Goal: Task Accomplishment & Management: Complete application form

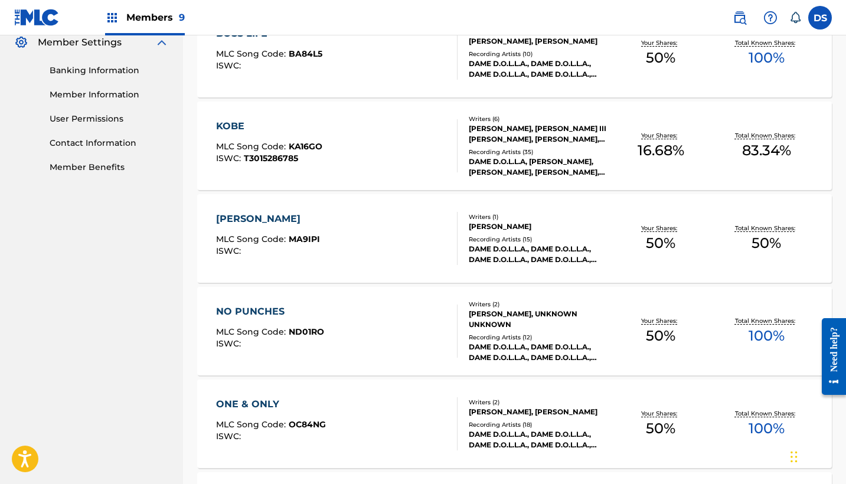
scroll to position [580, 0]
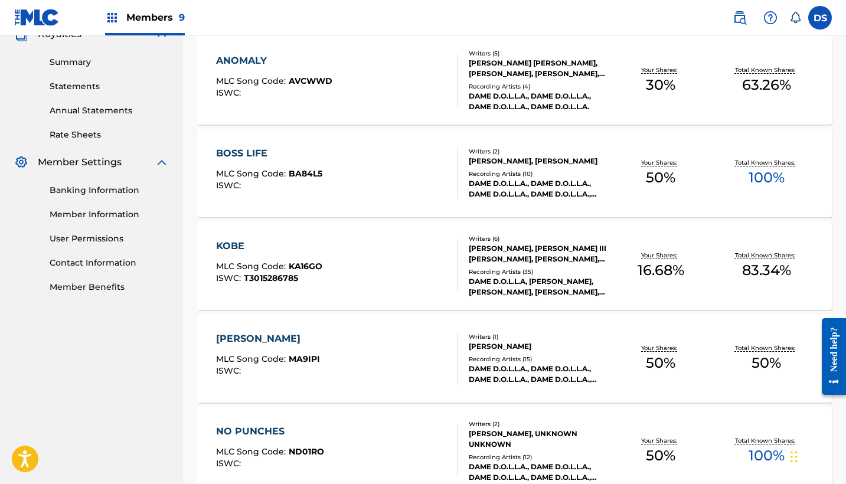
scroll to position [0, 0]
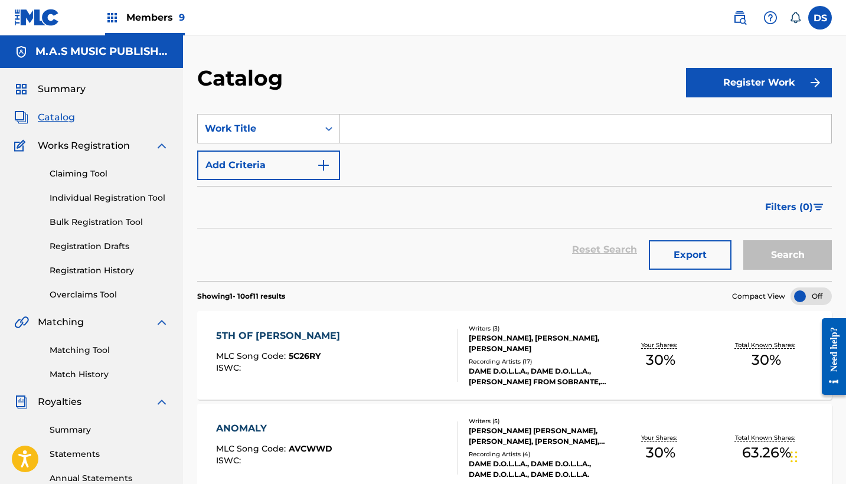
click at [83, 266] on link "Registration History" at bounding box center [109, 270] width 119 height 12
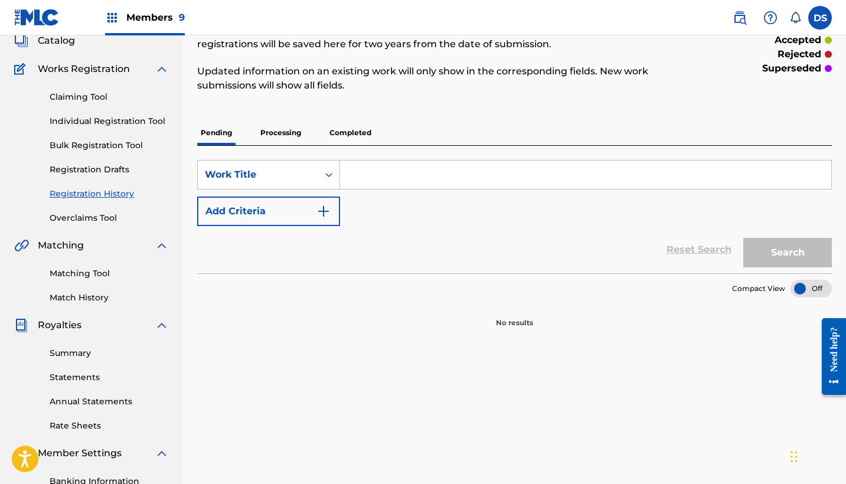
scroll to position [77, 0]
click at [267, 129] on p "Processing" at bounding box center [281, 132] width 48 height 25
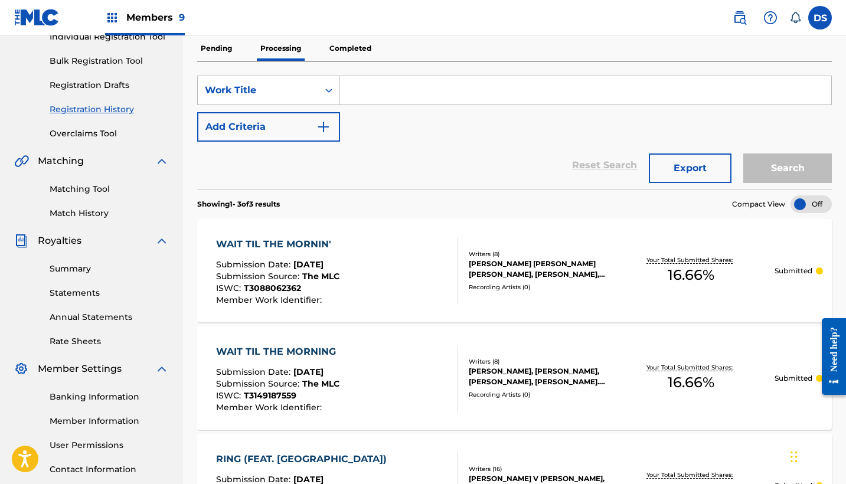
scroll to position [116, 0]
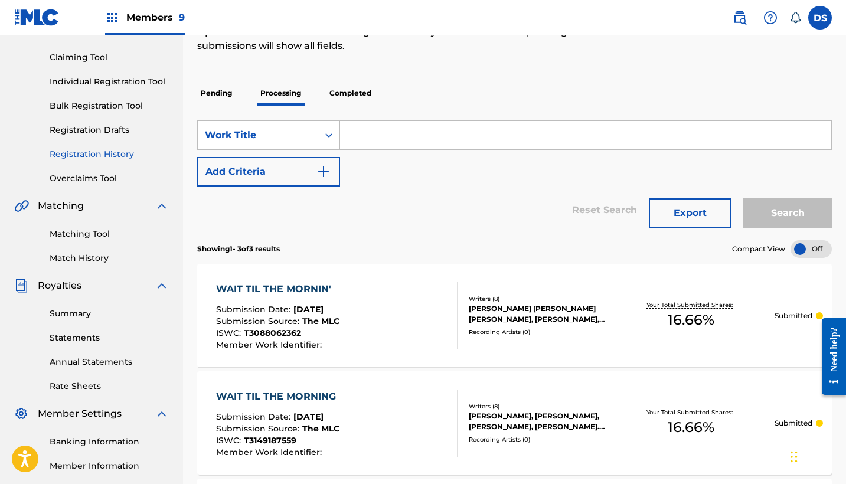
click at [349, 93] on p "Completed" at bounding box center [350, 93] width 49 height 25
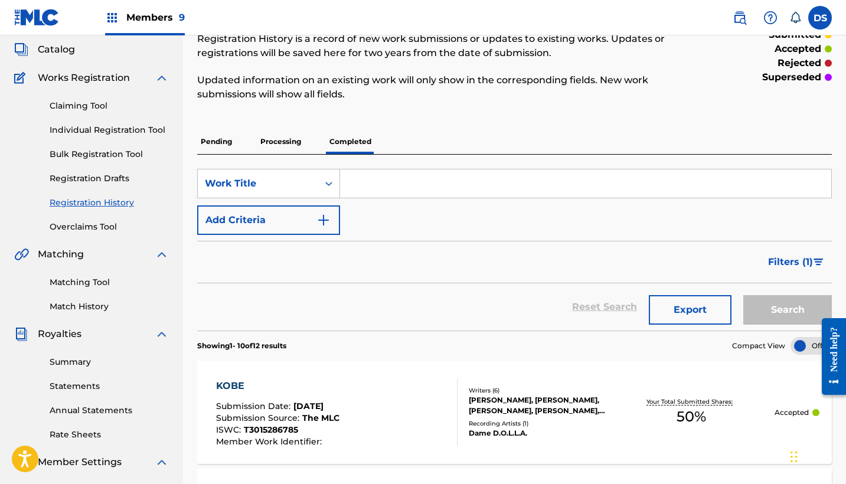
scroll to position [38, 0]
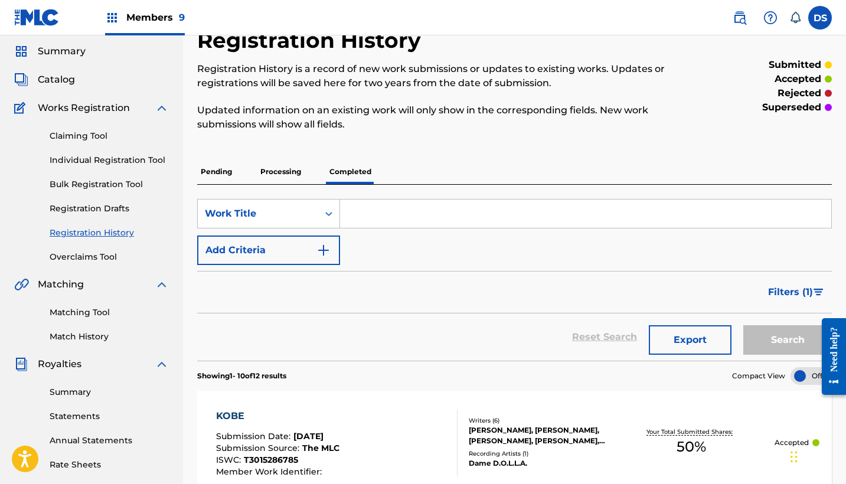
click at [272, 173] on p "Processing" at bounding box center [281, 171] width 48 height 25
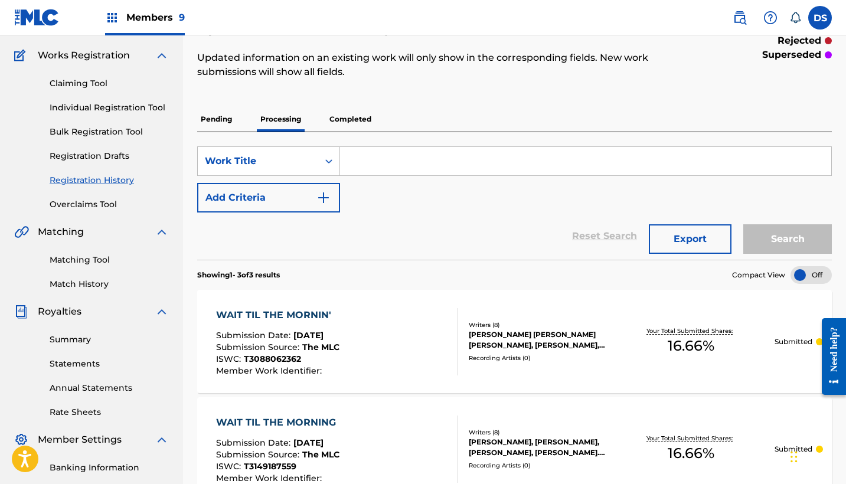
scroll to position [45, 0]
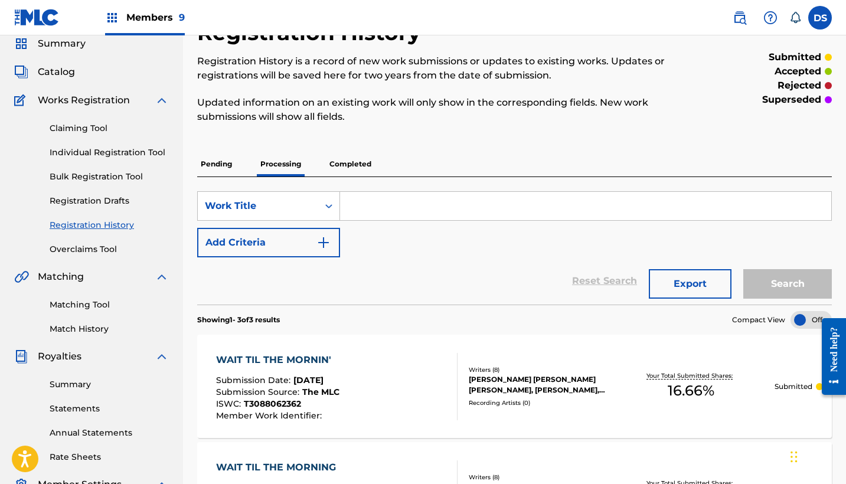
click at [845, 215] on div "Registration History Registration History is a record of new work submissions o…" at bounding box center [514, 373] width 663 height 708
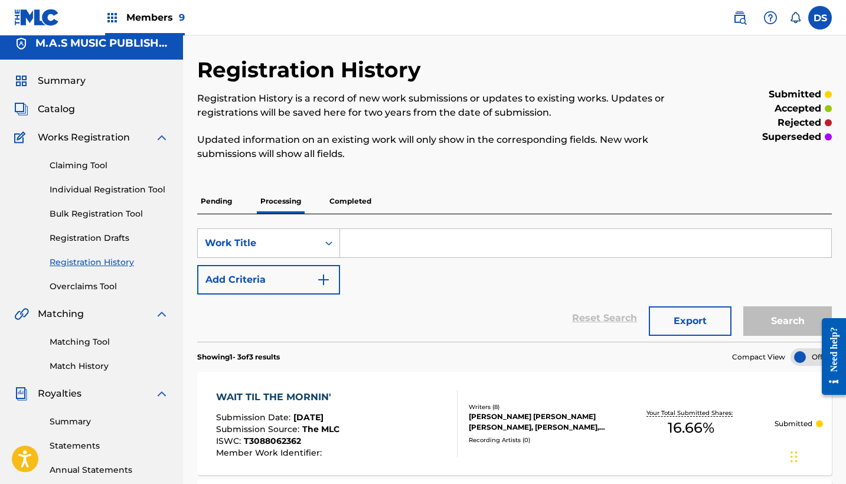
scroll to position [0, 0]
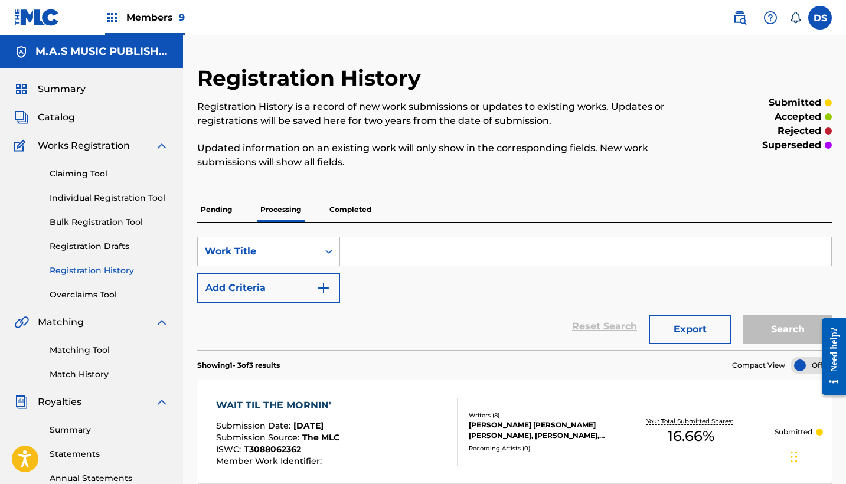
click at [87, 199] on link "Individual Registration Tool" at bounding box center [109, 198] width 119 height 12
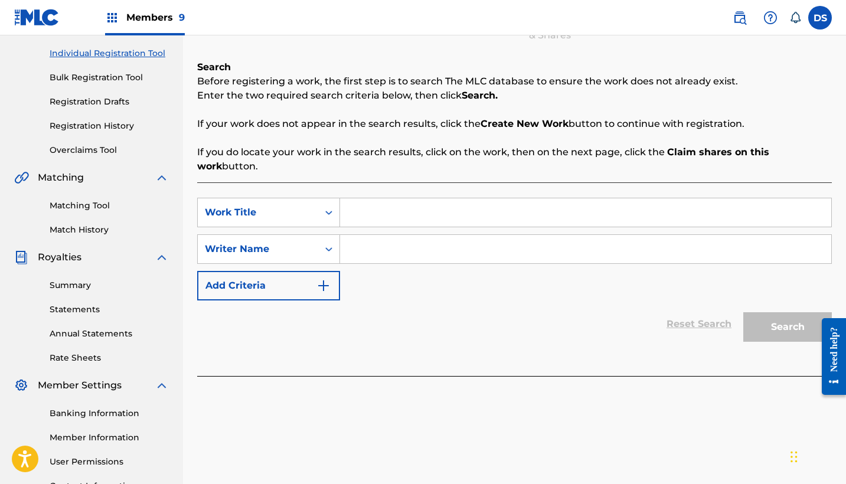
scroll to position [150, 0]
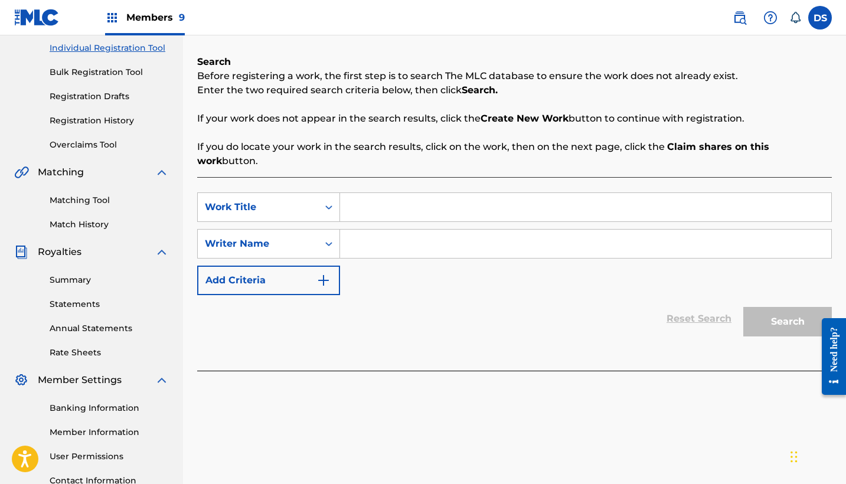
click at [353, 198] on input "Search Form" at bounding box center [585, 207] width 491 height 28
type input "Almost There"
click at [352, 230] on input "Search Form" at bounding box center [585, 244] width 491 height 28
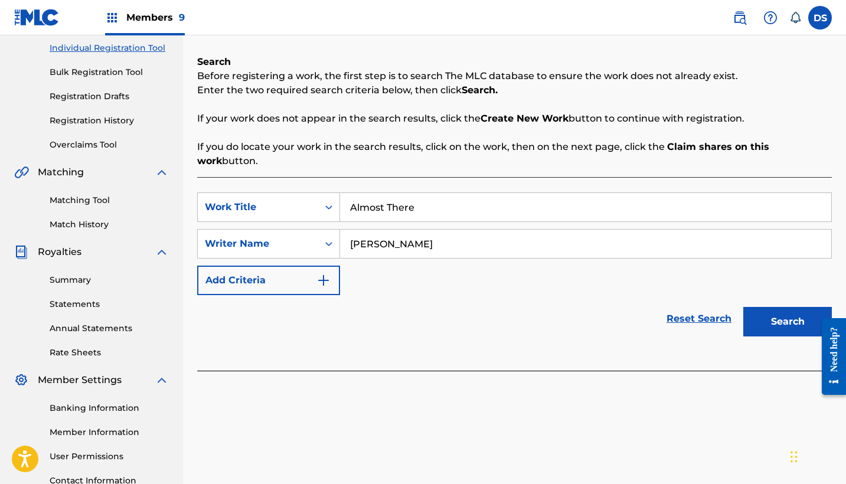
type input "[PERSON_NAME]"
click at [767, 307] on button "Search" at bounding box center [787, 322] width 89 height 30
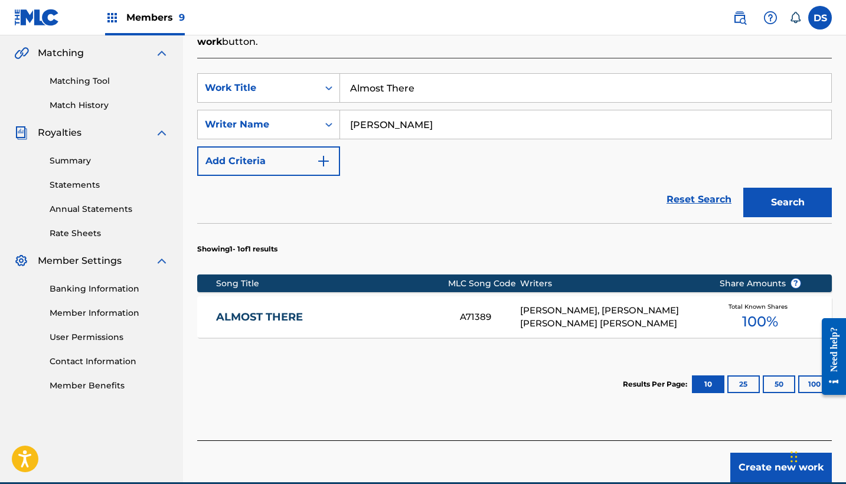
scroll to position [281, 0]
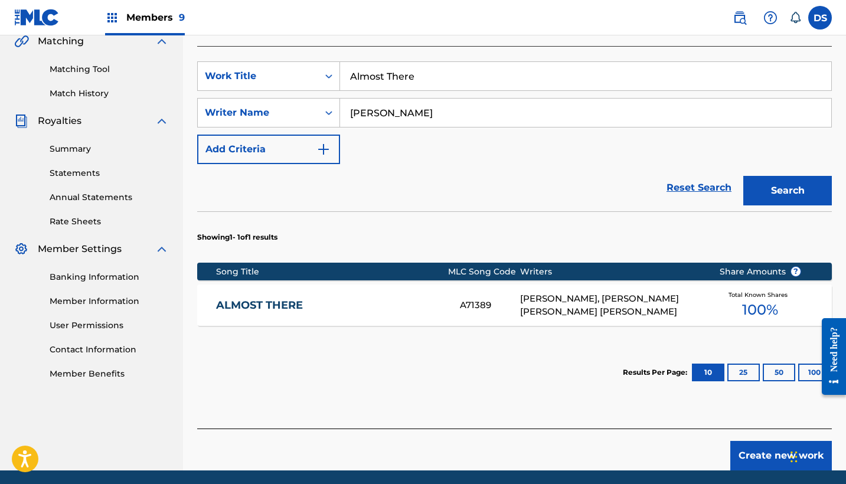
click at [752, 299] on span "100 %" at bounding box center [760, 309] width 36 height 21
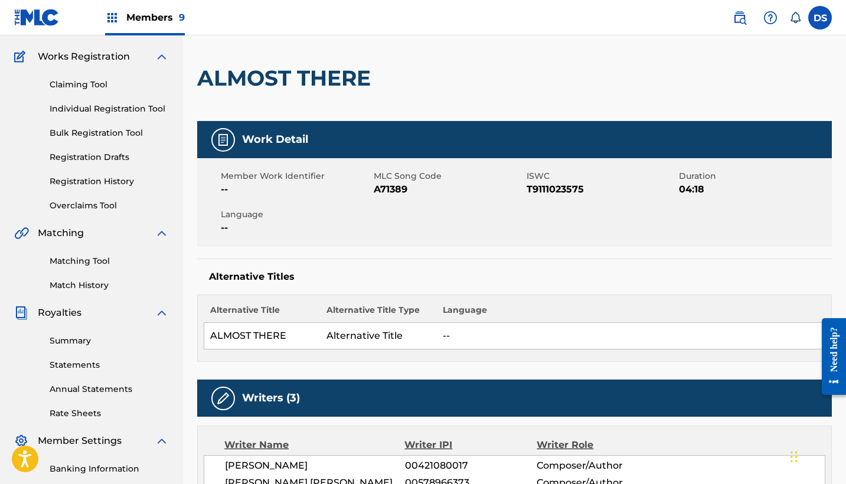
scroll to position [80, 0]
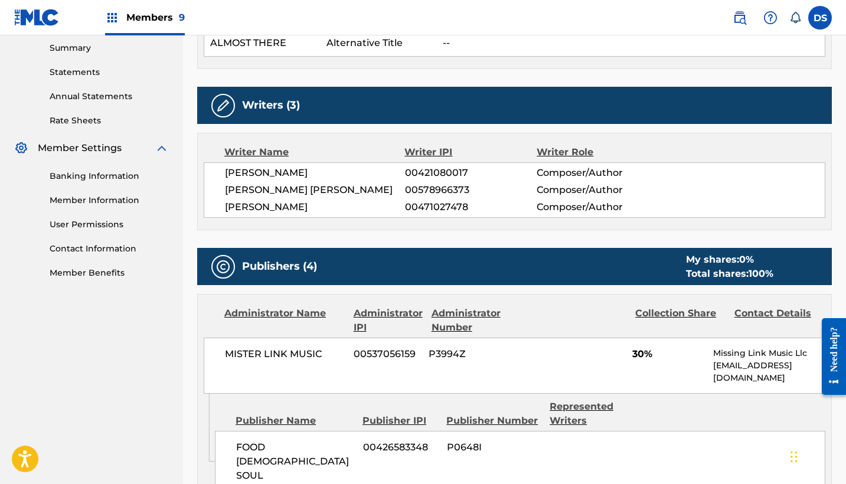
scroll to position [358, 0]
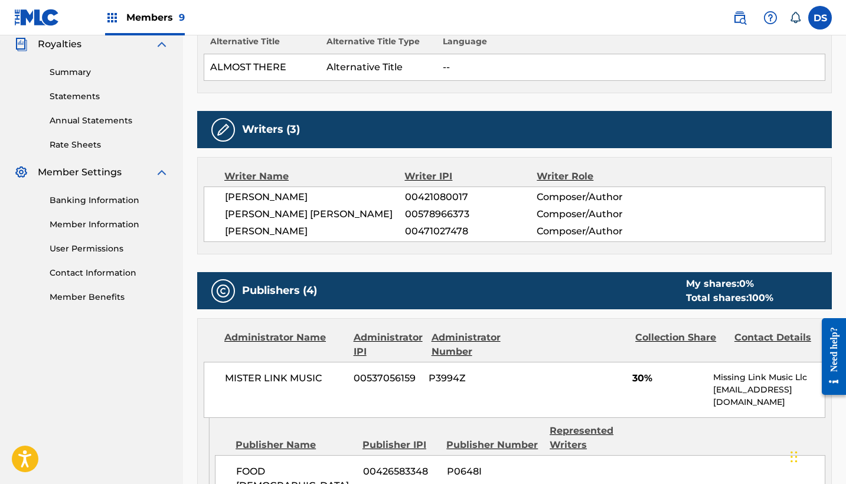
drag, startPoint x: 845, startPoint y: 122, endPoint x: 842, endPoint y: 107, distance: 15.0
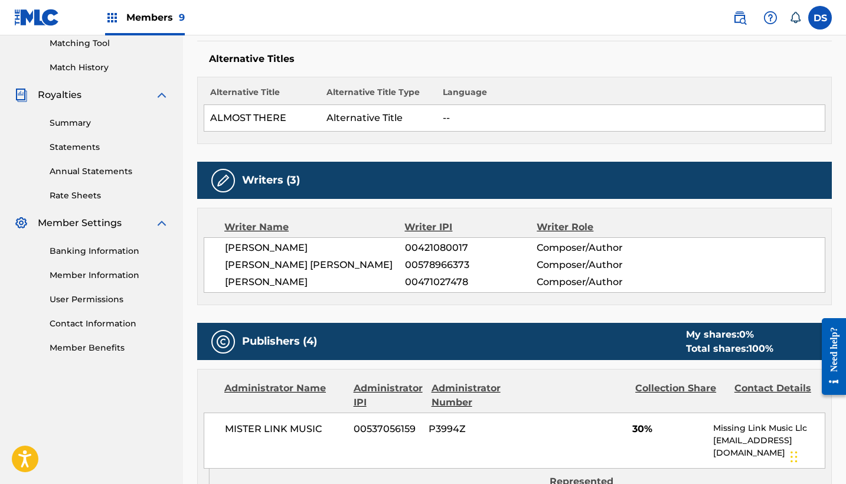
drag, startPoint x: 845, startPoint y: 71, endPoint x: 843, endPoint y: 62, distance: 8.9
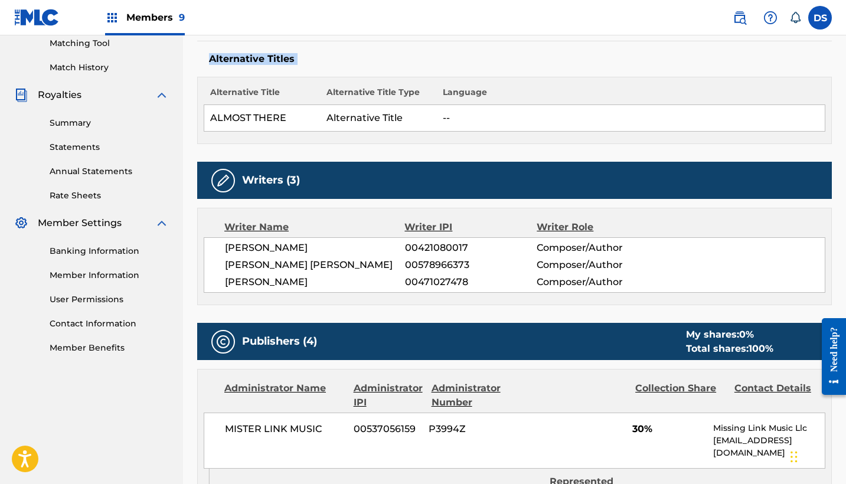
click at [815, 73] on div "Alternative Titles Alternative Title Alternative Title Type Language ALMOST THE…" at bounding box center [514, 92] width 635 height 103
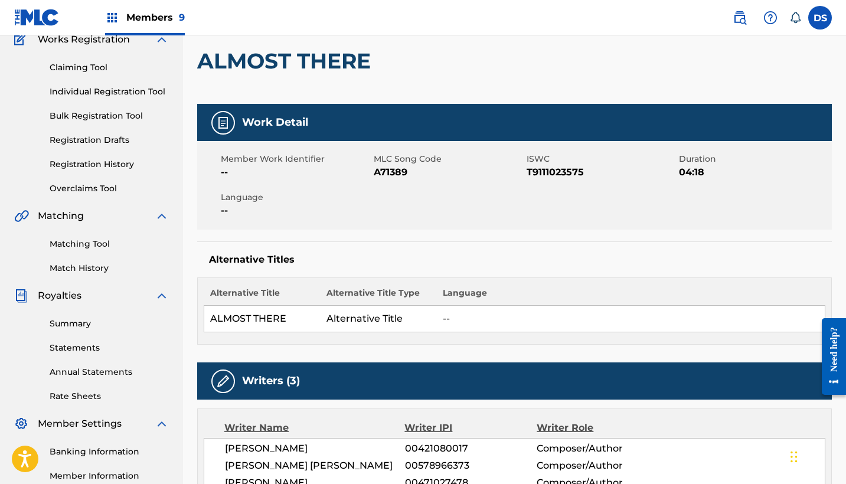
scroll to position [41, 0]
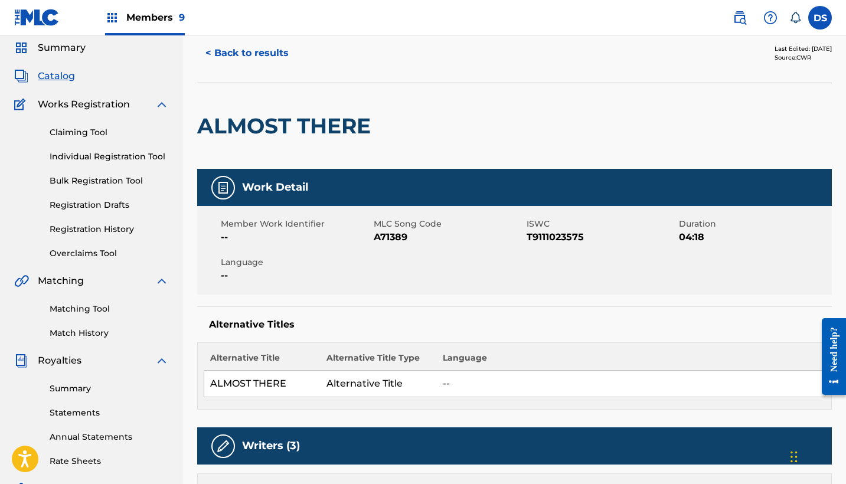
click at [327, 56] on div "< Back to results" at bounding box center [356, 53] width 318 height 30
click at [80, 250] on link "Overclaims Tool" at bounding box center [109, 253] width 119 height 12
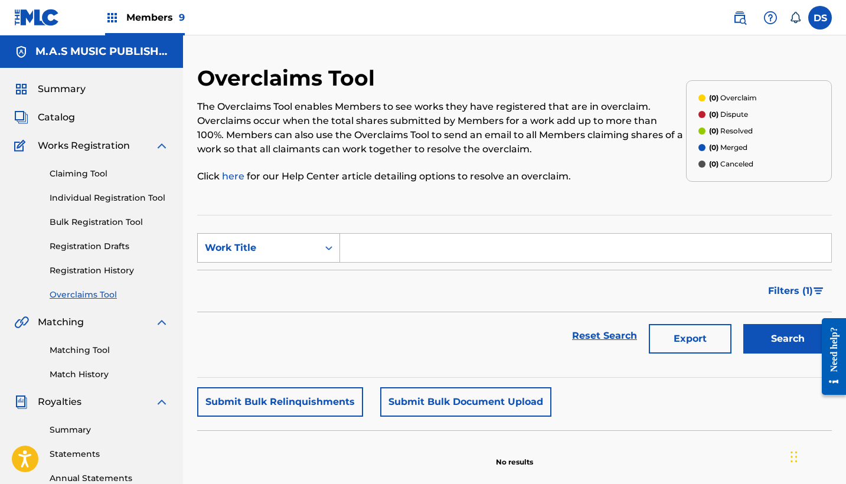
click at [329, 247] on icon "Search Form" at bounding box center [329, 248] width 12 height 12
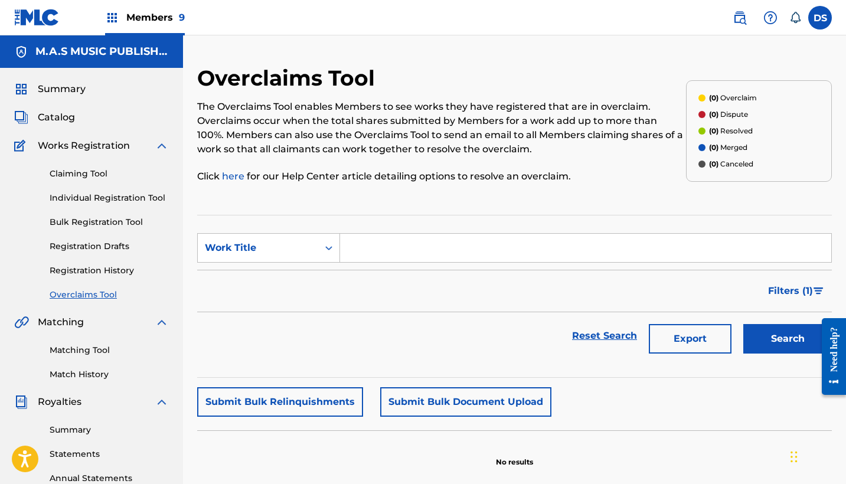
click at [329, 247] on icon "Search Form" at bounding box center [329, 248] width 12 height 12
click at [319, 249] on div "Search Form" at bounding box center [328, 247] width 21 height 21
click at [390, 284] on div "Filters ( 1 )" at bounding box center [514, 291] width 635 height 42
click at [99, 200] on link "Individual Registration Tool" at bounding box center [109, 198] width 119 height 12
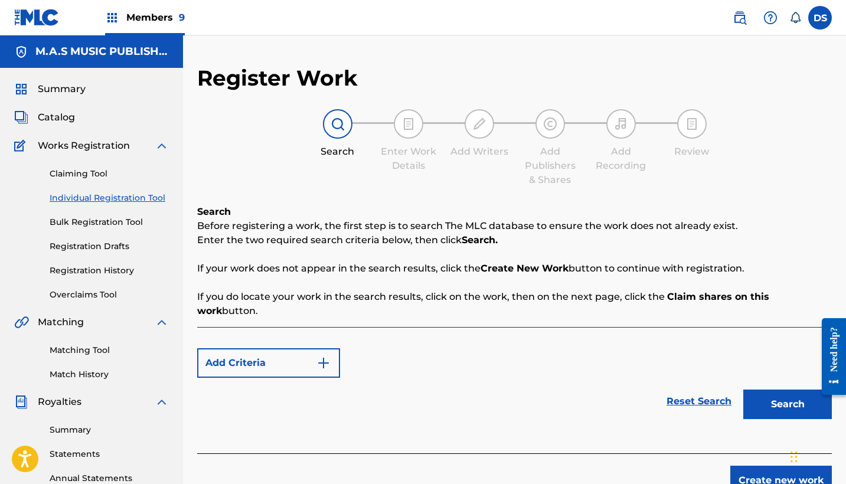
click at [99, 200] on link "Individual Registration Tool" at bounding box center [109, 198] width 119 height 12
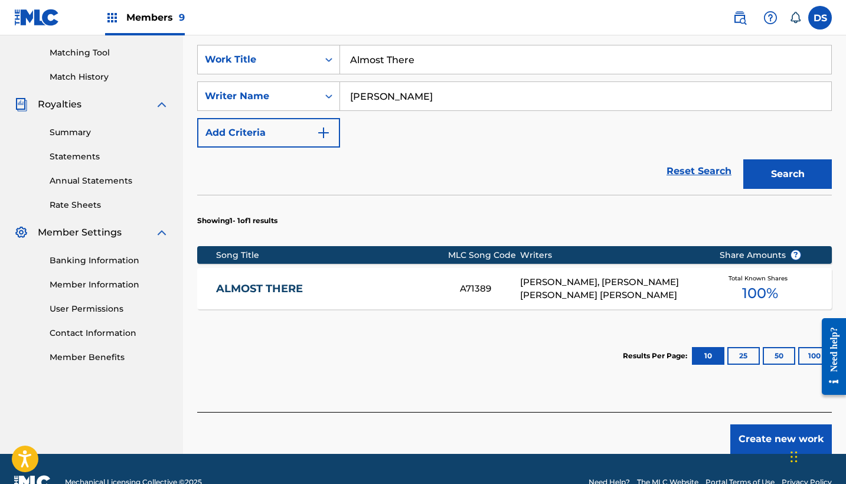
scroll to position [310, 0]
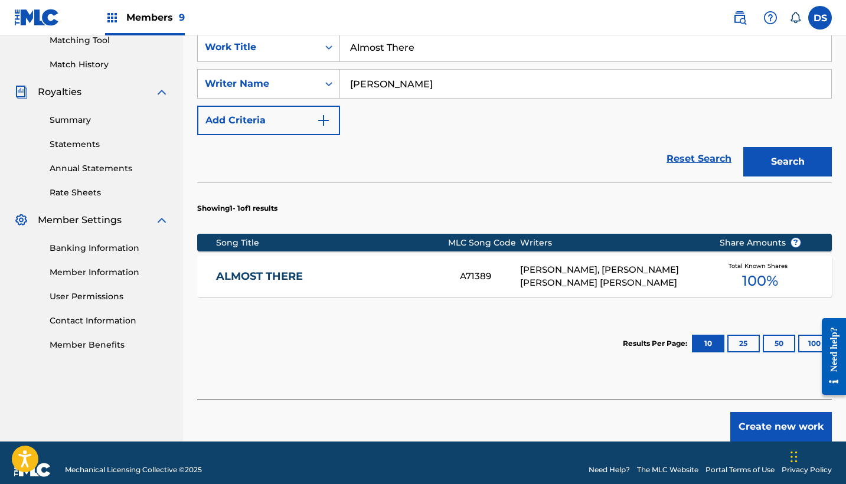
click at [754, 413] on button "Create new work" at bounding box center [781, 427] width 102 height 30
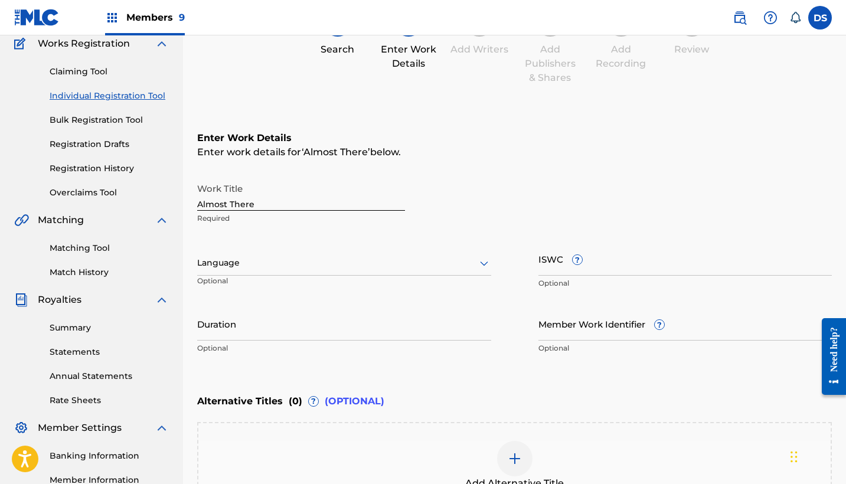
scroll to position [116, 0]
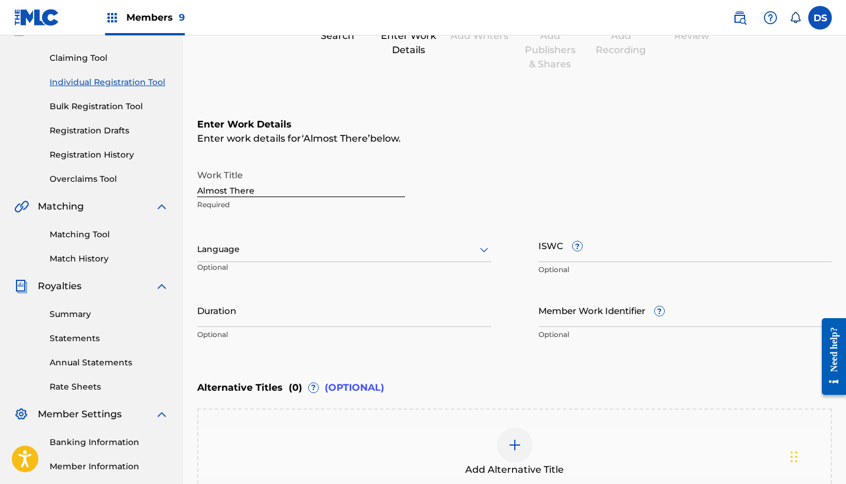
click at [482, 249] on icon at bounding box center [484, 250] width 14 height 14
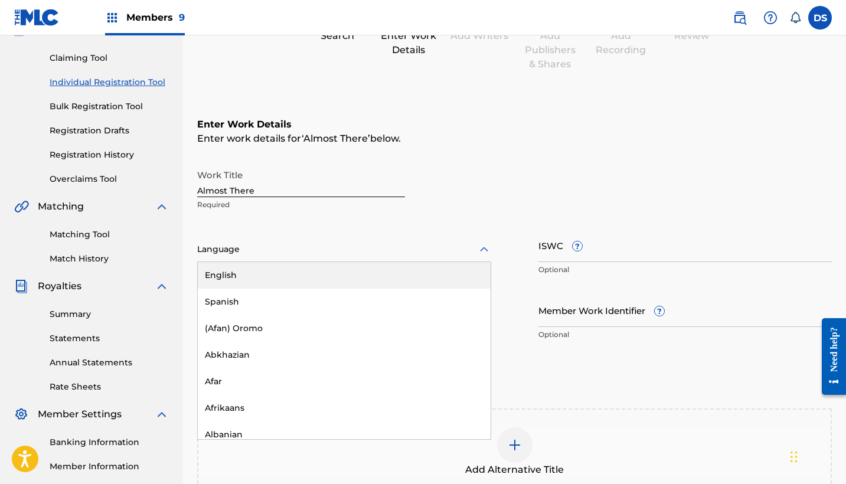
click at [333, 270] on div "English" at bounding box center [344, 275] width 293 height 27
click at [333, 270] on div "English, 1 of 153. 153 results available. Use Up and Down to choose options, pr…" at bounding box center [344, 254] width 294 height 53
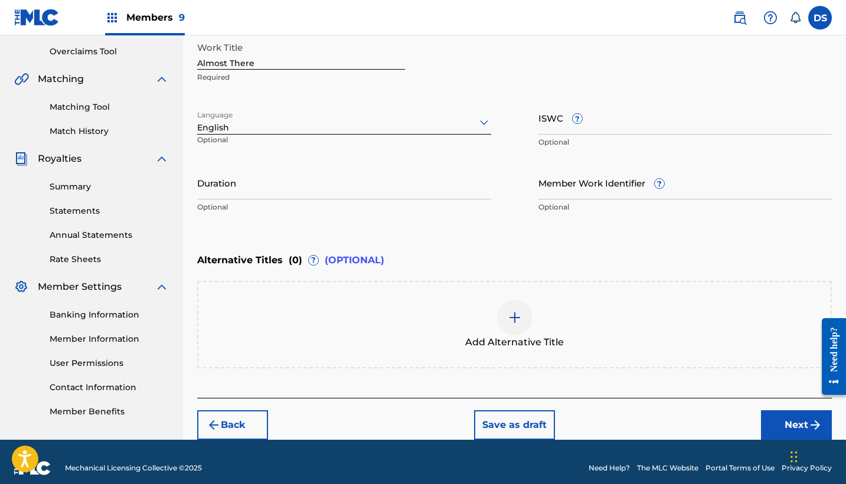
scroll to position [256, 0]
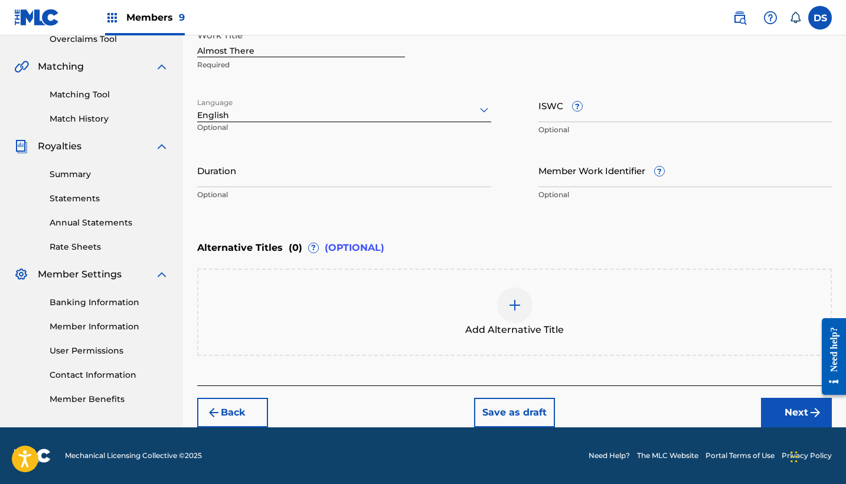
click at [775, 418] on button "Next" at bounding box center [796, 413] width 71 height 30
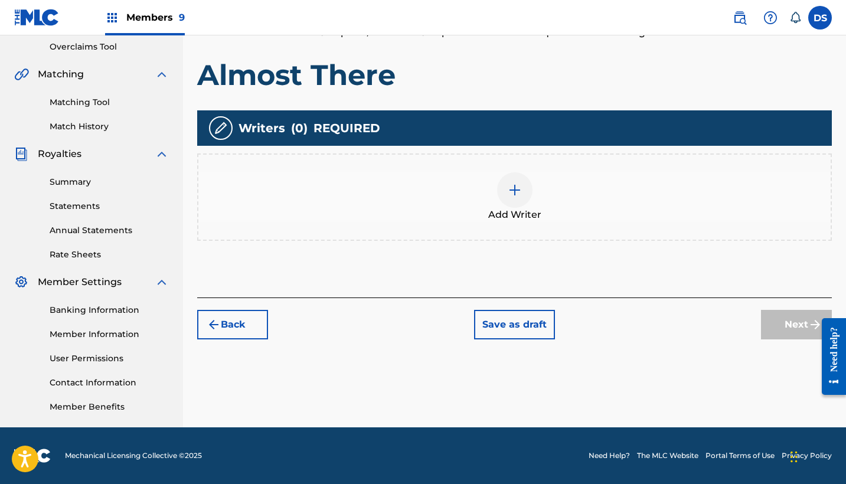
drag, startPoint x: 775, startPoint y: 418, endPoint x: 758, endPoint y: 421, distance: 17.4
click at [773, 417] on div "Register Work Search Enter Work Details Add Writers Add Publishers & Shares Add…" at bounding box center [514, 122] width 663 height 610
click at [512, 191] on img at bounding box center [515, 190] width 14 height 14
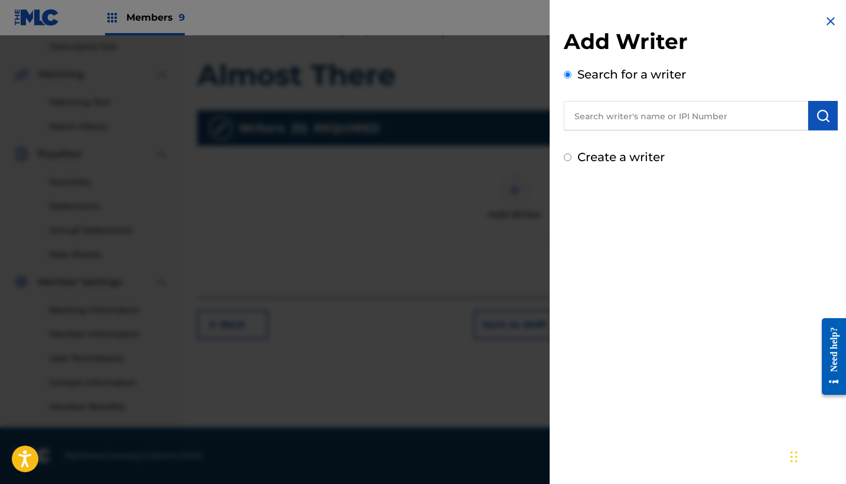
click at [603, 122] on input "text" at bounding box center [686, 116] width 244 height 30
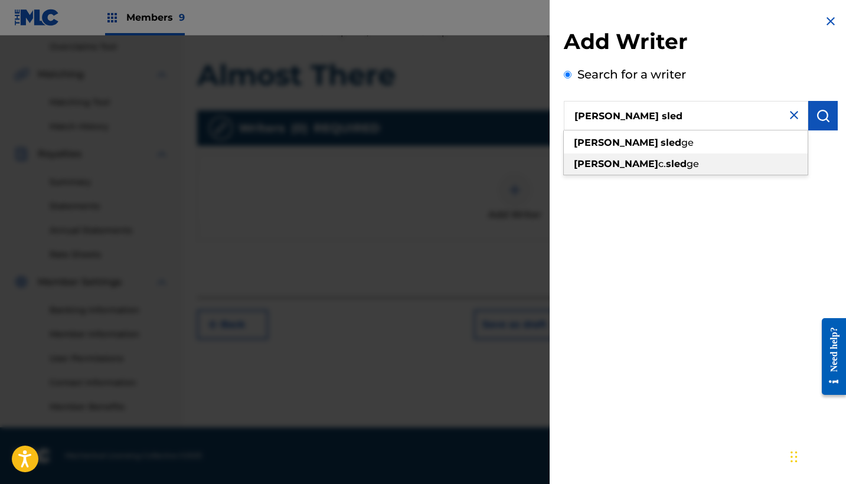
click at [658, 165] on span "c." at bounding box center [662, 163] width 8 height 11
type input "[PERSON_NAME]"
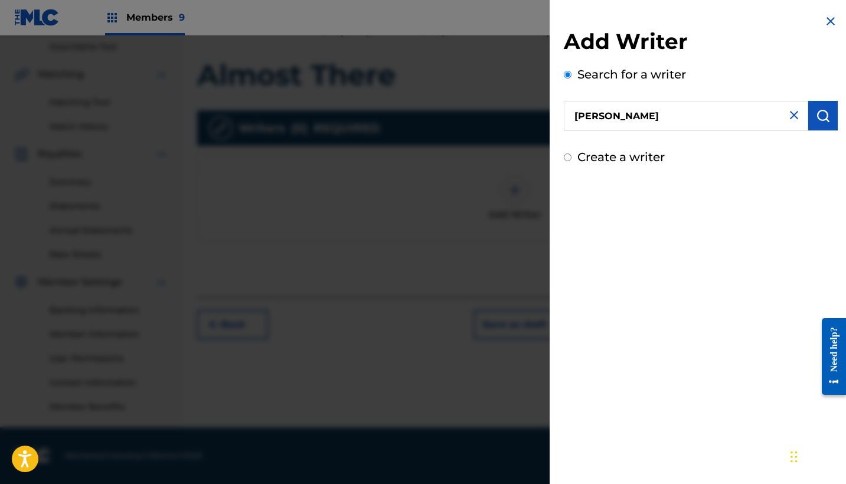
click at [598, 115] on input "[PERSON_NAME]" at bounding box center [686, 116] width 244 height 30
click at [600, 160] on label "Create a writer" at bounding box center [620, 157] width 87 height 14
radio input "true"
click at [571, 160] on input "Create a writer" at bounding box center [568, 157] width 8 height 8
radio input "false"
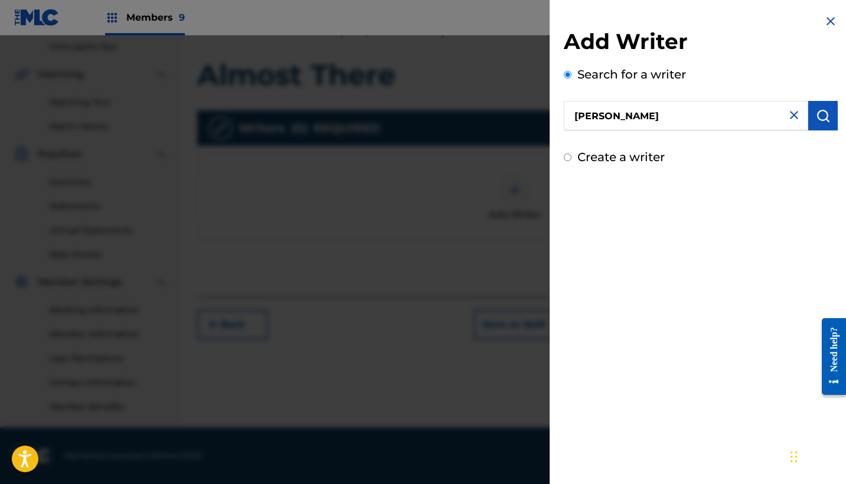
radio input "true"
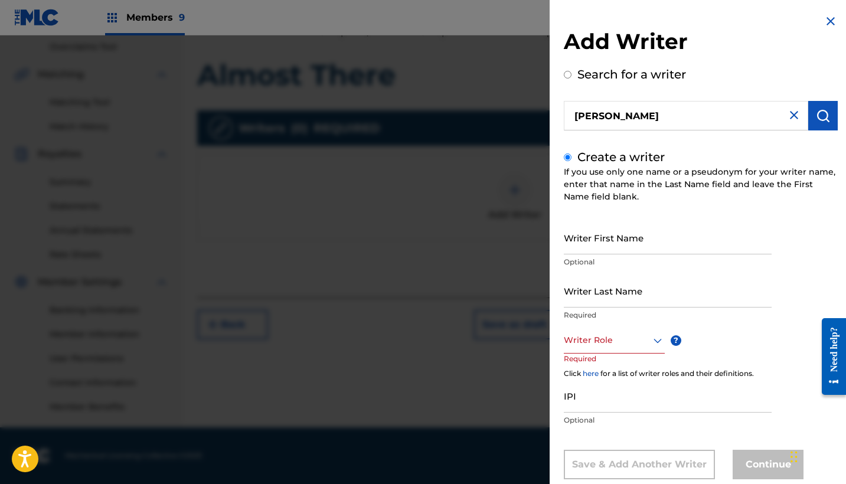
click at [665, 234] on input "Writer First Name" at bounding box center [668, 238] width 208 height 34
click at [825, 20] on img at bounding box center [830, 21] width 14 height 14
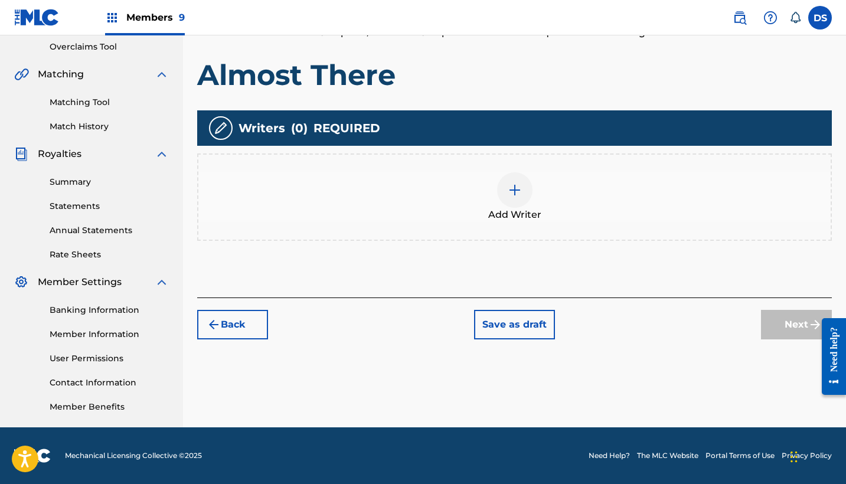
click at [825, 20] on label at bounding box center [820, 18] width 24 height 24
click at [820, 18] on input "[PERSON_NAME] Santiago [EMAIL_ADDRESS][PERSON_NAME][DOMAIN_NAME] Notification P…" at bounding box center [820, 18] width 0 height 0
click at [112, 19] on img at bounding box center [112, 18] width 14 height 14
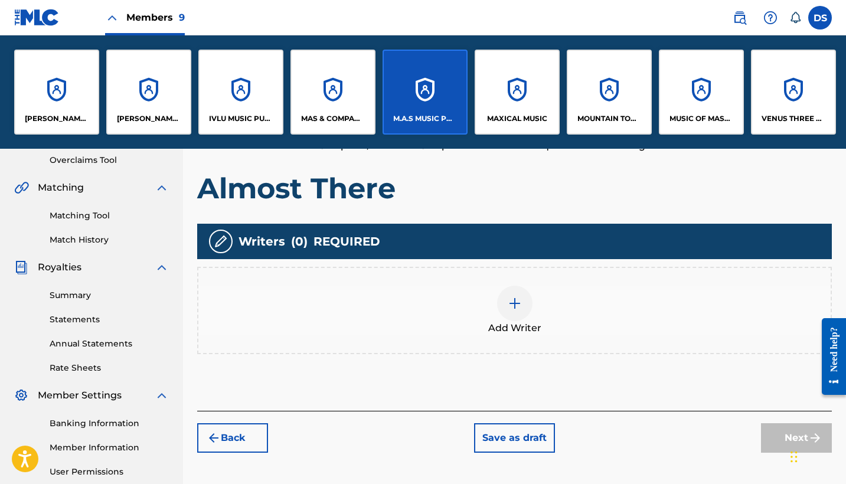
click at [417, 287] on div "Add Writer" at bounding box center [514, 311] width 632 height 50
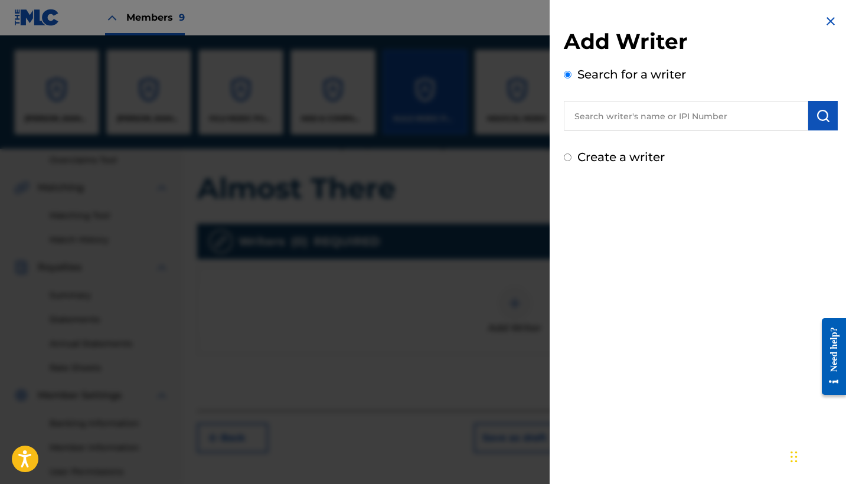
click at [611, 224] on div "Add Writer Search for a writer Create a writer" at bounding box center [701, 242] width 302 height 484
drag, startPoint x: 611, startPoint y: 224, endPoint x: 620, endPoint y: 200, distance: 26.0
click at [612, 221] on div "Add Writer Search for a writer Create a writer" at bounding box center [701, 242] width 302 height 484
click at [623, 117] on input "text" at bounding box center [686, 116] width 244 height 30
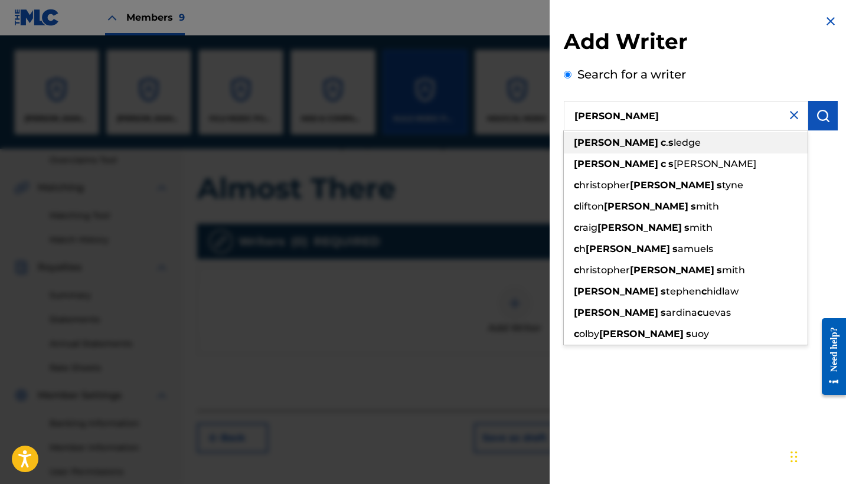
click at [673, 141] on span "ledge" at bounding box center [686, 142] width 27 height 11
type input "[PERSON_NAME]"
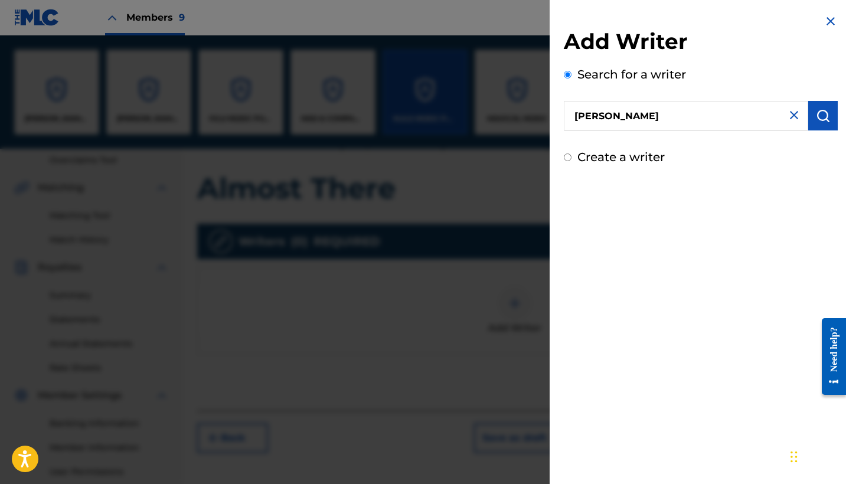
click at [823, 123] on button "submit" at bounding box center [823, 116] width 30 height 30
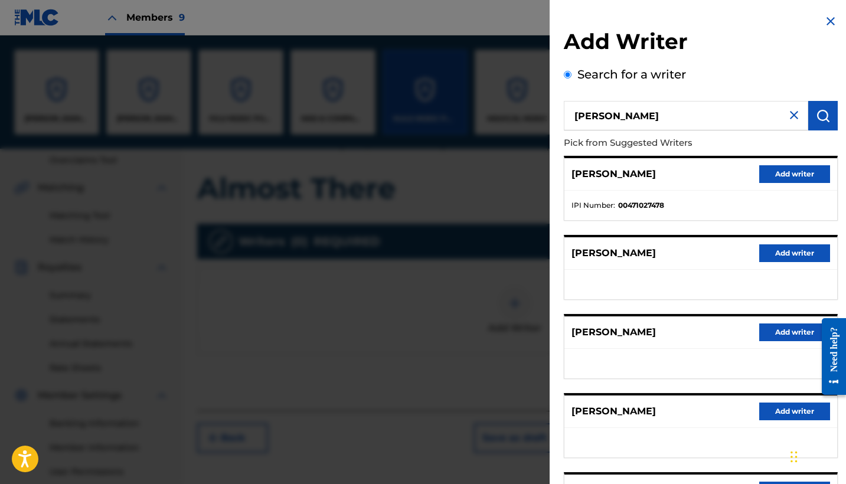
click at [823, 123] on button "submit" at bounding box center [823, 116] width 30 height 30
click at [794, 171] on button "Add writer" at bounding box center [794, 174] width 71 height 18
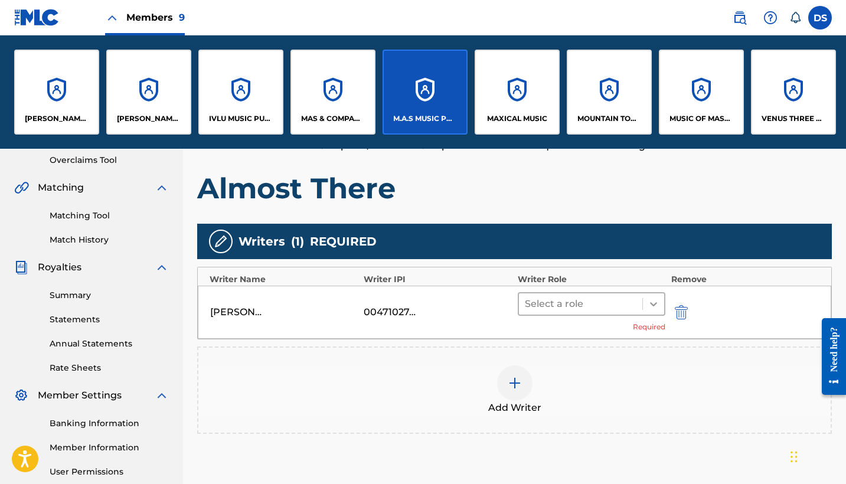
click at [652, 303] on icon at bounding box center [653, 304] width 7 height 4
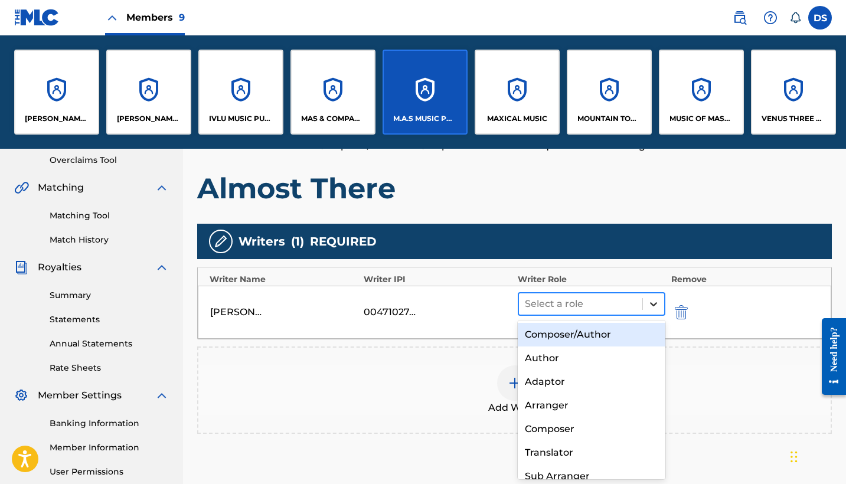
click at [652, 304] on icon at bounding box center [653, 304] width 7 height 4
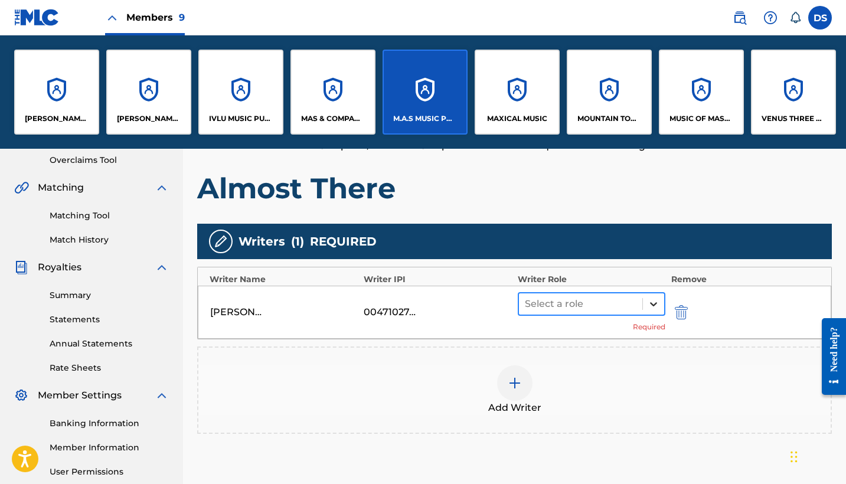
click at [652, 304] on icon at bounding box center [653, 304] width 7 height 4
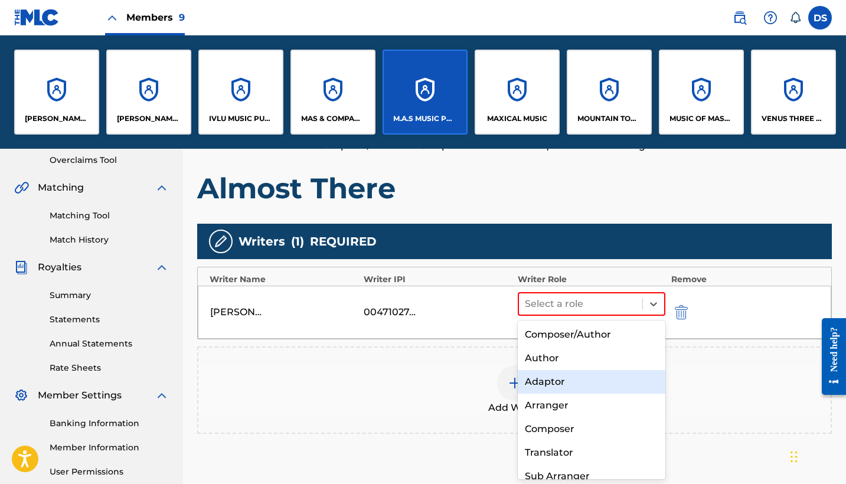
click at [665, 406] on div "Add Writer" at bounding box center [514, 390] width 632 height 50
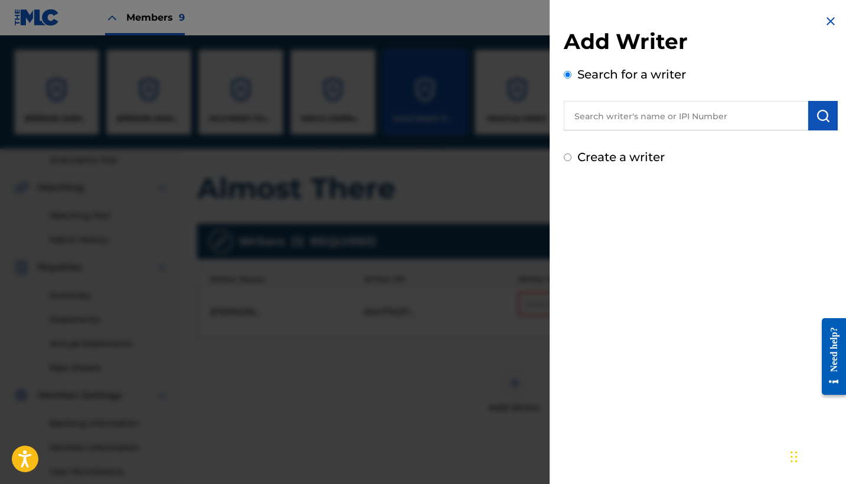
click at [829, 20] on img at bounding box center [830, 21] width 14 height 14
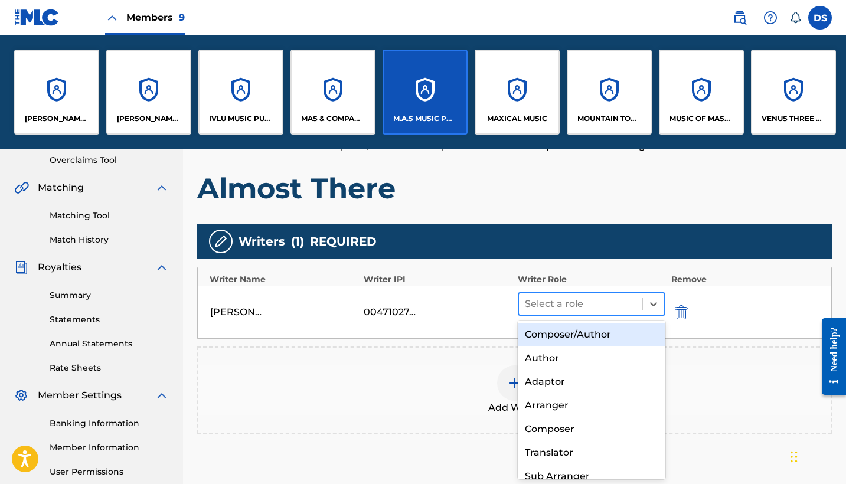
click at [562, 299] on div at bounding box center [581, 304] width 112 height 17
click at [555, 338] on div "Composer/Author" at bounding box center [592, 335] width 148 height 24
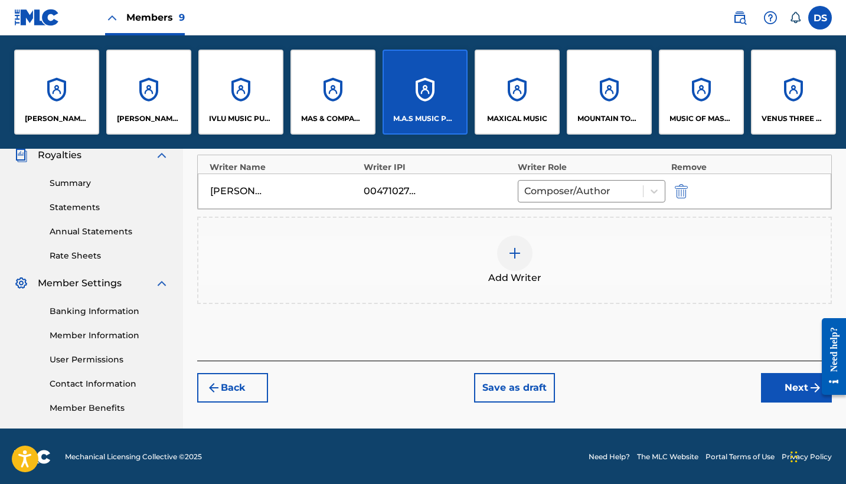
scroll to position [320, 0]
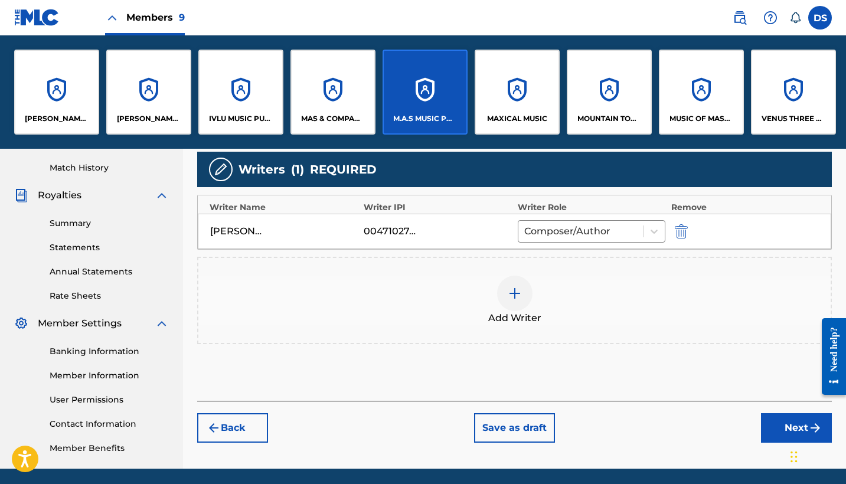
click at [785, 428] on button "Next" at bounding box center [796, 428] width 71 height 30
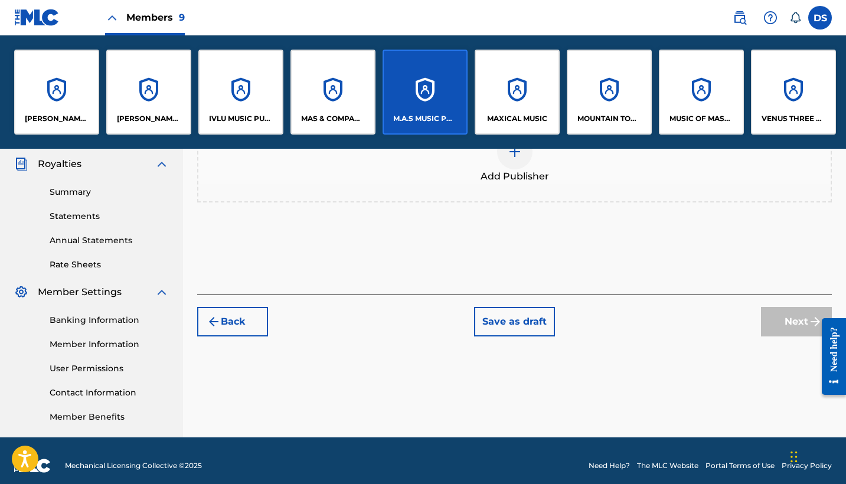
scroll to position [352, 0]
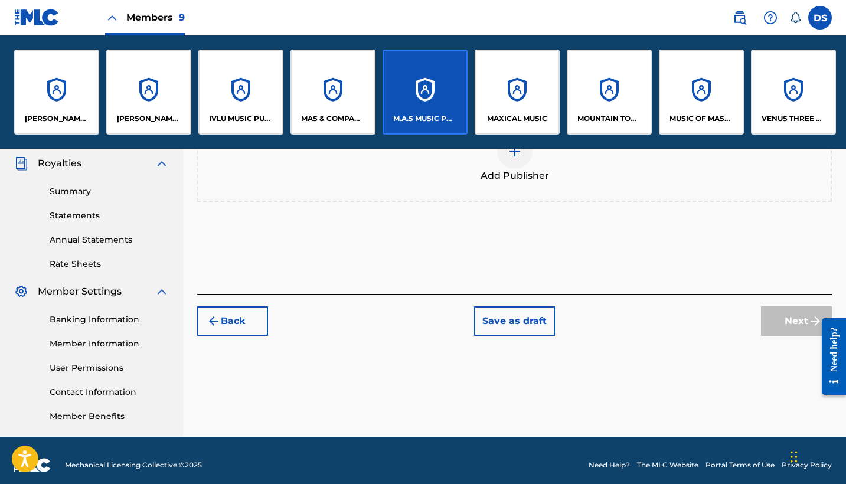
click at [215, 324] on img "submit" at bounding box center [214, 321] width 14 height 14
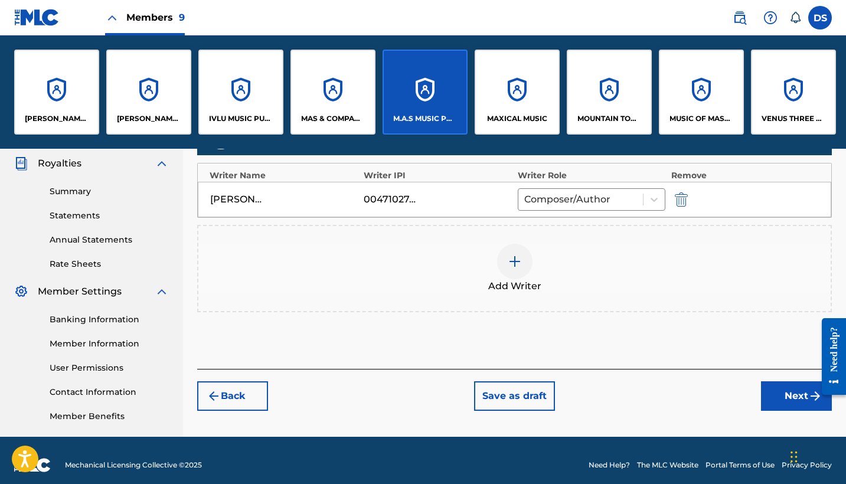
click at [508, 260] on img at bounding box center [515, 261] width 14 height 14
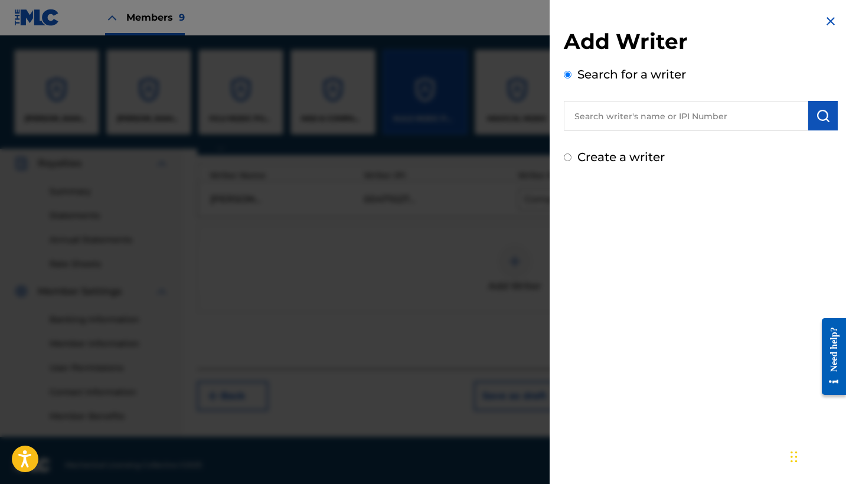
click at [596, 119] on input "text" at bounding box center [686, 116] width 244 height 30
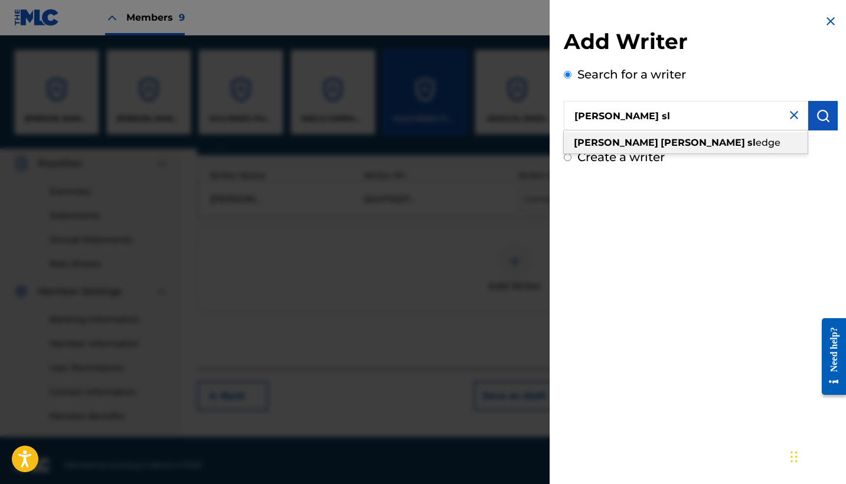
click at [589, 139] on strong "[PERSON_NAME]" at bounding box center [616, 142] width 84 height 11
type input "[PERSON_NAME]"
click at [589, 139] on div "Add Writer Search for a writer [PERSON_NAME] [PERSON_NAME] [PERSON_NAME] edge C…" at bounding box center [701, 97] width 274 height 138
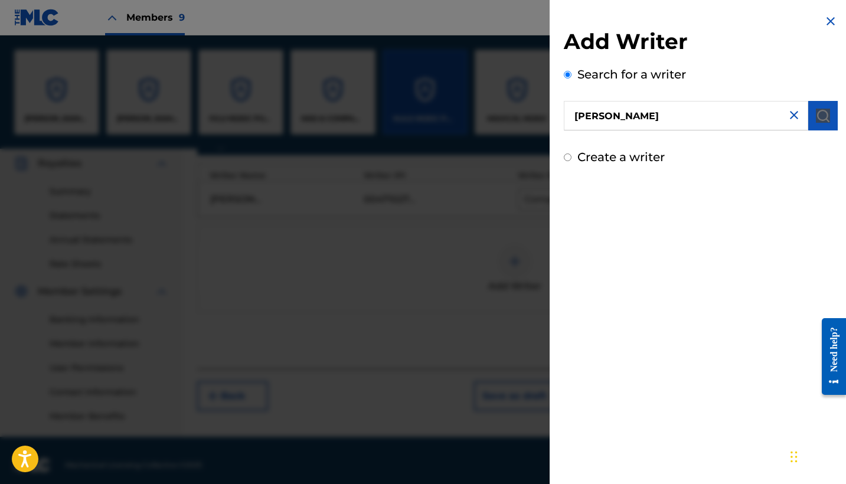
click at [821, 115] on img "submit" at bounding box center [823, 116] width 14 height 14
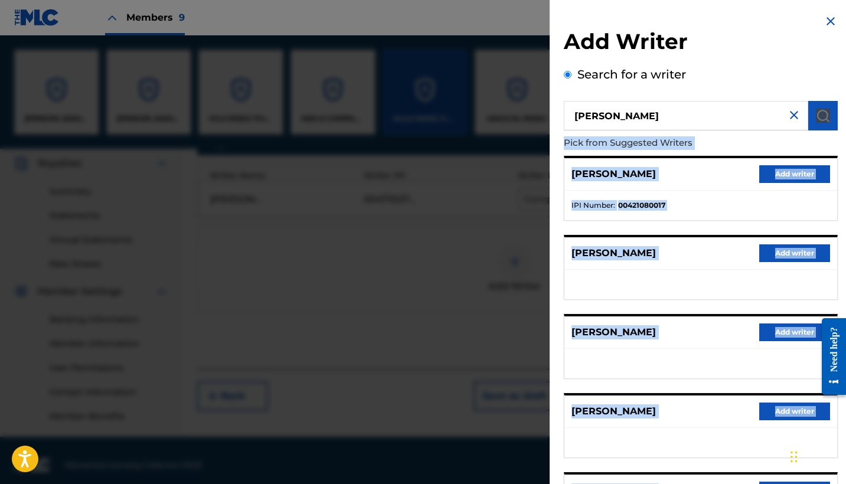
click at [792, 168] on button "Add writer" at bounding box center [794, 174] width 71 height 18
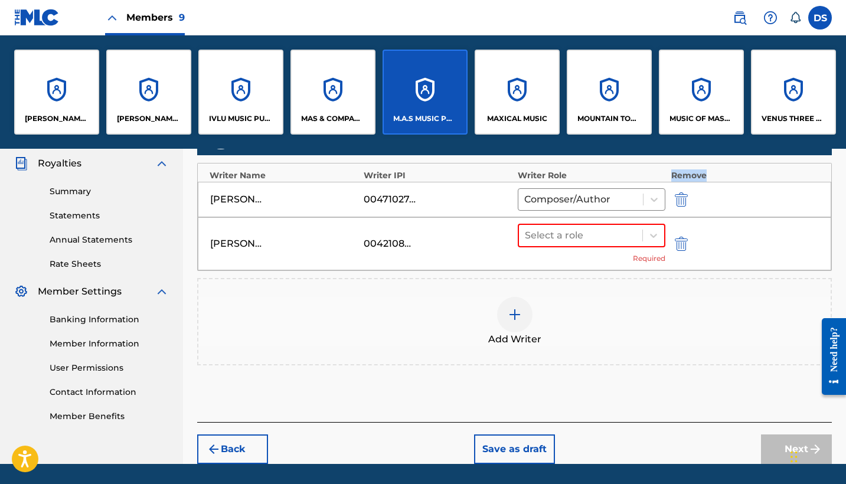
click at [792, 168] on div "Writer Name Writer IPI Writer Role Remove" at bounding box center [514, 173] width 633 height 18
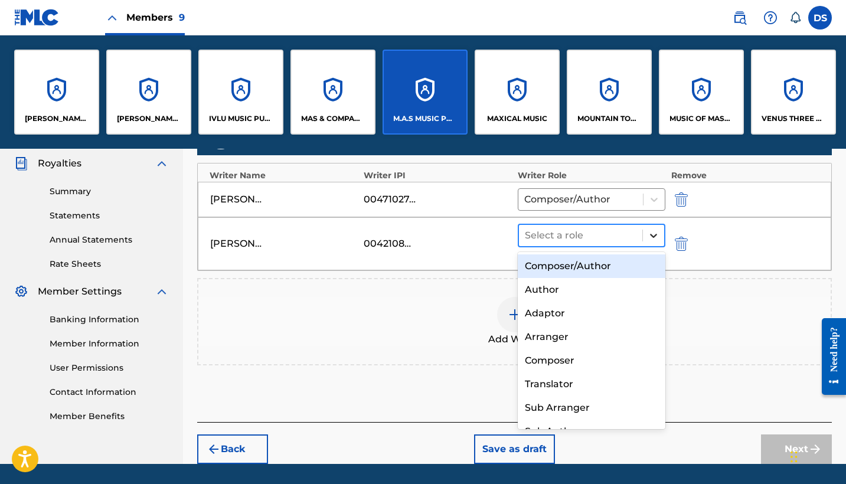
click at [656, 234] on icon at bounding box center [653, 236] width 7 height 4
click at [652, 234] on icon at bounding box center [654, 236] width 12 height 12
click at [594, 265] on div "Composer/Author" at bounding box center [592, 266] width 148 height 24
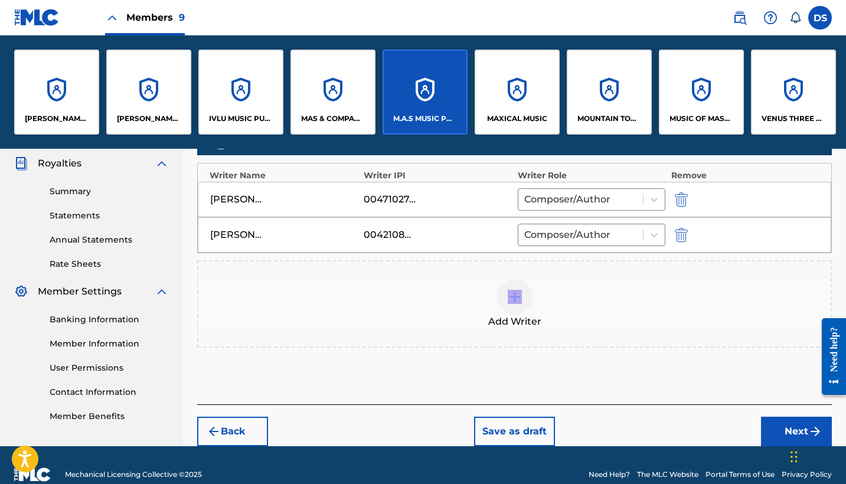
click at [594, 265] on div "Add Writer" at bounding box center [514, 303] width 635 height 87
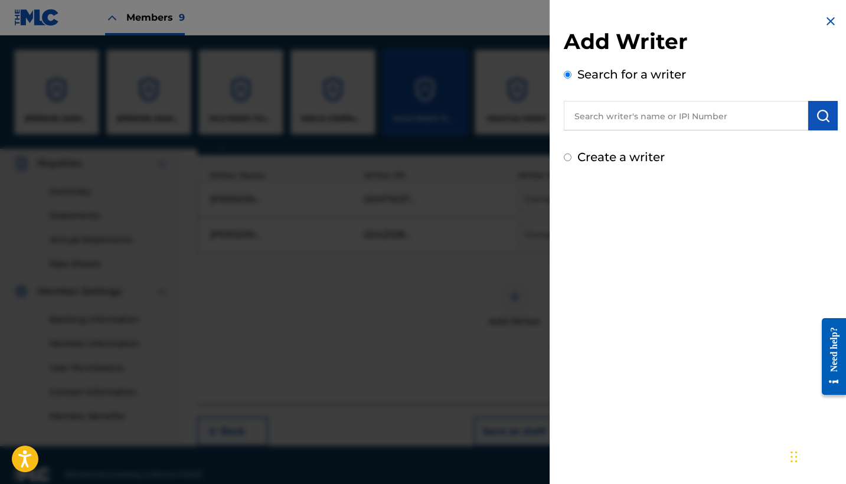
click at [640, 117] on input "text" at bounding box center [686, 116] width 244 height 30
type input "[PERSON_NAME] [PERSON_NAME]"
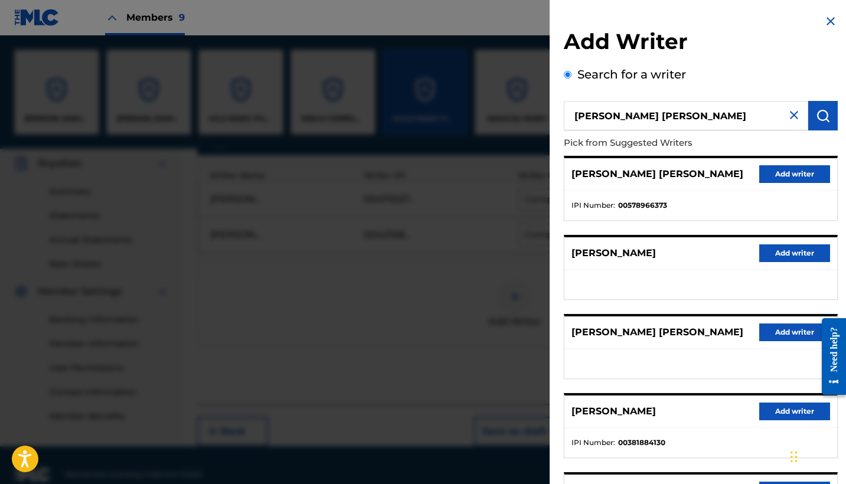
click at [797, 172] on button "Add writer" at bounding box center [794, 174] width 71 height 18
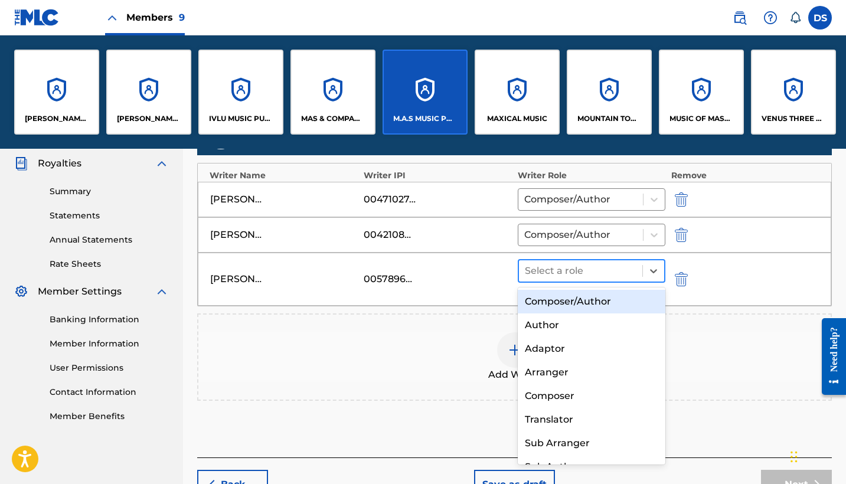
click at [600, 273] on div at bounding box center [581, 271] width 112 height 17
click at [578, 303] on div "Composer/Author" at bounding box center [592, 302] width 148 height 24
click at [578, 313] on div "Add Writer" at bounding box center [514, 356] width 635 height 87
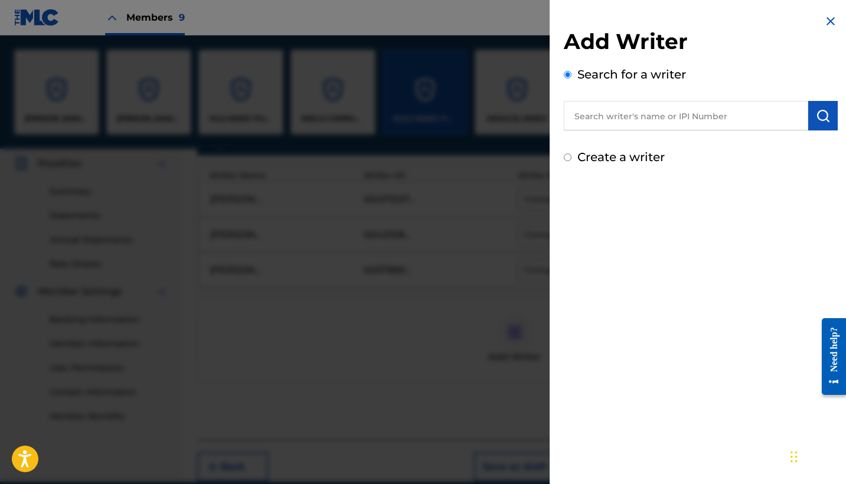
click at [830, 18] on img at bounding box center [830, 21] width 14 height 14
click at [830, 18] on label at bounding box center [820, 18] width 24 height 24
click at [820, 18] on input "[PERSON_NAME] Santiago [EMAIL_ADDRESS][PERSON_NAME][DOMAIN_NAME] Notification P…" at bounding box center [820, 18] width 0 height 0
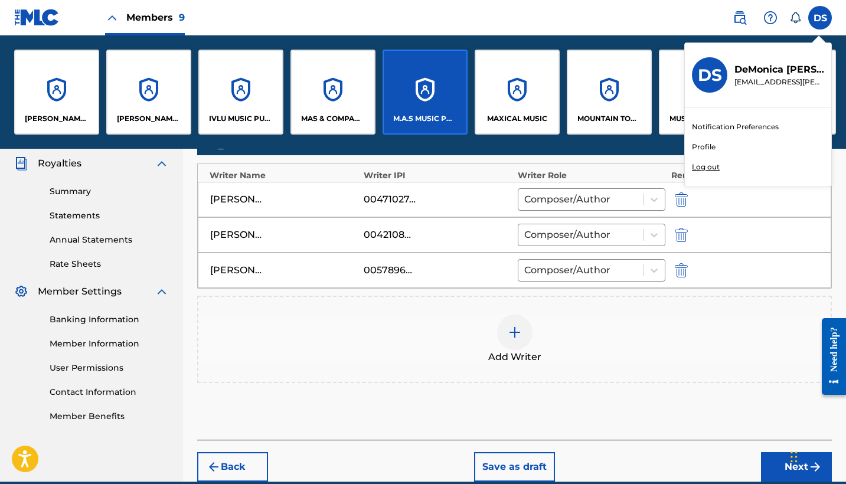
click at [516, 330] on img at bounding box center [515, 332] width 14 height 14
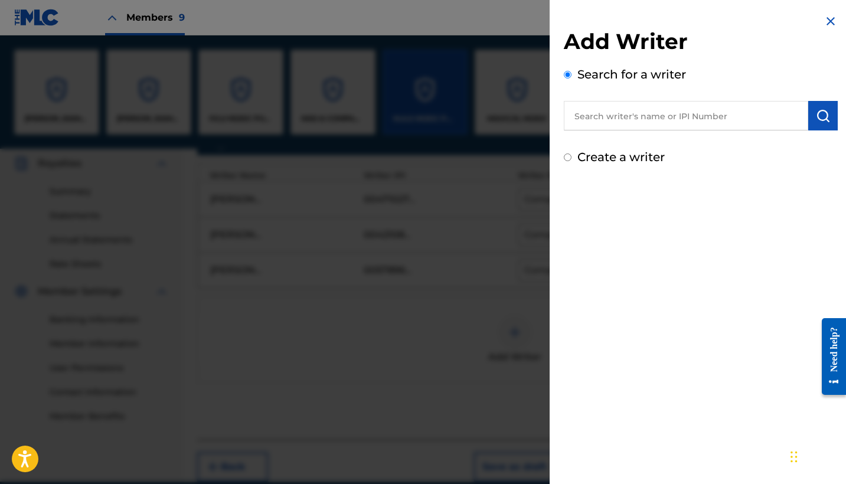
click at [516, 330] on div at bounding box center [423, 277] width 846 height 484
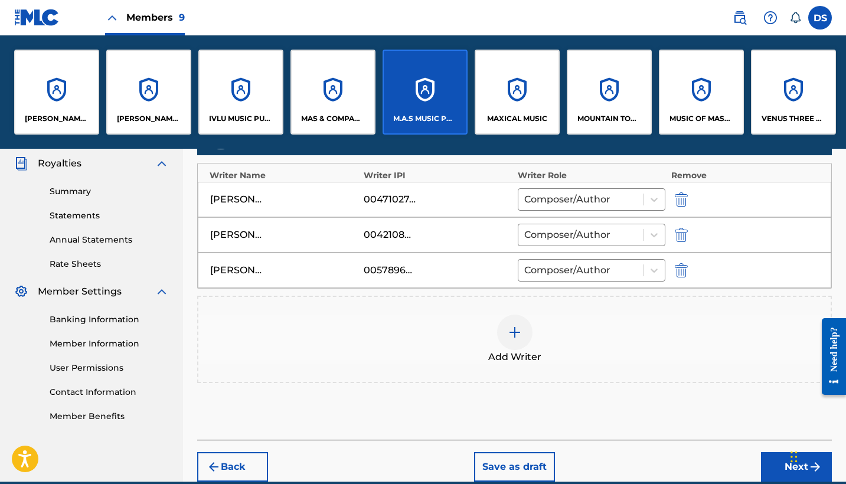
click at [515, 329] on img at bounding box center [515, 332] width 14 height 14
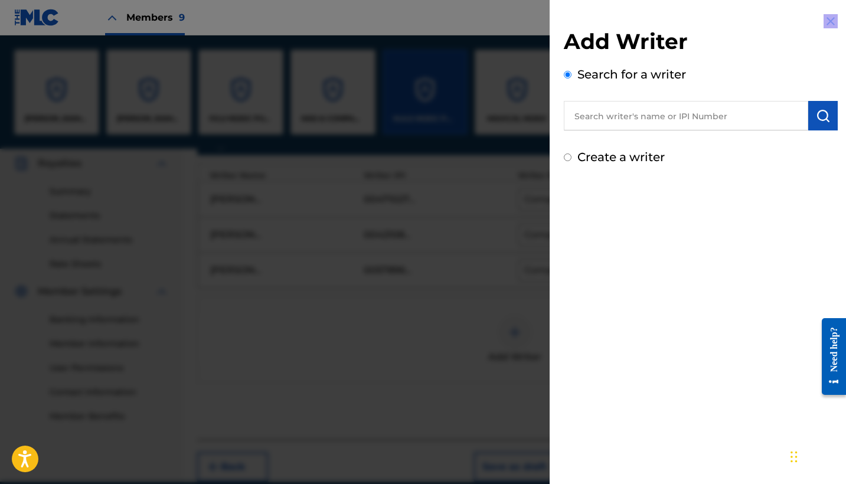
click at [515, 329] on div at bounding box center [423, 277] width 846 height 484
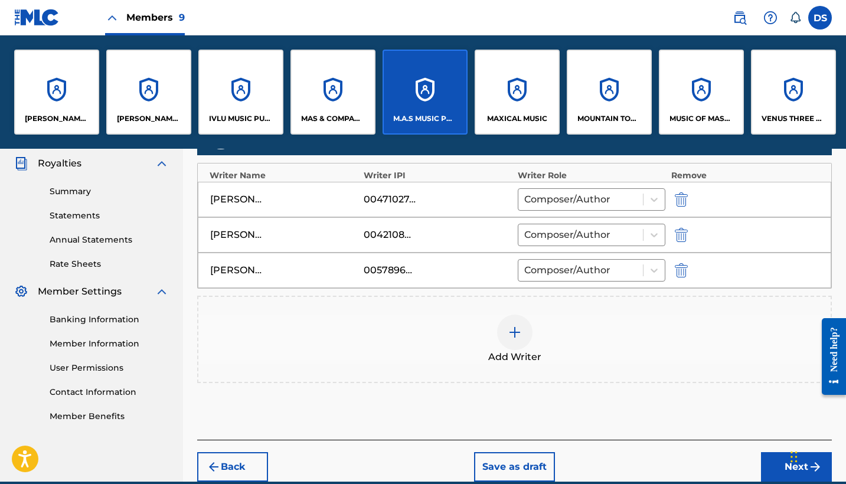
click at [508, 326] on img at bounding box center [515, 332] width 14 height 14
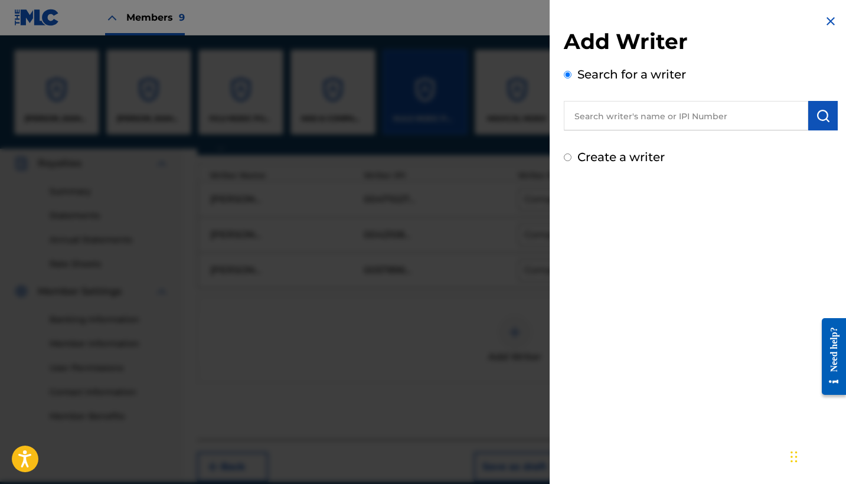
click at [624, 110] on input "text" at bounding box center [686, 116] width 244 height 30
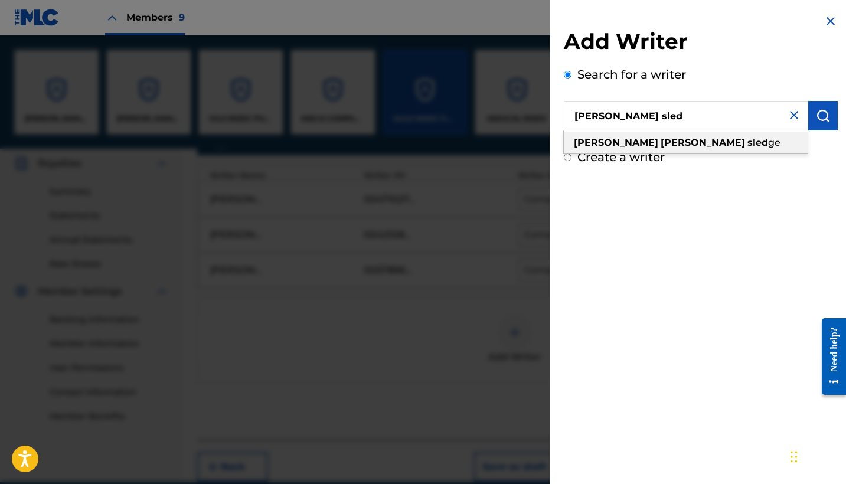
click at [661, 144] on strong "[PERSON_NAME]" at bounding box center [703, 142] width 84 height 11
type input "[PERSON_NAME]"
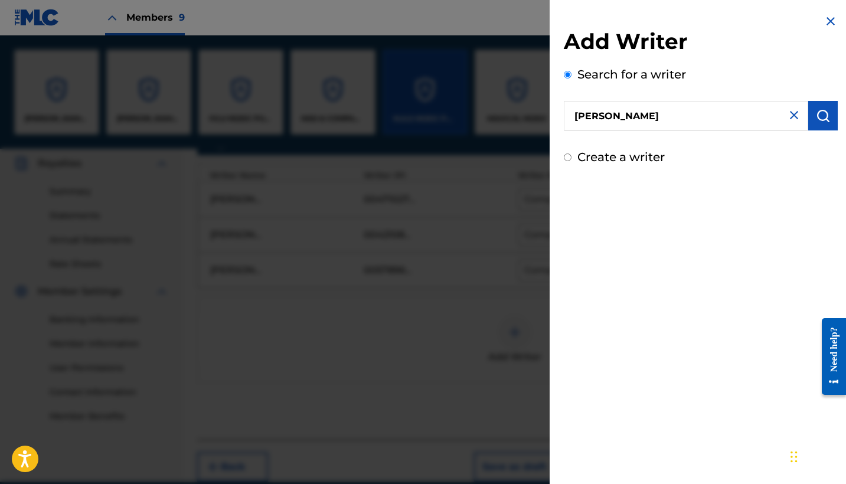
click at [625, 144] on div "Add Writer Search for a writer [PERSON_NAME] Create a writer" at bounding box center [701, 97] width 274 height 138
click at [816, 110] on img "submit" at bounding box center [823, 116] width 14 height 14
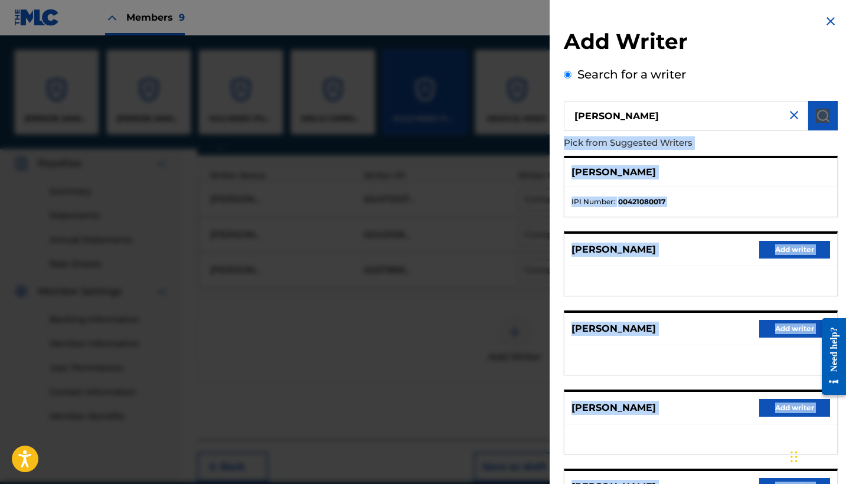
click at [789, 246] on button "Add writer" at bounding box center [794, 250] width 71 height 18
click at [789, 246] on div "[PERSON_NAME] 00421080017 Composer/Author" at bounding box center [514, 234] width 633 height 35
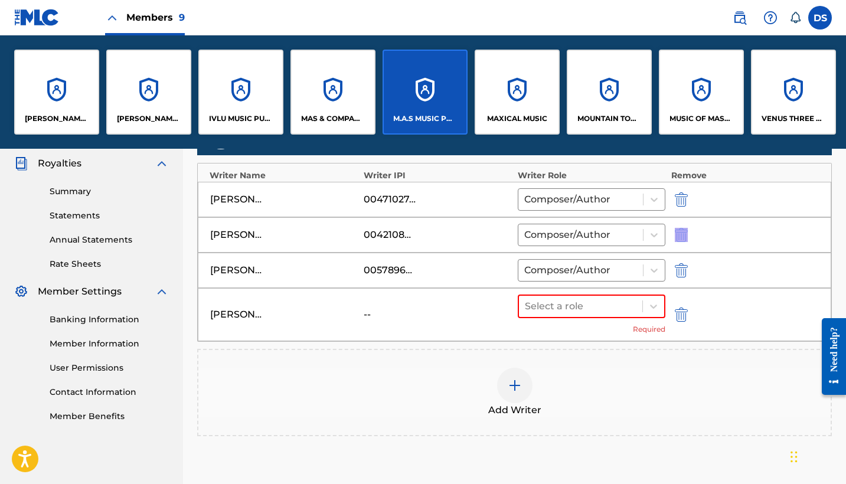
click at [789, 246] on div "[PERSON_NAME] 00421080017 Composer/Author" at bounding box center [514, 234] width 633 height 35
click at [594, 305] on div at bounding box center [581, 306] width 112 height 17
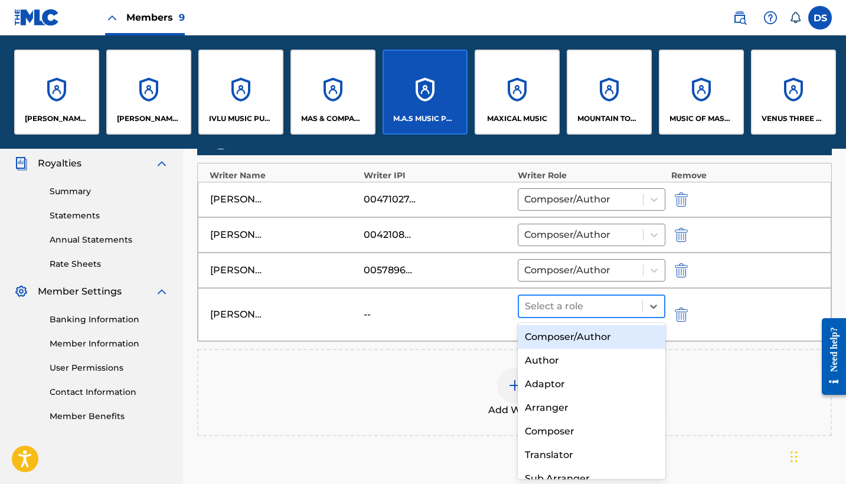
click at [594, 305] on div at bounding box center [581, 306] width 112 height 17
click at [594, 338] on div "Composer/Author" at bounding box center [592, 337] width 148 height 24
click at [594, 349] on div "Add Writer" at bounding box center [514, 392] width 635 height 87
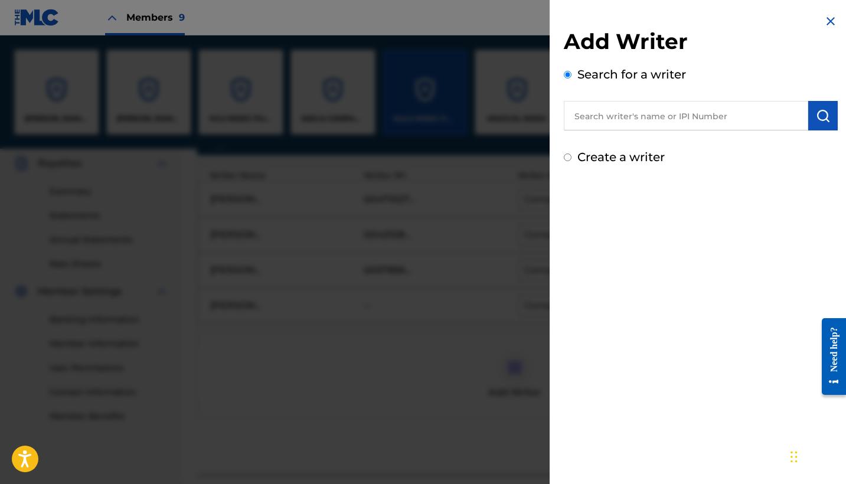
click at [825, 15] on img at bounding box center [830, 21] width 14 height 14
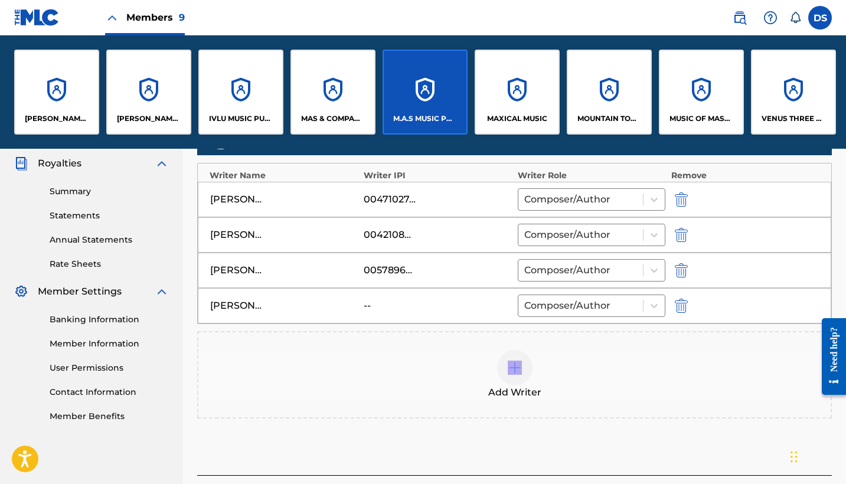
scroll to position [442, 0]
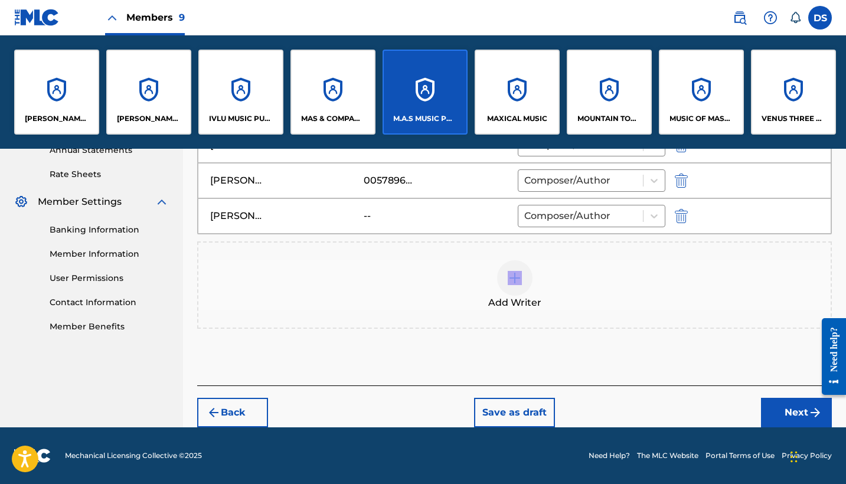
click at [790, 418] on button "Next" at bounding box center [796, 413] width 71 height 30
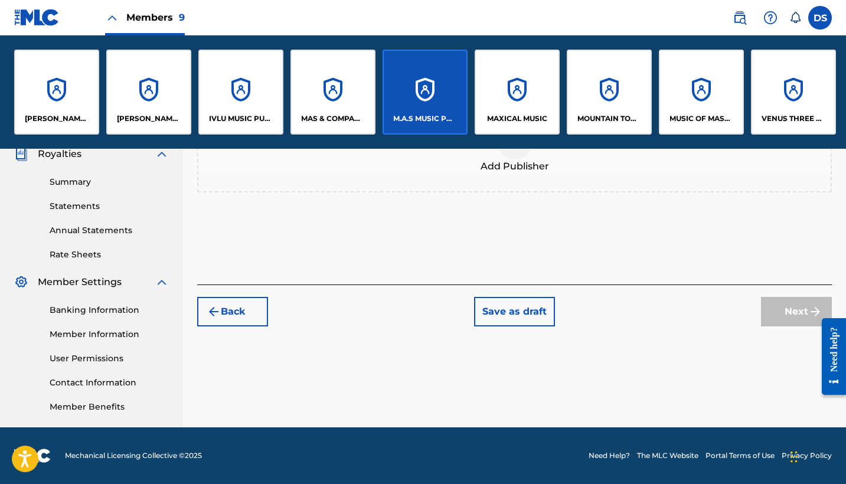
click at [790, 418] on div "Register Work Search Enter Work Details Add Writers Add Publishers & Shares Add…" at bounding box center [514, 122] width 663 height 610
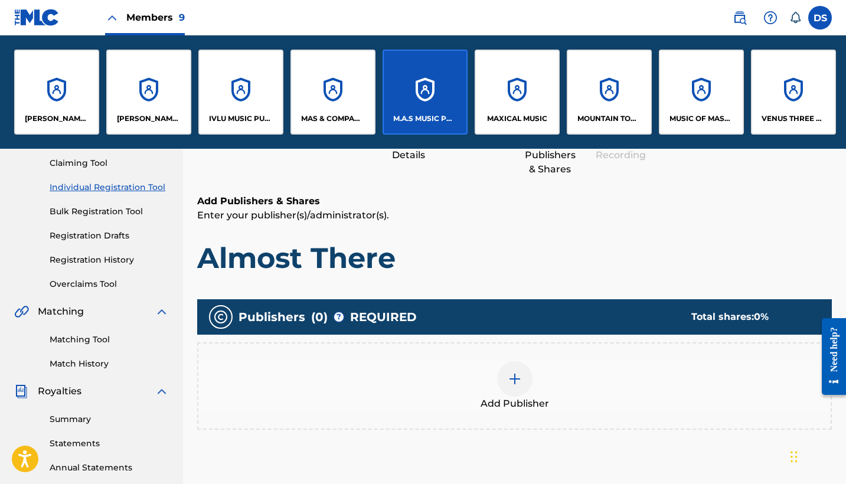
scroll to position [126, 0]
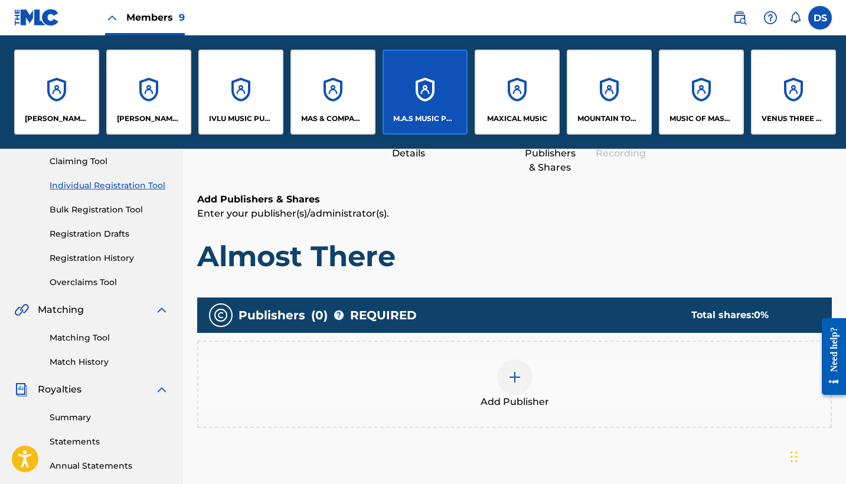
click at [513, 376] on img at bounding box center [515, 377] width 14 height 14
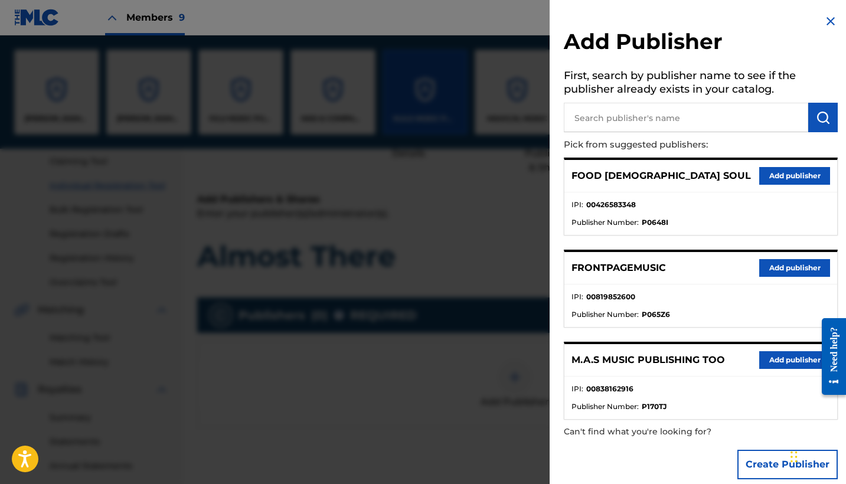
click at [768, 176] on button "Add publisher" at bounding box center [794, 176] width 71 height 18
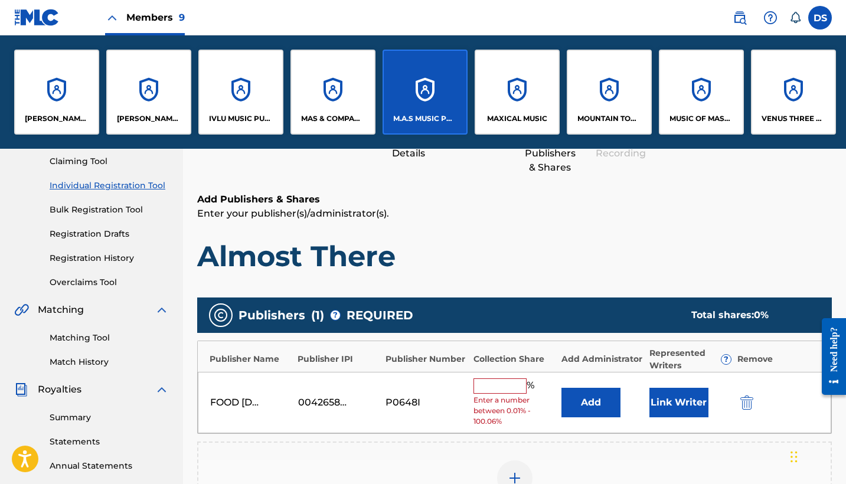
click at [488, 387] on input "text" at bounding box center [499, 385] width 53 height 15
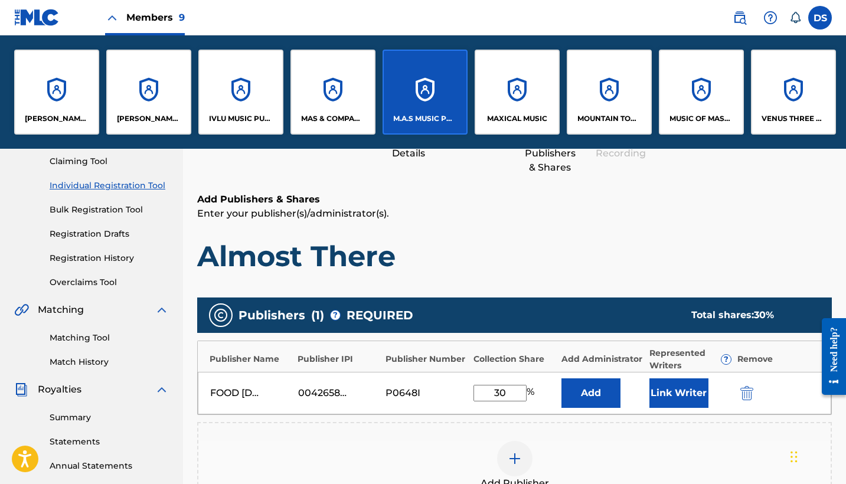
type input "30"
click at [590, 393] on button "Add" at bounding box center [590, 393] width 59 height 30
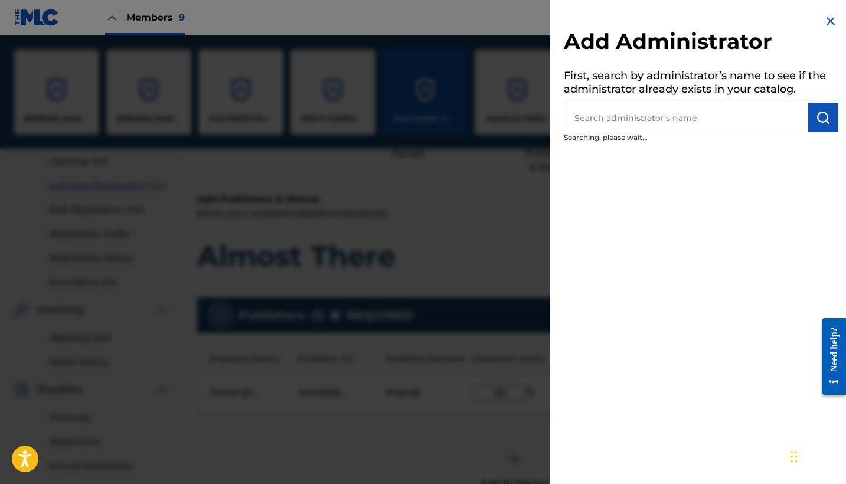
click at [590, 393] on div "Add Administrator First, search by administrator’s name to see if the administr…" at bounding box center [701, 242] width 302 height 484
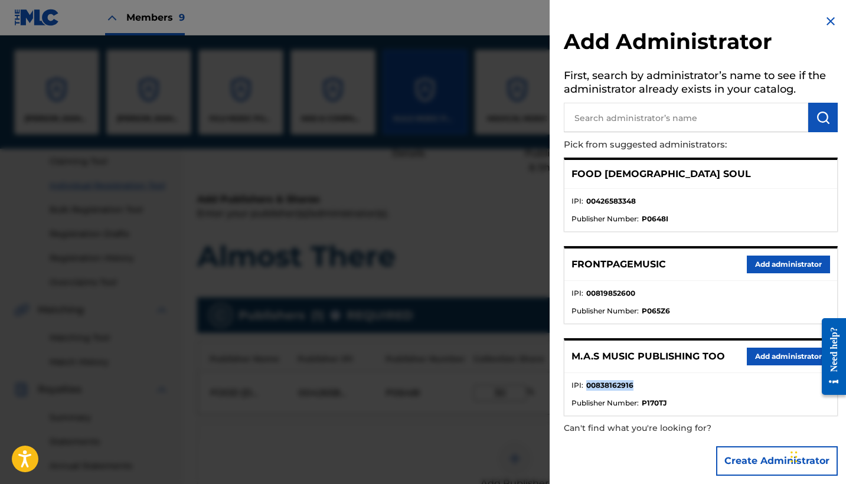
click at [755, 374] on ul "IPI : 00838162916 Publisher Number : P170TJ" at bounding box center [700, 394] width 273 height 42
click at [770, 352] on button "Add administrator" at bounding box center [788, 357] width 83 height 18
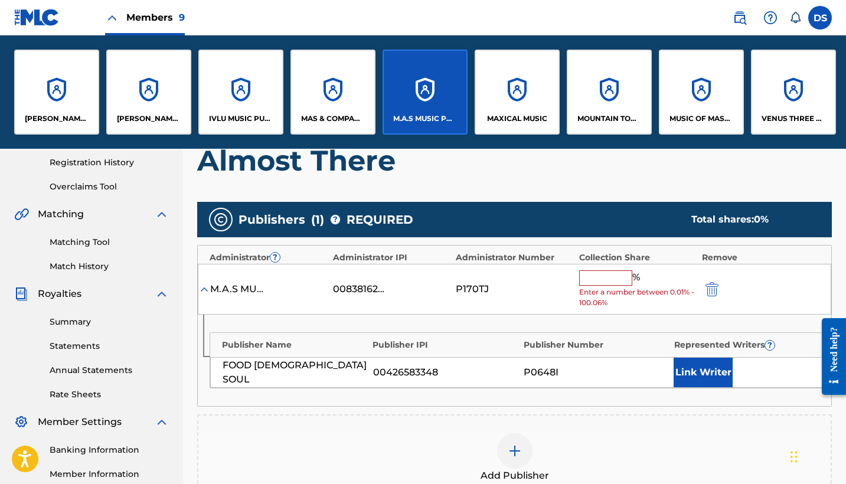
scroll to position [226, 0]
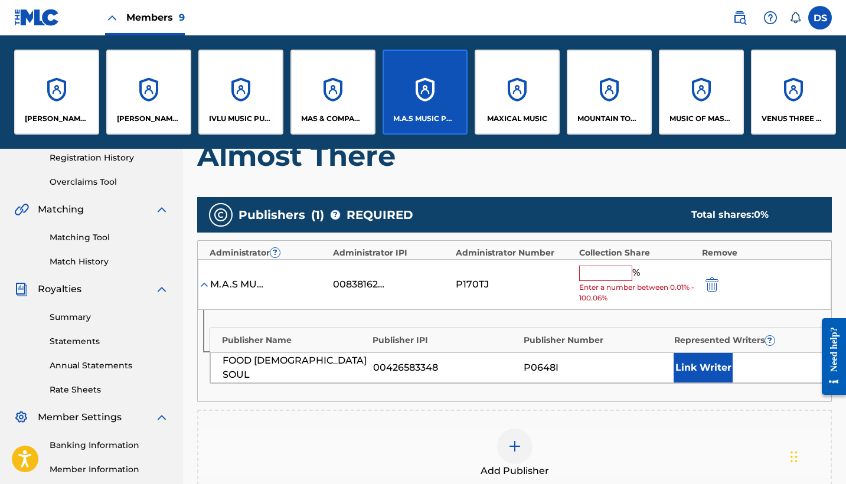
click at [612, 273] on input "text" at bounding box center [605, 273] width 53 height 15
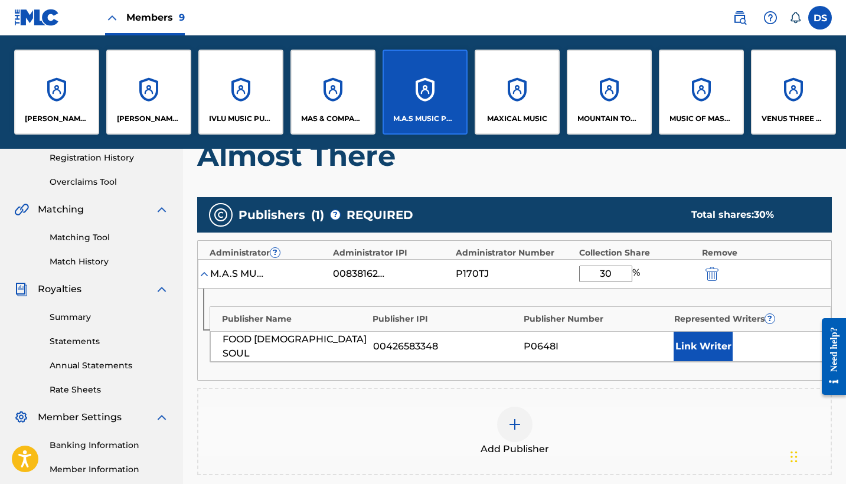
type input "30"
click at [701, 346] on button "Link Writer" at bounding box center [702, 347] width 59 height 30
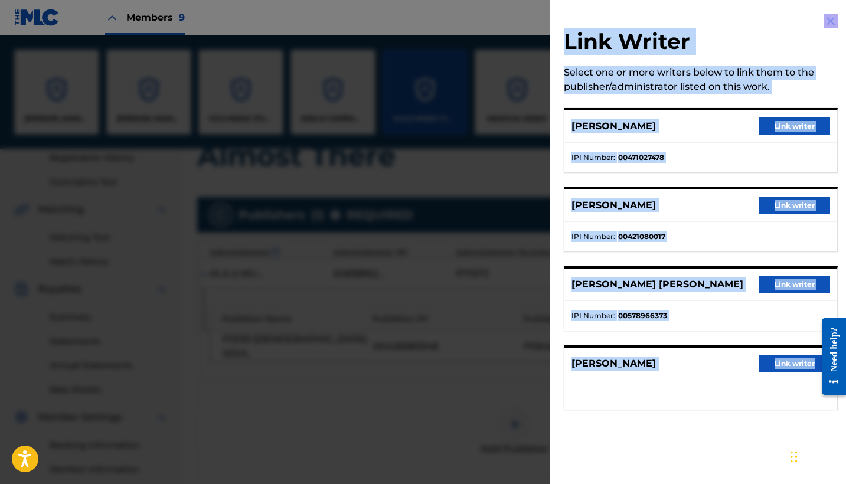
click at [788, 122] on button "Link writer" at bounding box center [794, 126] width 71 height 18
click at [788, 122] on p "VENUS THREE MUSIC" at bounding box center [793, 118] width 64 height 11
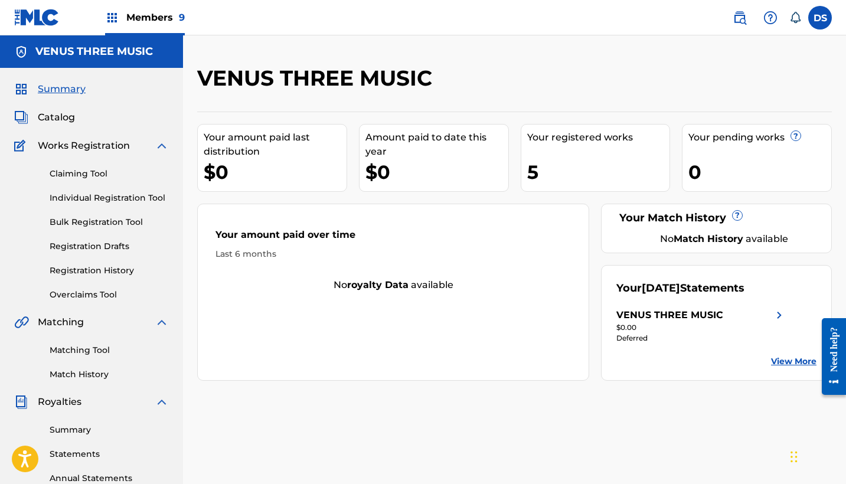
click at [112, 19] on img at bounding box center [112, 18] width 14 height 14
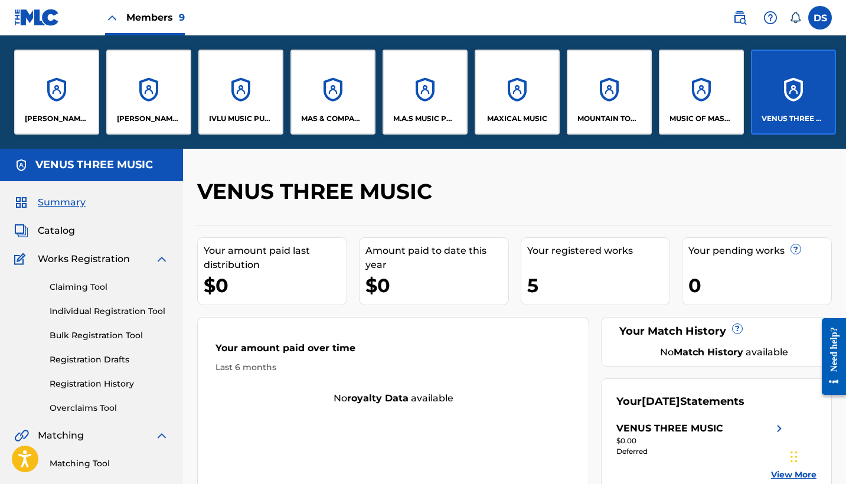
click at [422, 92] on div "M.A.S MUSIC PUBLISHING TOO" at bounding box center [424, 92] width 85 height 85
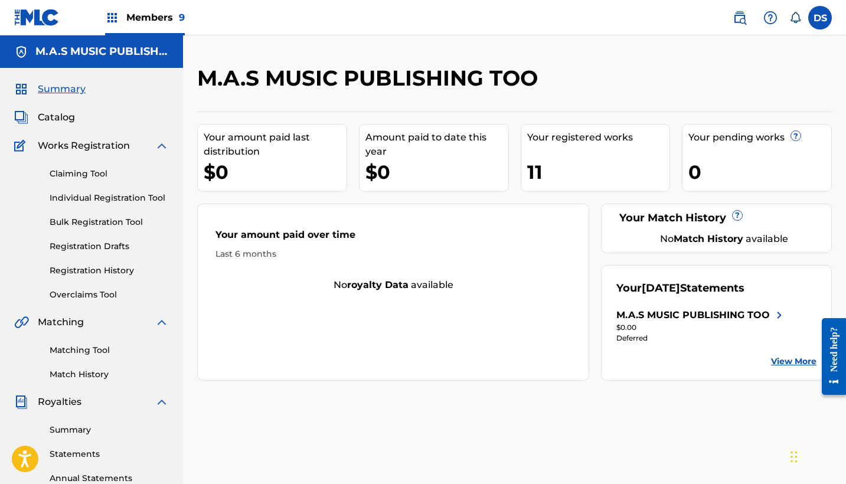
click at [79, 199] on link "Individual Registration Tool" at bounding box center [109, 198] width 119 height 12
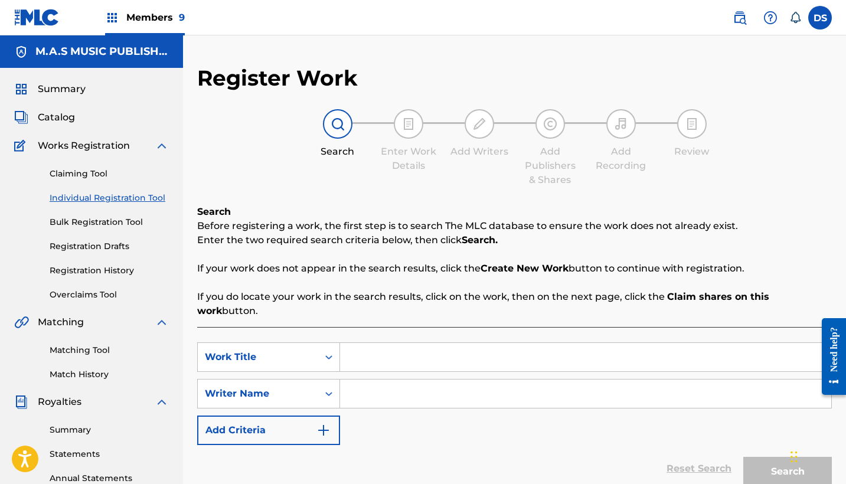
click at [99, 245] on link "Registration Drafts" at bounding box center [109, 246] width 119 height 12
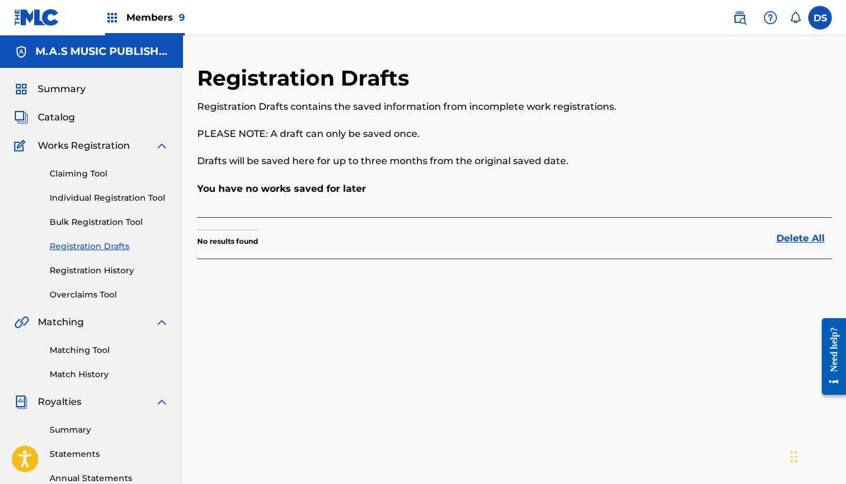
click at [99, 245] on link "Registration Drafts" at bounding box center [109, 246] width 119 height 12
click at [95, 269] on link "Registration History" at bounding box center [109, 270] width 119 height 12
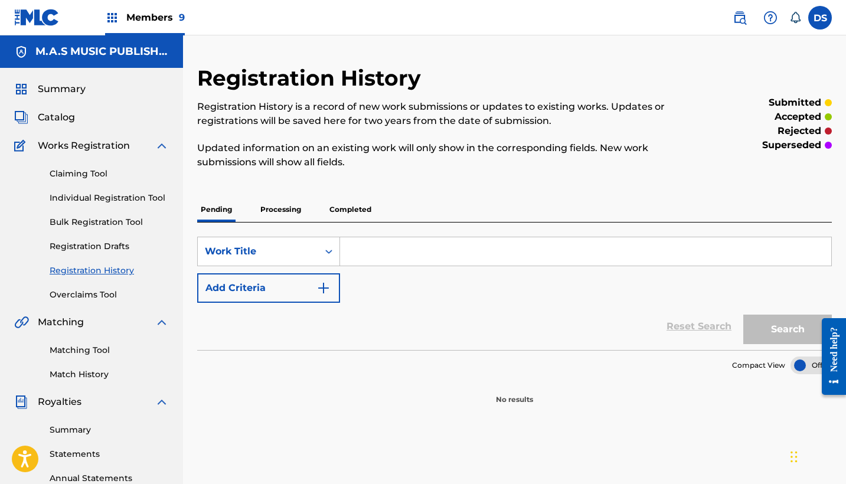
click at [76, 174] on link "Claiming Tool" at bounding box center [109, 174] width 119 height 12
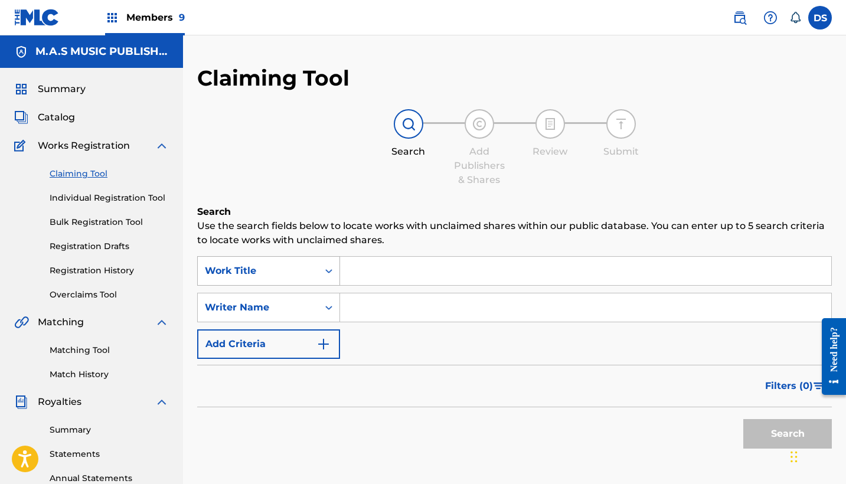
click at [328, 269] on icon "Search Form" at bounding box center [329, 271] width 12 height 12
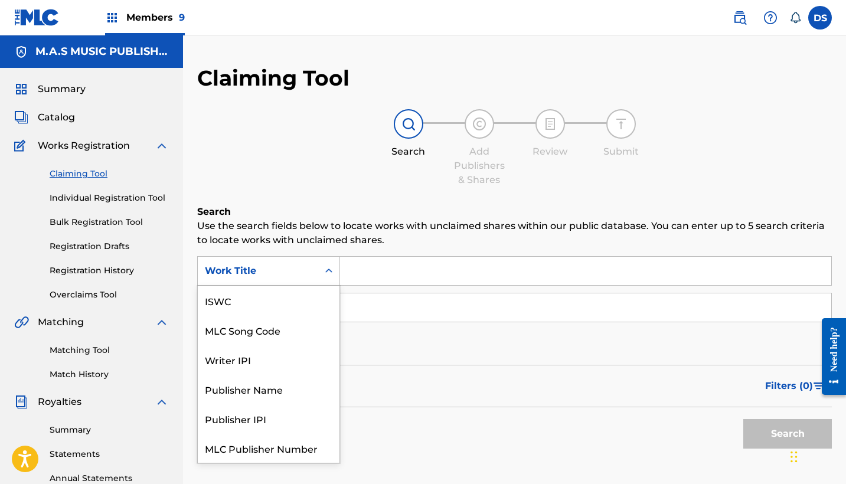
click at [328, 269] on icon "Search Form" at bounding box center [329, 271] width 12 height 12
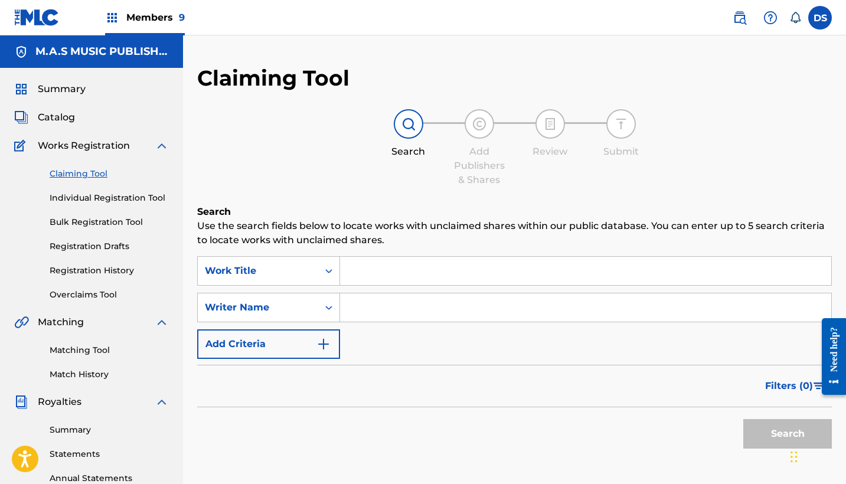
click at [328, 269] on icon "Search Form" at bounding box center [329, 271] width 12 height 12
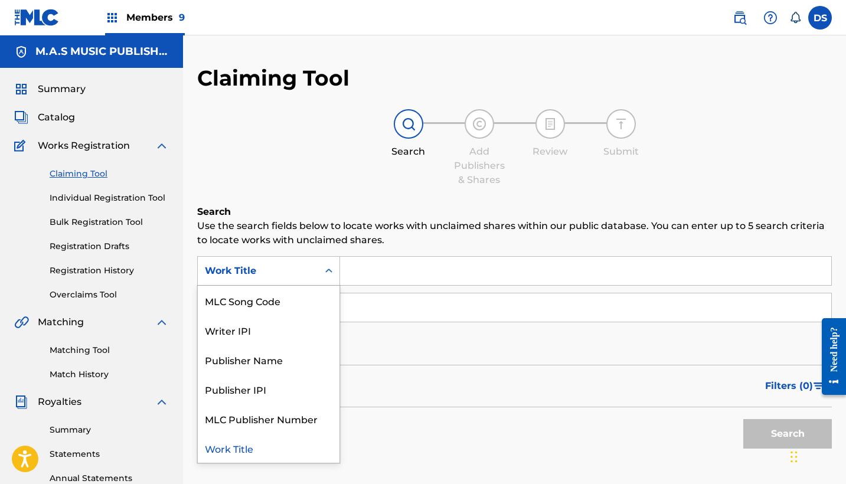
click at [250, 449] on div "Work Title" at bounding box center [269, 448] width 142 height 30
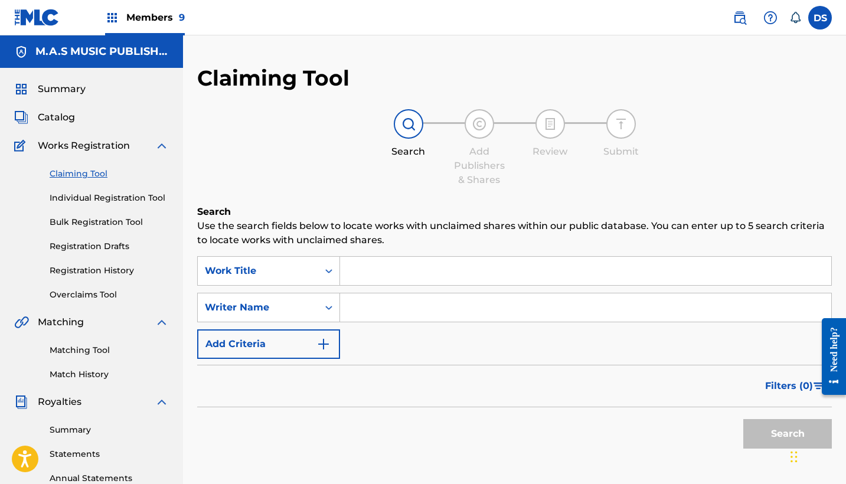
click at [250, 449] on div "Search" at bounding box center [514, 430] width 635 height 47
click at [85, 195] on link "Individual Registration Tool" at bounding box center [109, 198] width 119 height 12
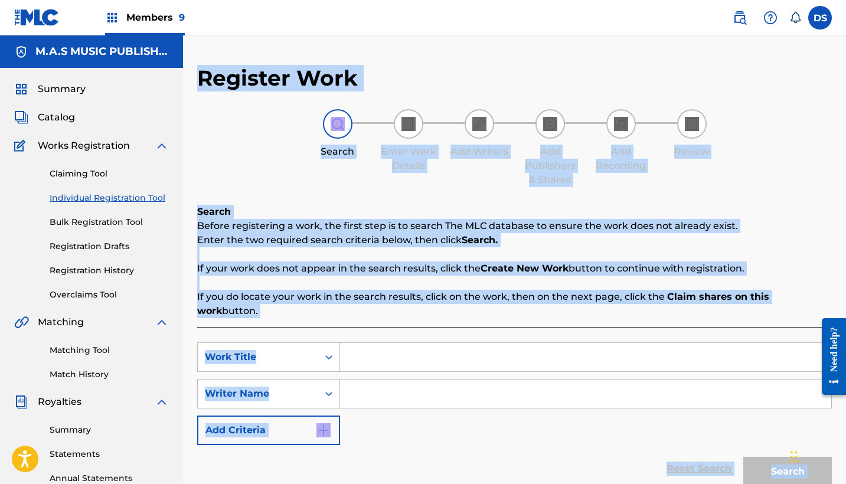
click at [389, 350] on input "Search Form" at bounding box center [585, 357] width 491 height 28
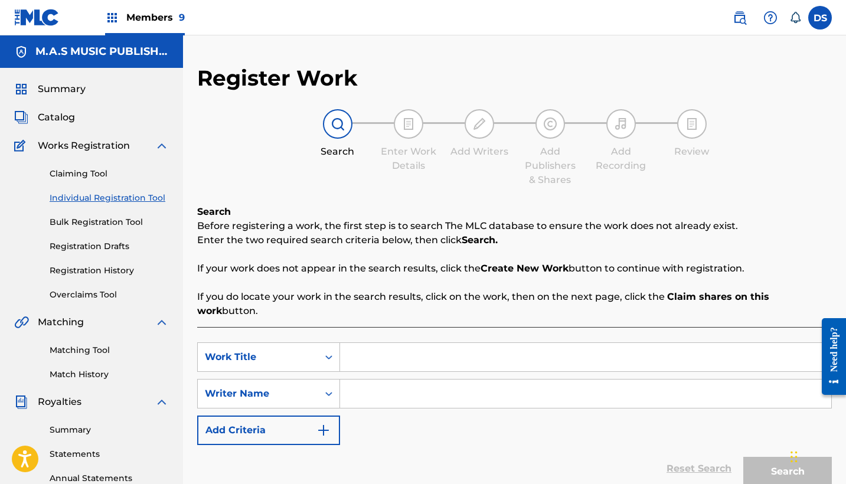
click at [389, 350] on input "Search Form" at bounding box center [585, 357] width 491 height 28
type input "almost there"
click at [382, 380] on input "Search Form" at bounding box center [585, 394] width 491 height 28
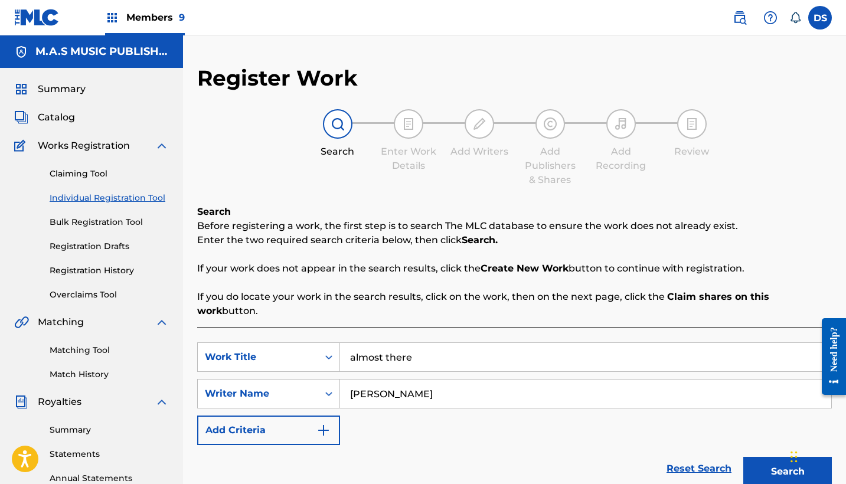
type input "[PERSON_NAME]"
click at [787, 457] on button "Search" at bounding box center [787, 472] width 89 height 30
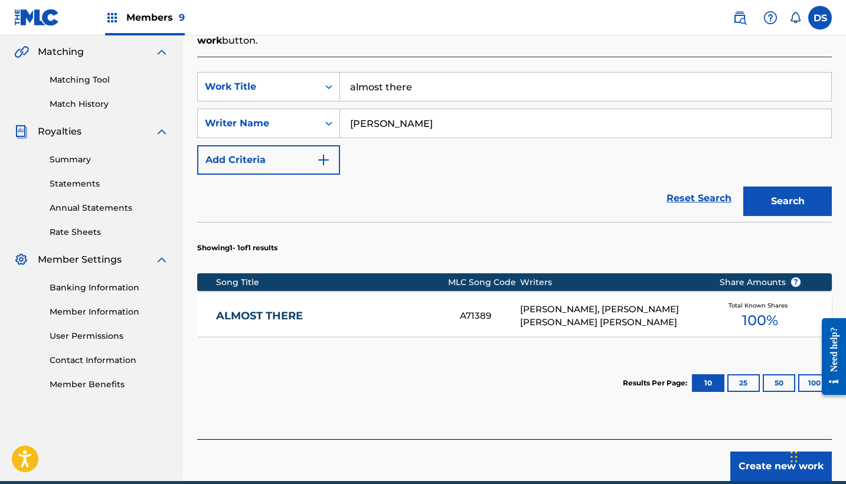
scroll to position [284, 0]
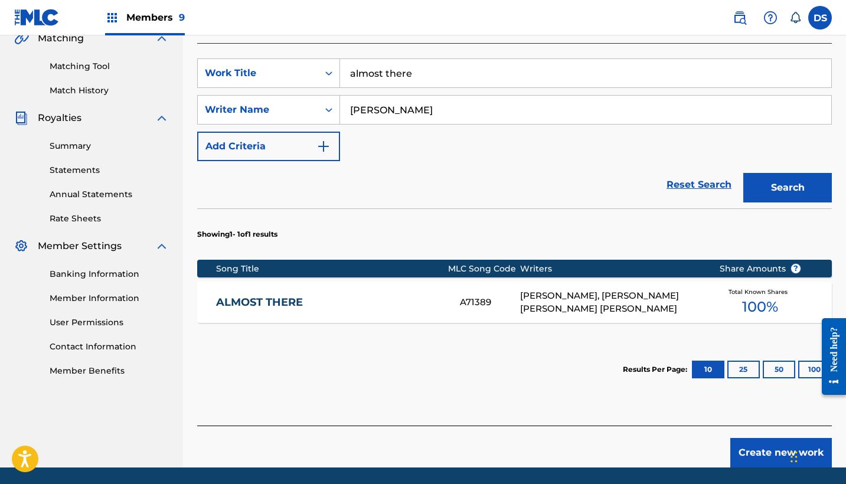
click at [289, 296] on link "ALMOST THERE" at bounding box center [330, 303] width 228 height 14
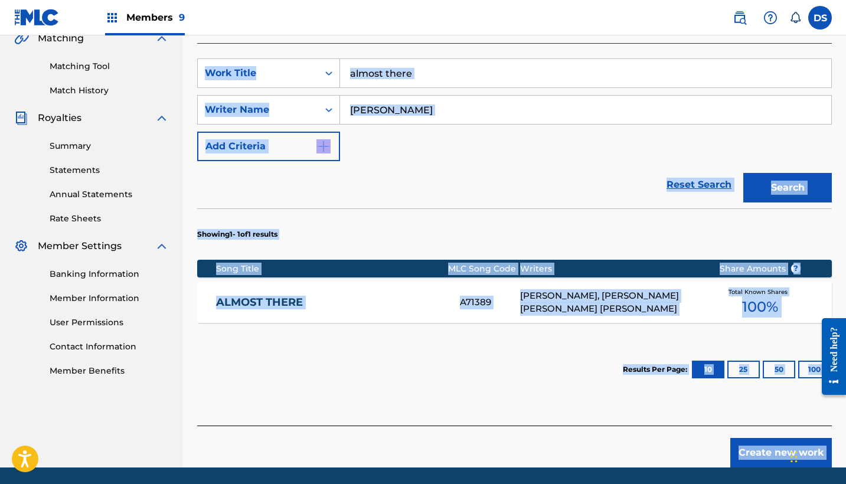
click at [289, 287] on div "Register Work Search Enter Work Details Add Writers Add Publishers & Shares Add…" at bounding box center [514, 124] width 663 height 686
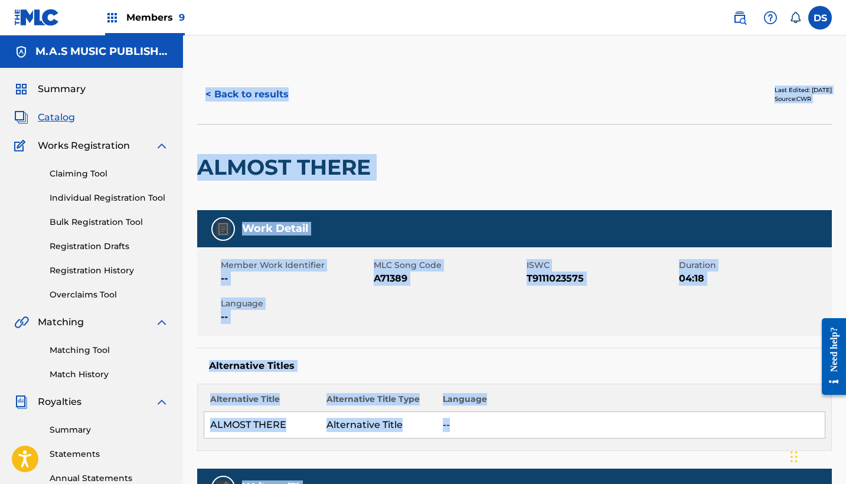
click at [459, 164] on div at bounding box center [450, 168] width 146 height 86
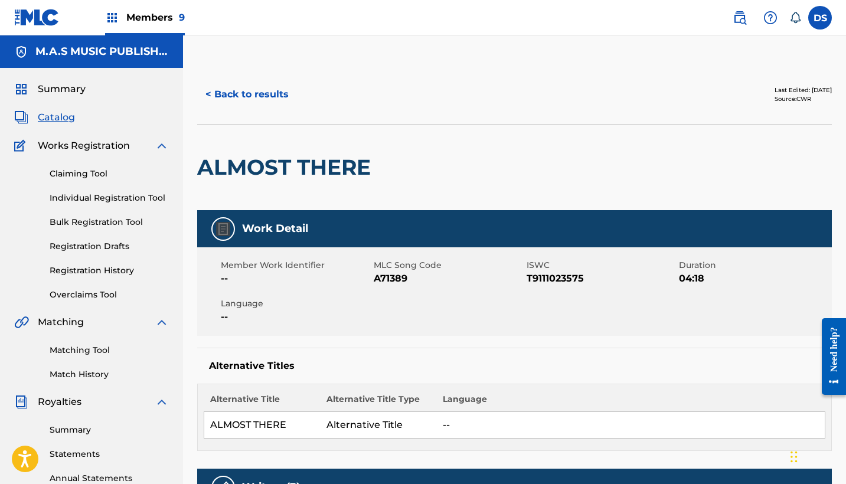
click at [459, 164] on div at bounding box center [450, 168] width 146 height 86
click at [228, 93] on button "< Back to results" at bounding box center [247, 95] width 100 height 30
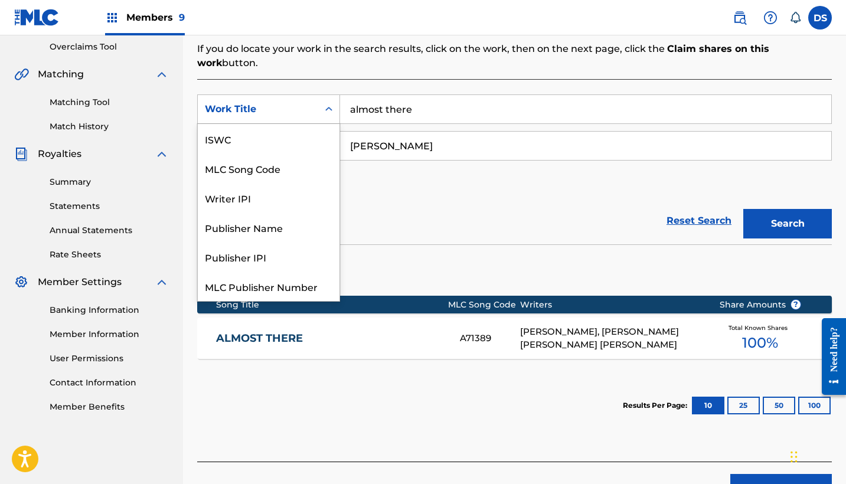
scroll to position [30, 0]
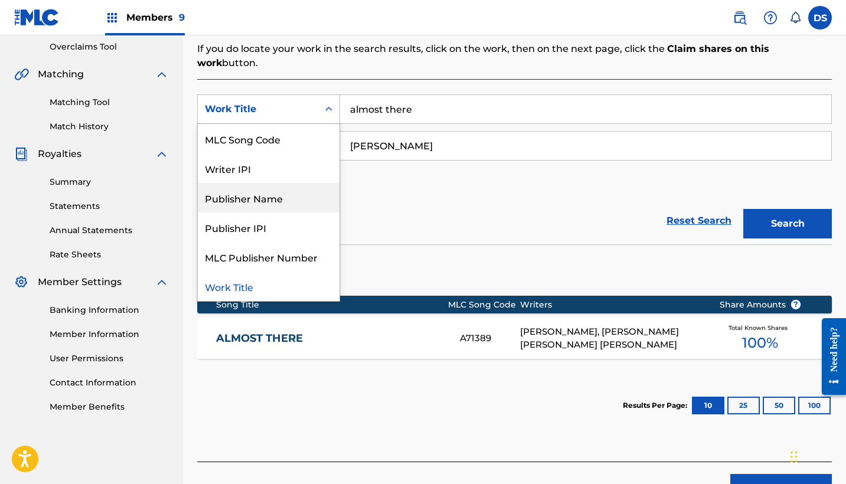
click at [414, 207] on div "Reset Search Search" at bounding box center [514, 220] width 635 height 47
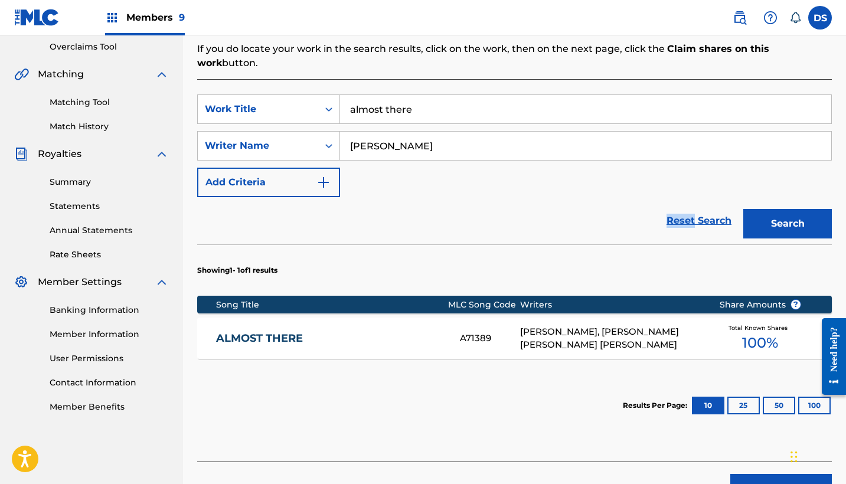
click at [414, 207] on div "Reset Search Search" at bounding box center [514, 220] width 635 height 47
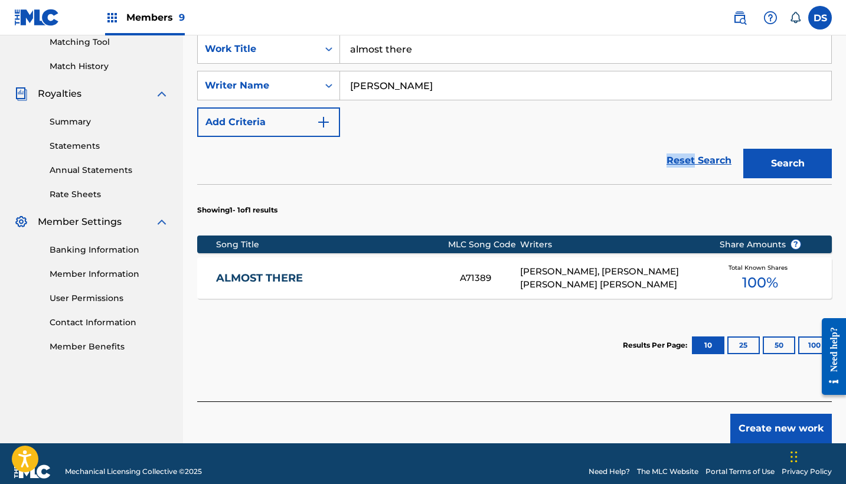
scroll to position [310, 0]
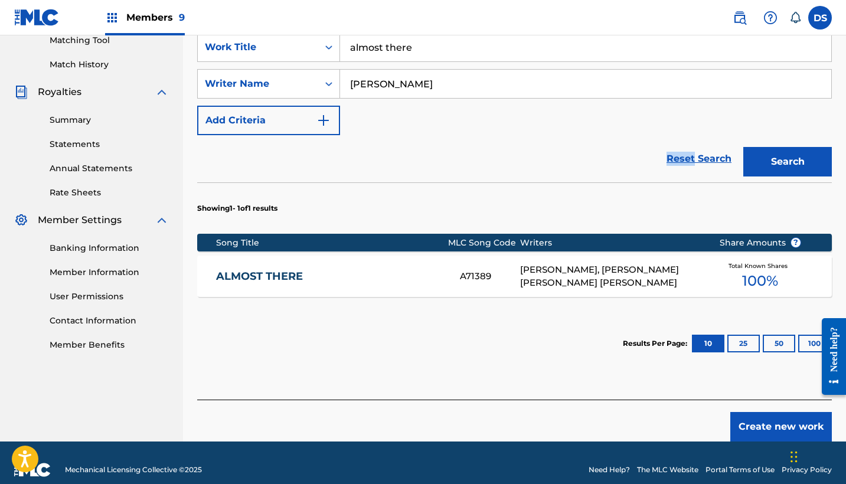
click at [760, 416] on button "Create new work" at bounding box center [781, 427] width 102 height 30
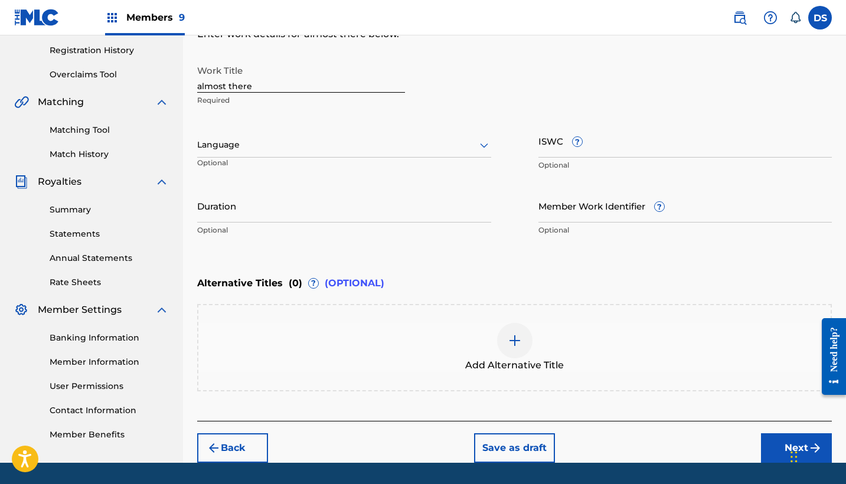
scroll to position [213, 0]
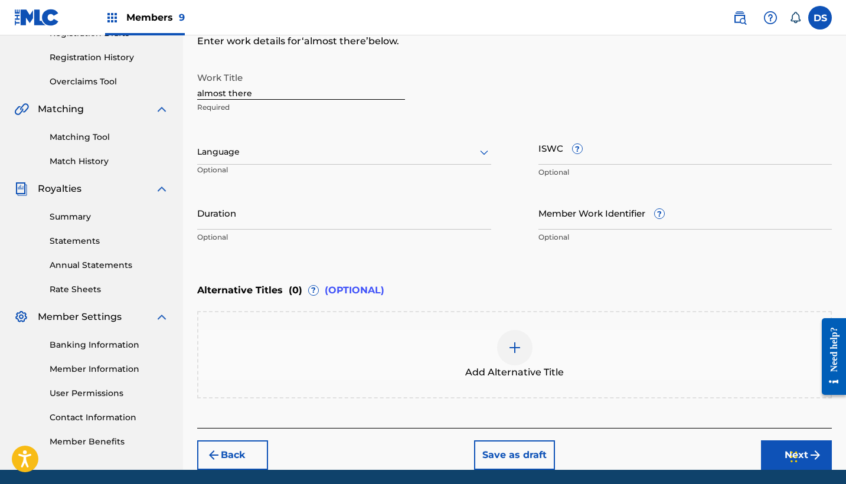
click at [845, 182] on div "Register Work Search Enter Work Details Add Writers Add Publishers & Shares Add…" at bounding box center [514, 161] width 663 height 618
drag, startPoint x: 844, startPoint y: 179, endPoint x: 843, endPoint y: 173, distance: 5.9
click at [843, 174] on div "Register Work Search Enter Work Details Add Writers Add Publishers & Shares Add…" at bounding box center [514, 161] width 663 height 618
click at [843, 172] on div "Register Work Search Enter Work Details Add Writers Add Publishers & Shares Add…" at bounding box center [514, 161] width 663 height 618
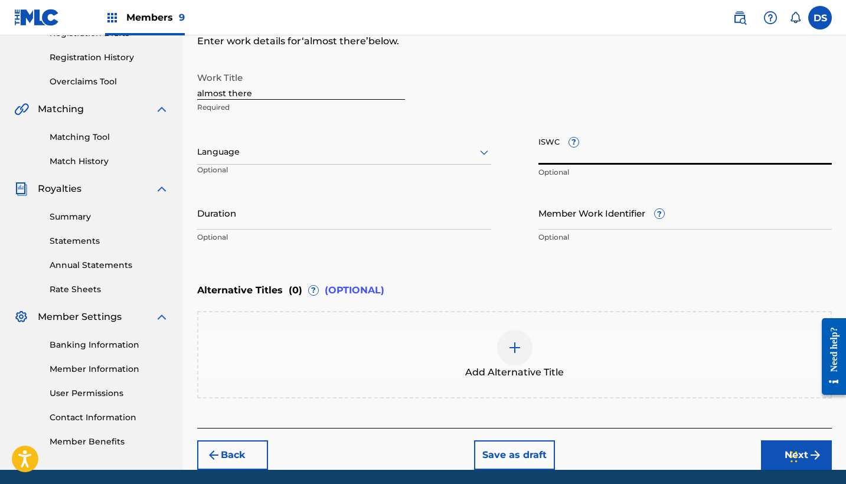
click at [830, 151] on input "ISWC ?" at bounding box center [685, 148] width 294 height 34
click at [264, 97] on input "almost there" at bounding box center [301, 83] width 208 height 34
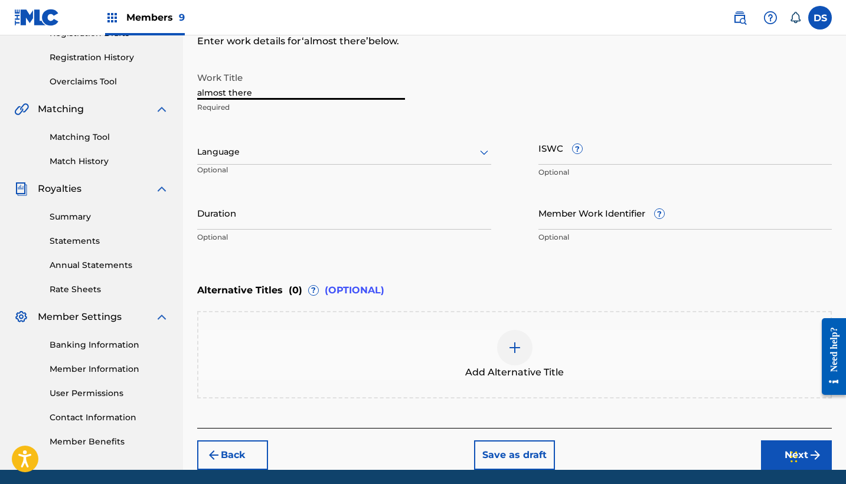
click at [264, 97] on input "almost there" at bounding box center [301, 83] width 208 height 34
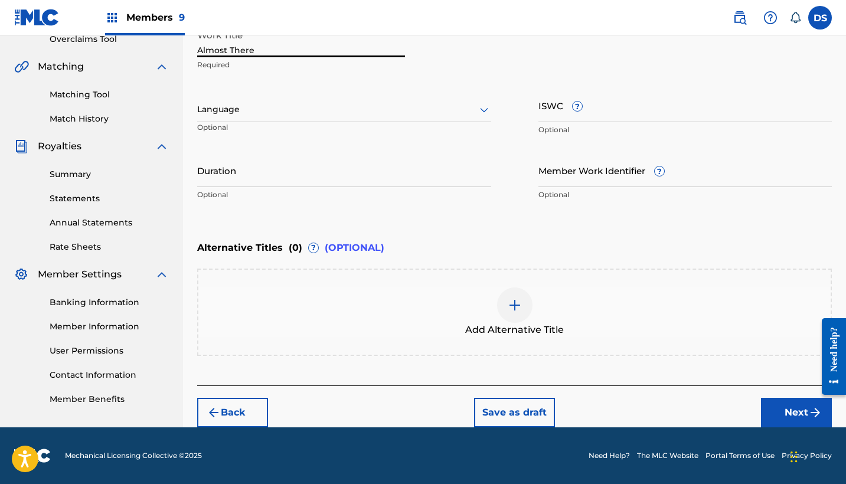
type input "Almost There"
click at [792, 416] on button "Next" at bounding box center [796, 413] width 71 height 30
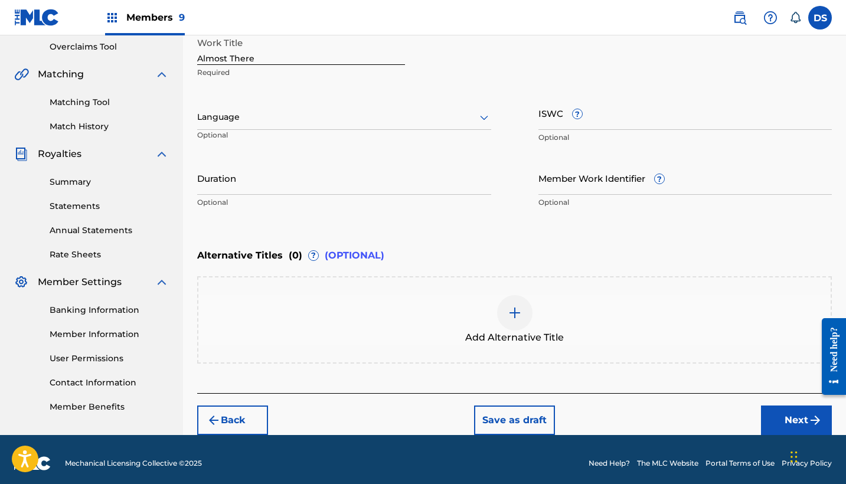
click at [792, 416] on div "Register Work Search Enter Work Details Add Writers Add Publishers & Shares Add…" at bounding box center [514, 126] width 663 height 618
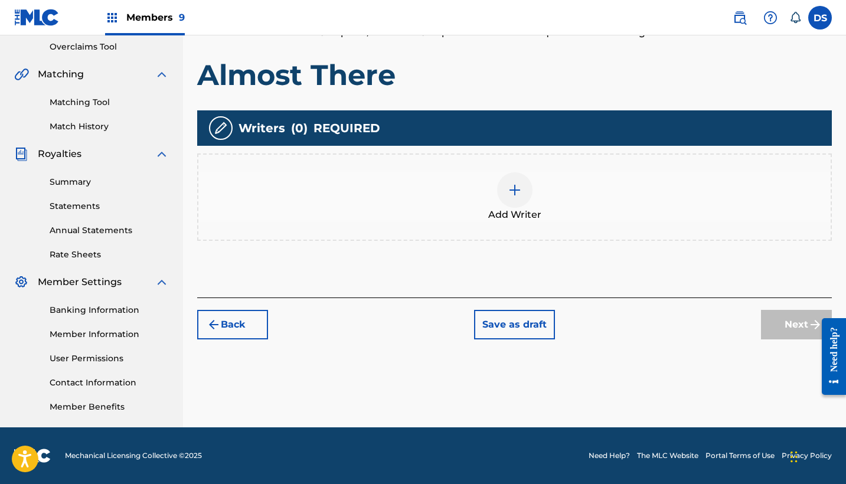
click at [512, 186] on img at bounding box center [515, 190] width 14 height 14
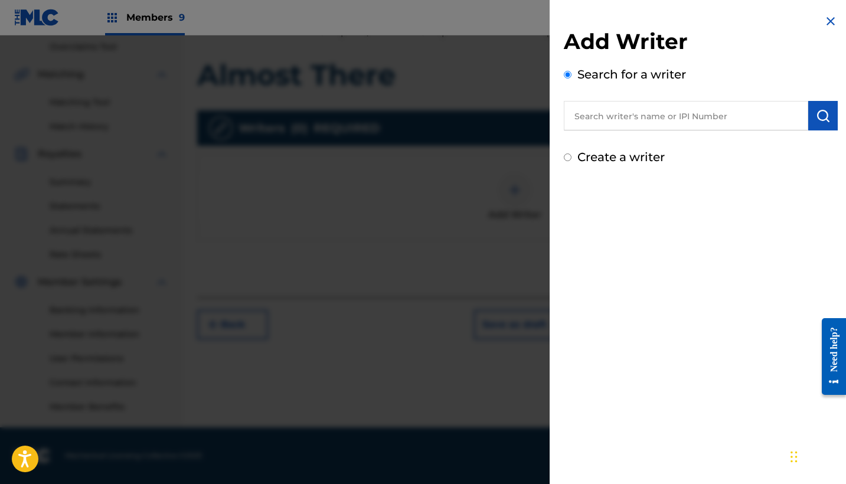
click at [629, 121] on input "text" at bounding box center [686, 116] width 244 height 30
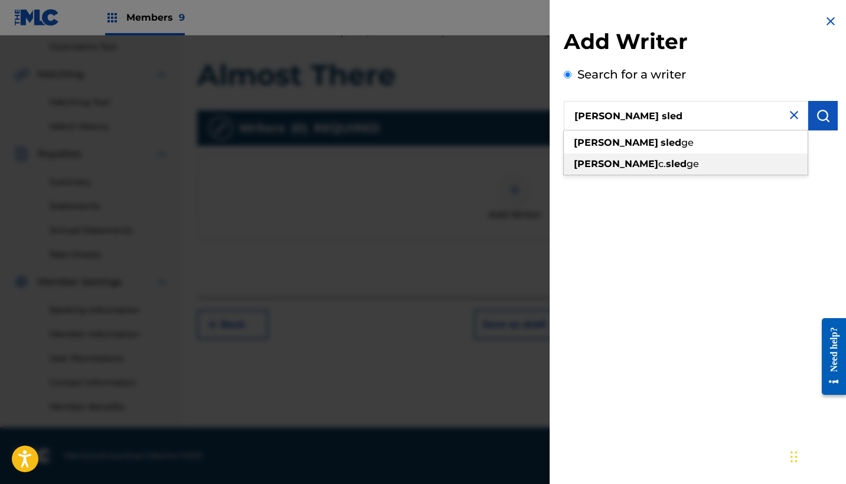
click at [686, 168] on span "ge" at bounding box center [692, 163] width 12 height 11
type input "[PERSON_NAME]"
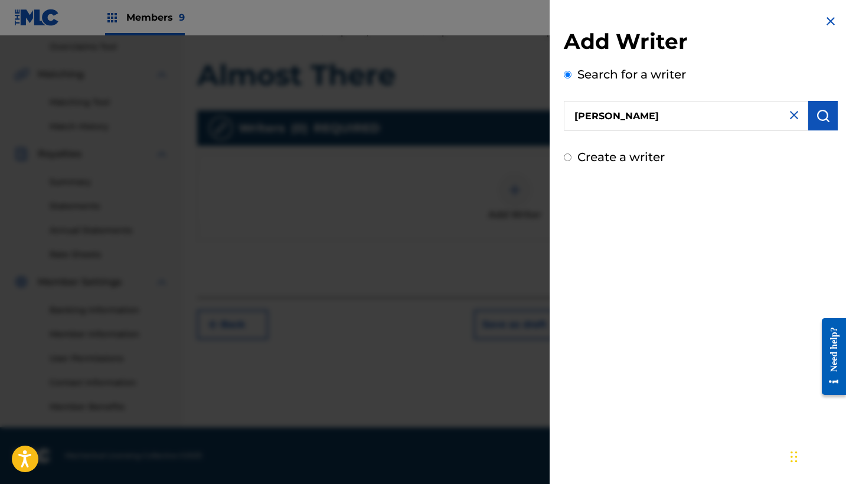
click at [820, 113] on img "submit" at bounding box center [823, 116] width 14 height 14
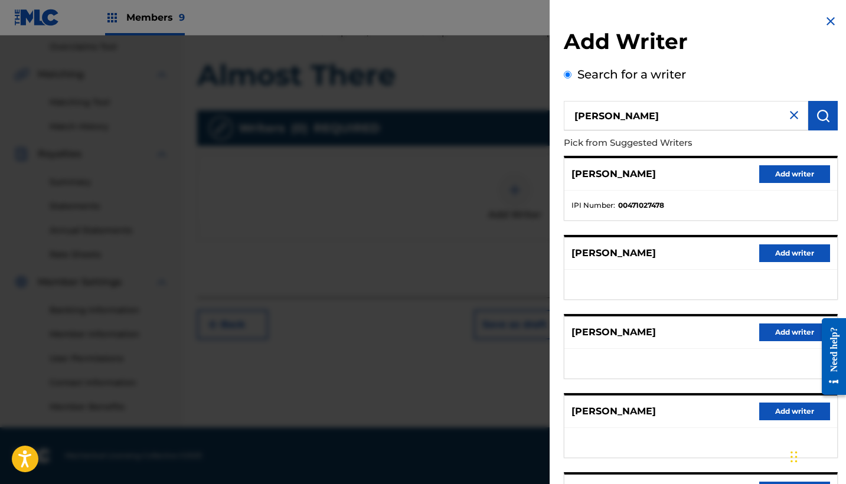
click at [782, 167] on button "Add writer" at bounding box center [794, 174] width 71 height 18
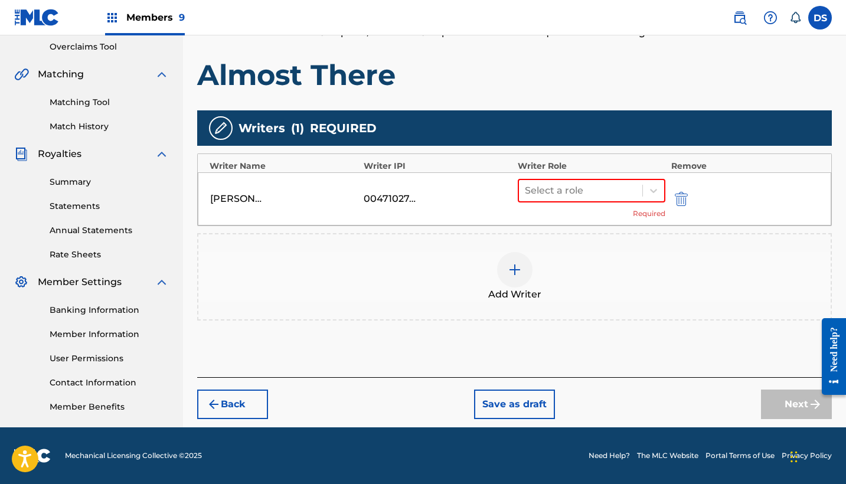
click at [782, 167] on div "Remove" at bounding box center [745, 166] width 148 height 12
click at [580, 188] on div at bounding box center [581, 190] width 112 height 17
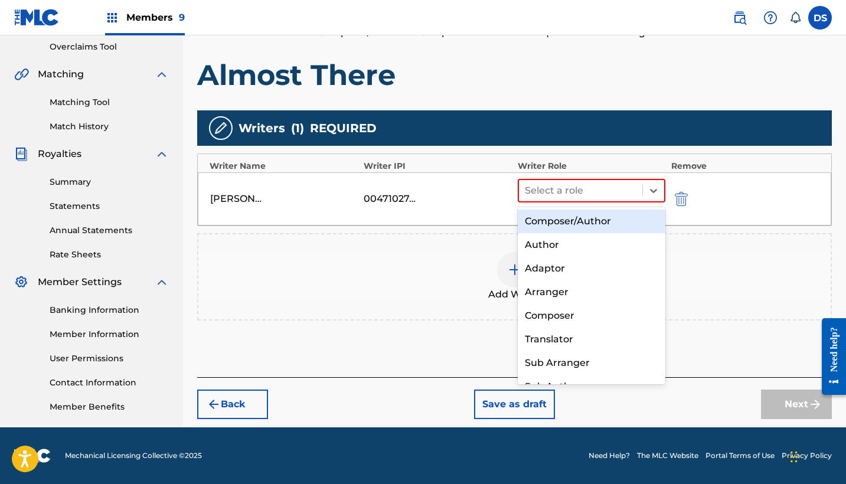
click at [581, 221] on div "Composer/Author" at bounding box center [592, 222] width 148 height 24
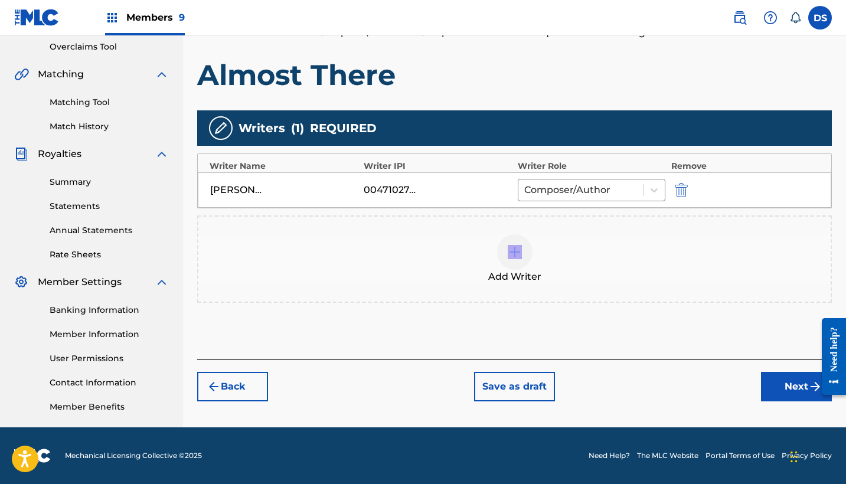
click at [581, 221] on div "Add Writer" at bounding box center [514, 258] width 635 height 87
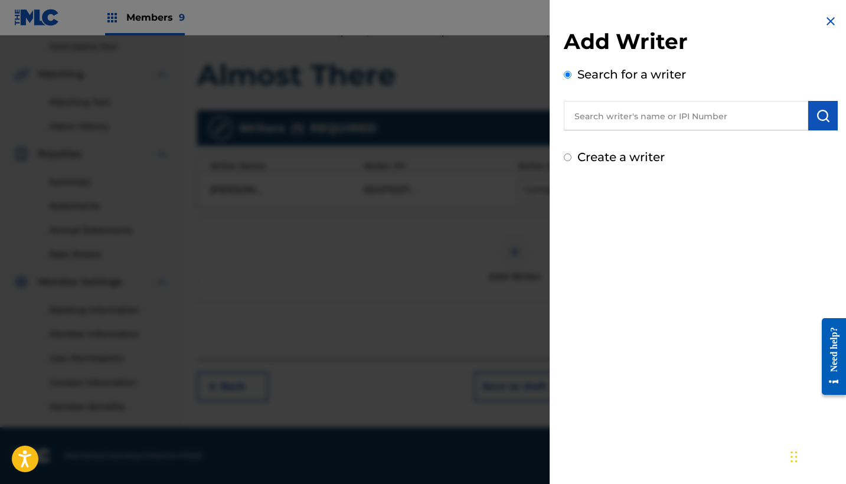
click at [617, 120] on input "text" at bounding box center [686, 116] width 244 height 30
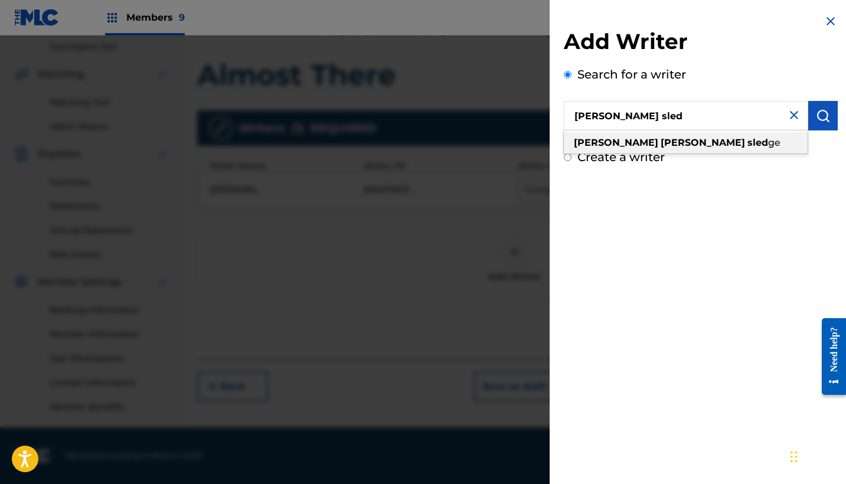
click at [661, 145] on strong "[PERSON_NAME]" at bounding box center [703, 142] width 84 height 11
type input "[PERSON_NAME]"
click at [627, 145] on div "Add Writer Search for a writer [PERSON_NAME] [PERSON_NAME] sled ge Create a wri…" at bounding box center [701, 97] width 274 height 138
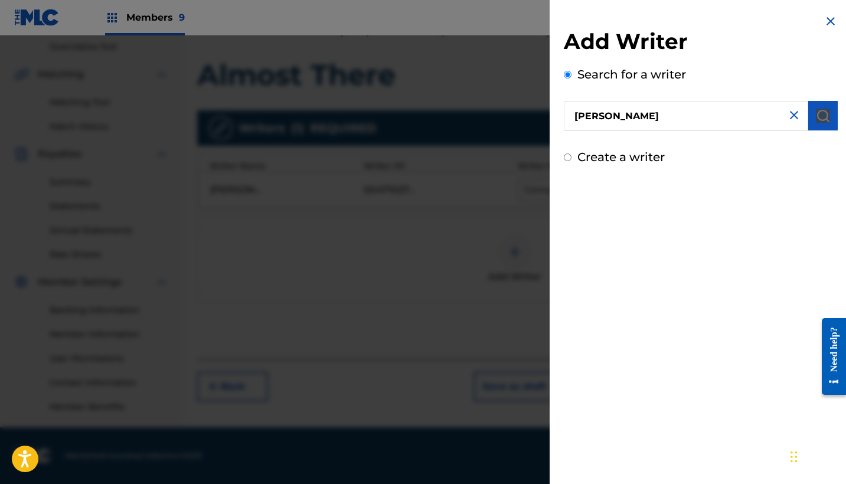
click at [820, 115] on img "submit" at bounding box center [823, 116] width 14 height 14
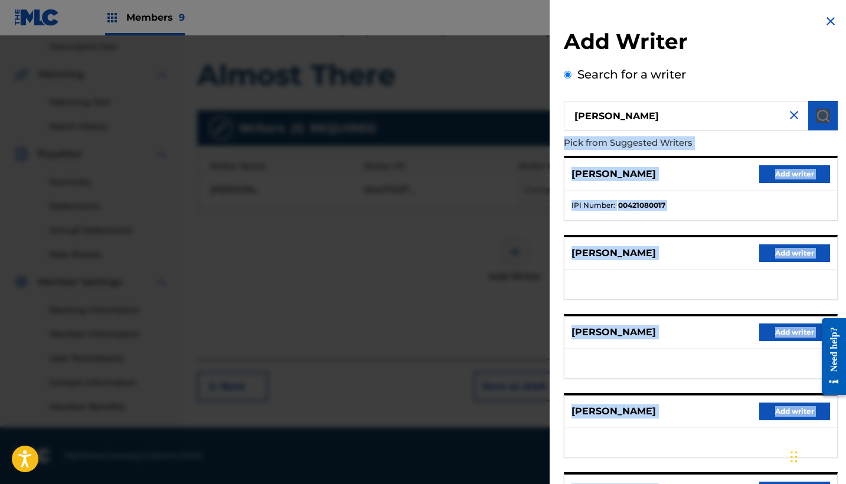
click at [785, 171] on button "Add writer" at bounding box center [794, 174] width 71 height 18
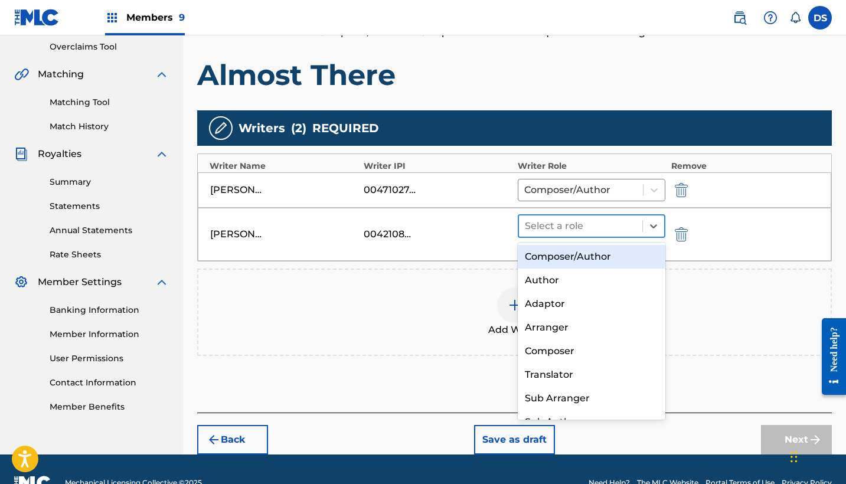
click at [570, 223] on div at bounding box center [581, 226] width 112 height 17
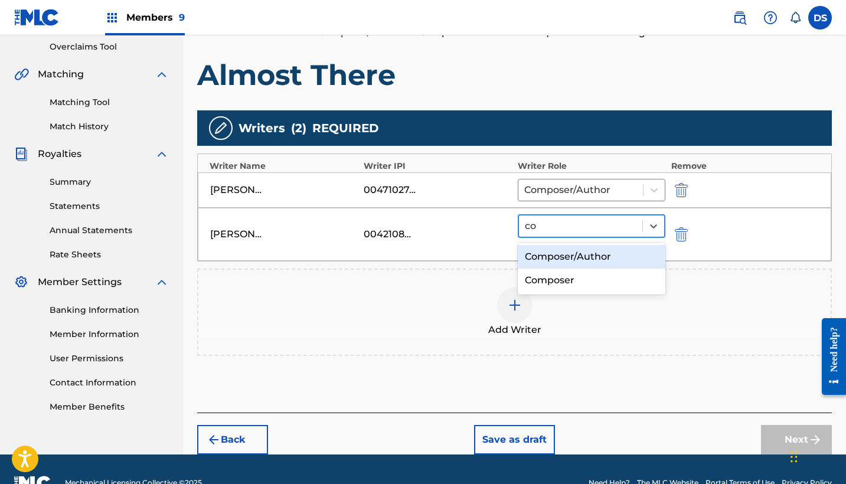
type input "com"
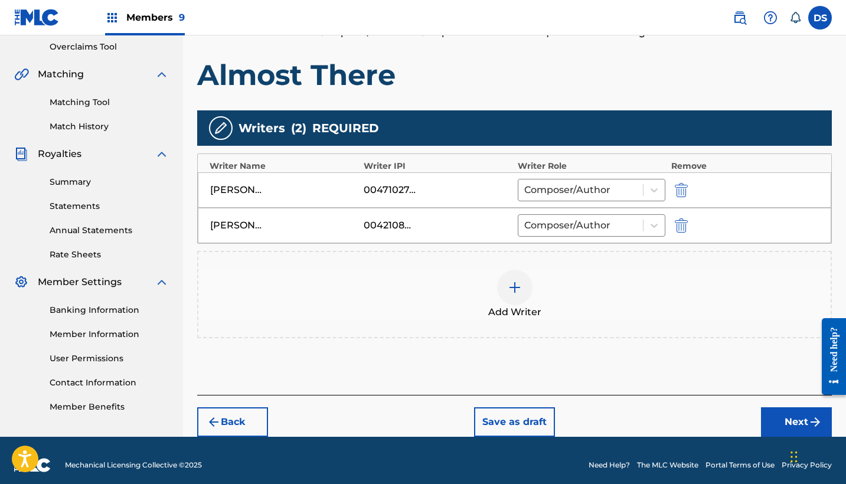
click at [516, 283] on img at bounding box center [515, 287] width 14 height 14
click at [510, 289] on img at bounding box center [515, 287] width 14 height 14
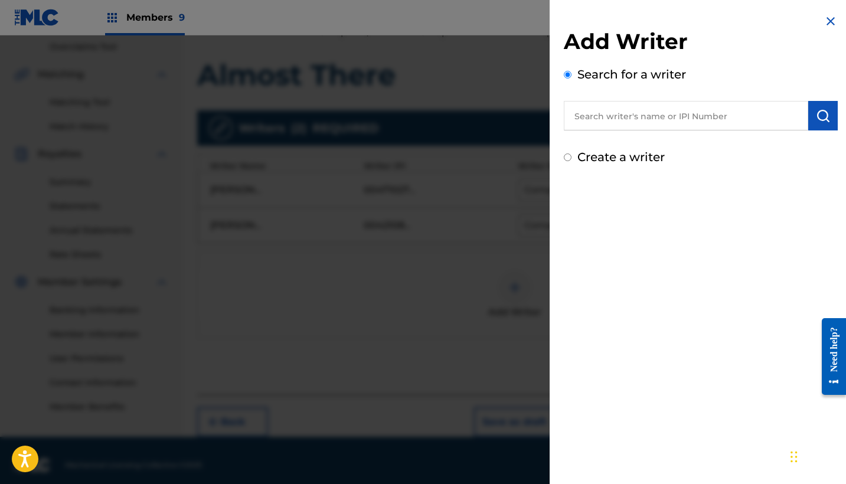
click at [621, 119] on input "text" at bounding box center [686, 116] width 244 height 30
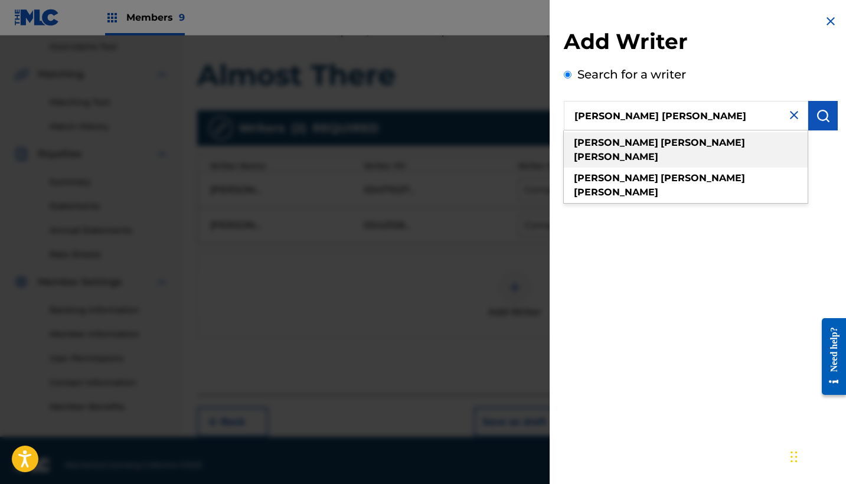
click at [661, 143] on strong "[PERSON_NAME]" at bounding box center [703, 142] width 84 height 11
type input "[PERSON_NAME] [PERSON_NAME]"
click at [627, 143] on div "Add Writer Search for a writer [PERSON_NAME] [PERSON_NAME] [PERSON_NAME] [PERSO…" at bounding box center [701, 97] width 274 height 138
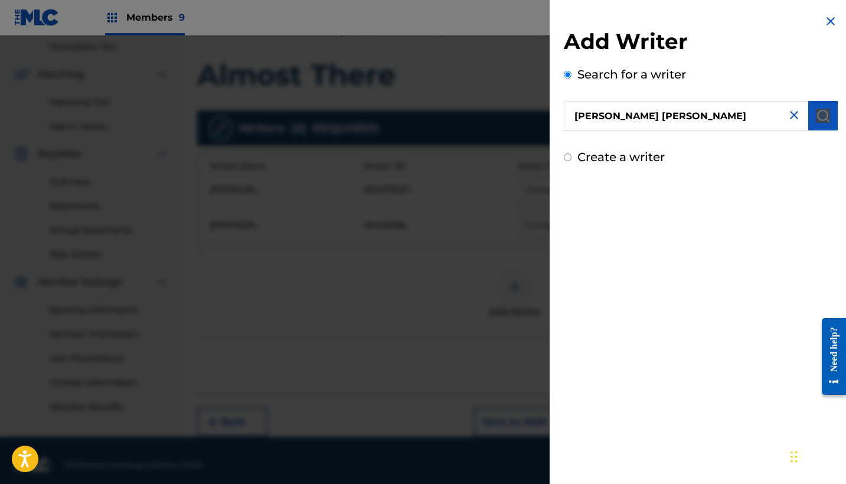
click at [825, 117] on img "submit" at bounding box center [823, 116] width 14 height 14
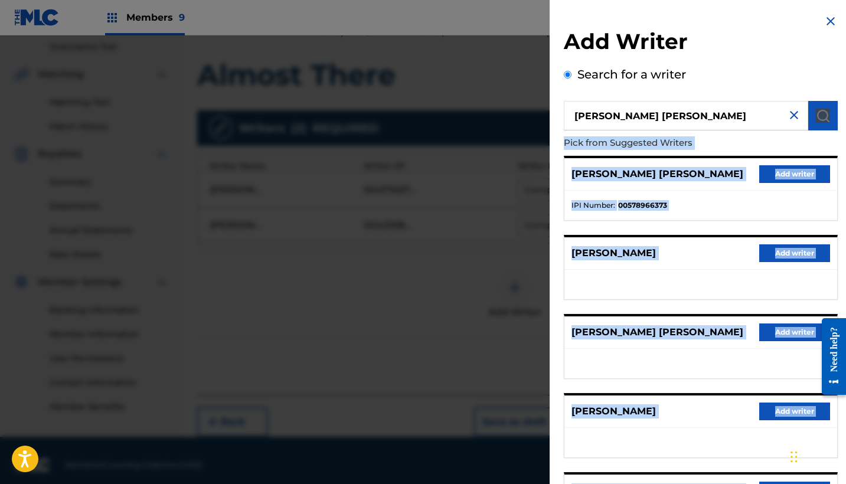
click at [797, 177] on button "Add writer" at bounding box center [794, 174] width 71 height 18
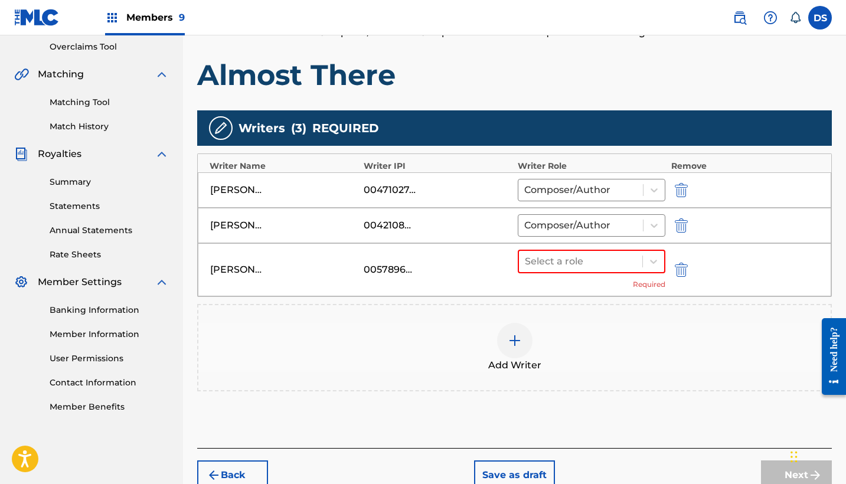
click at [797, 177] on div "[PERSON_NAME] 00471027478 Composer/Author" at bounding box center [514, 189] width 633 height 35
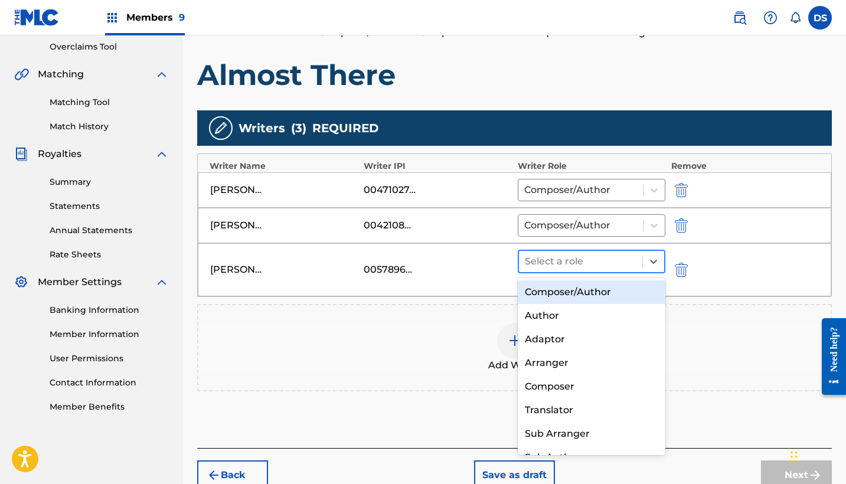
click at [616, 259] on div at bounding box center [581, 261] width 112 height 17
type input "co"
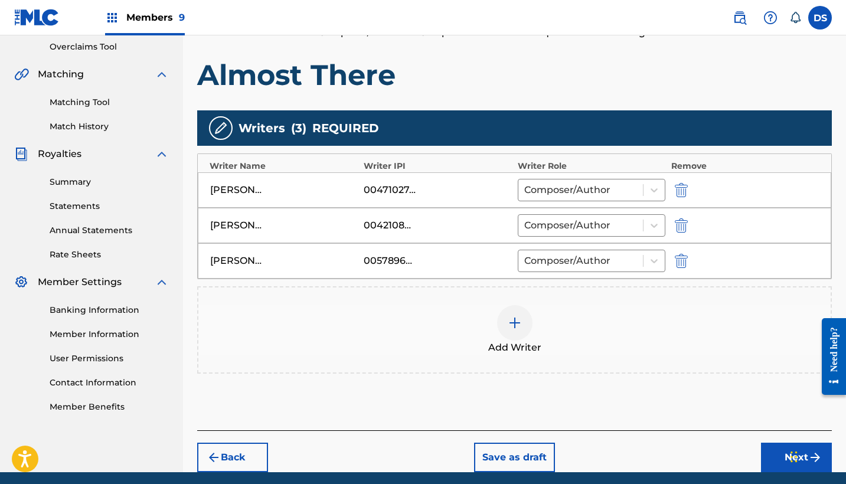
click at [513, 322] on img at bounding box center [515, 323] width 14 height 14
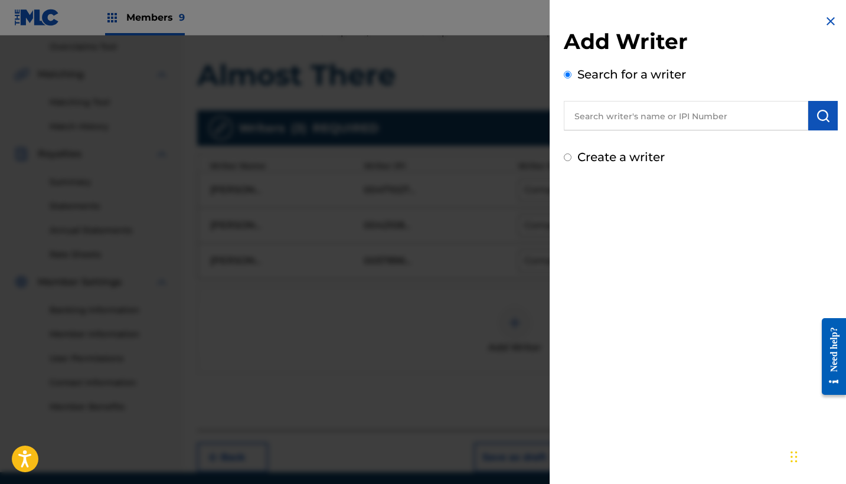
click at [612, 119] on input "text" at bounding box center [686, 116] width 244 height 30
click at [433, 325] on div at bounding box center [423, 277] width 846 height 484
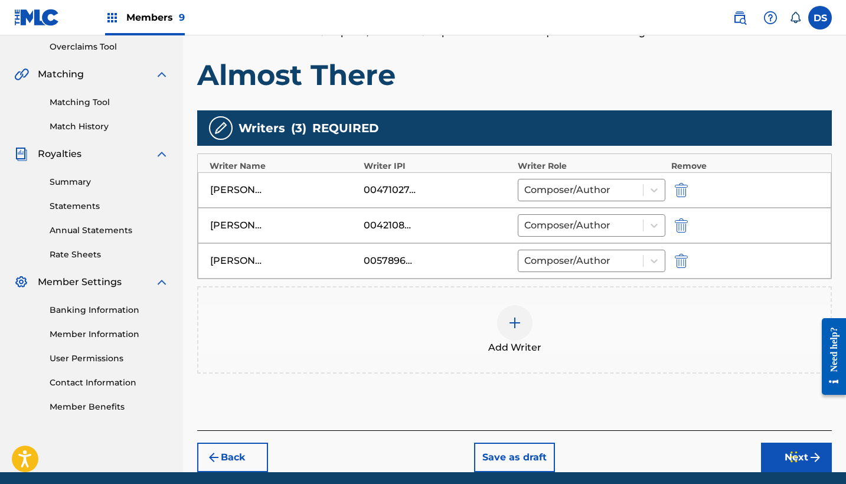
click at [777, 457] on button "Next" at bounding box center [796, 458] width 71 height 30
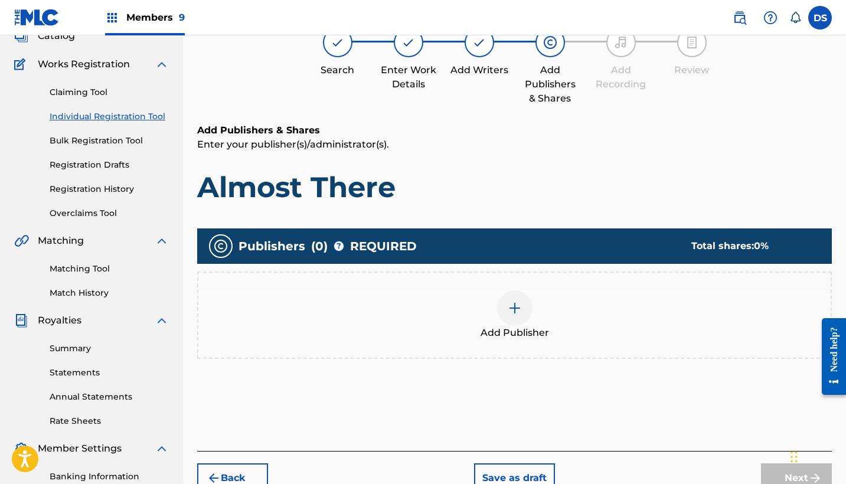
scroll to position [53, 0]
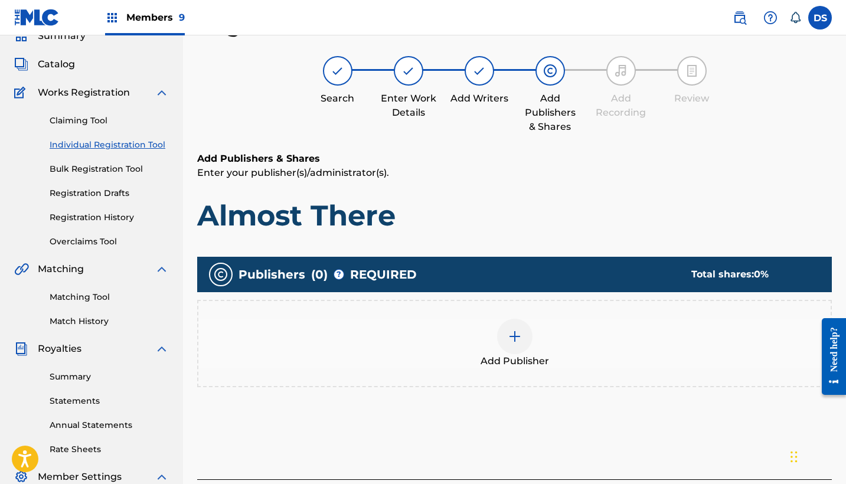
click at [518, 340] on img at bounding box center [515, 336] width 14 height 14
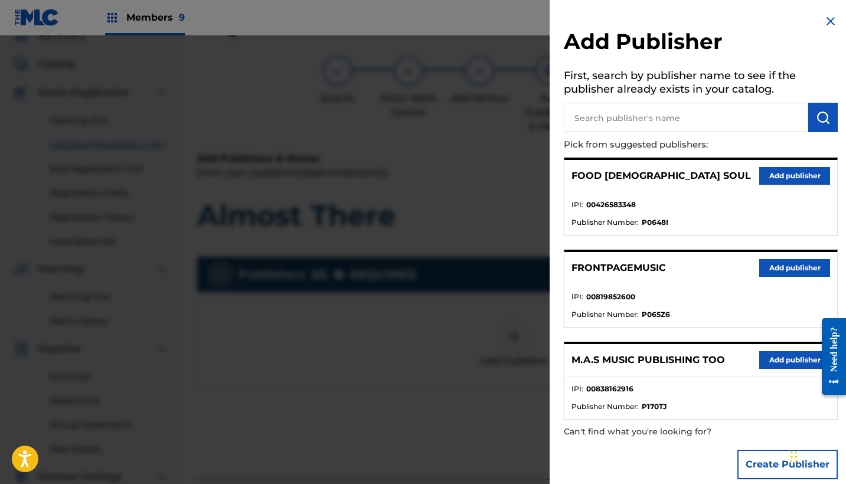
click at [776, 173] on button "Add publisher" at bounding box center [794, 176] width 71 height 18
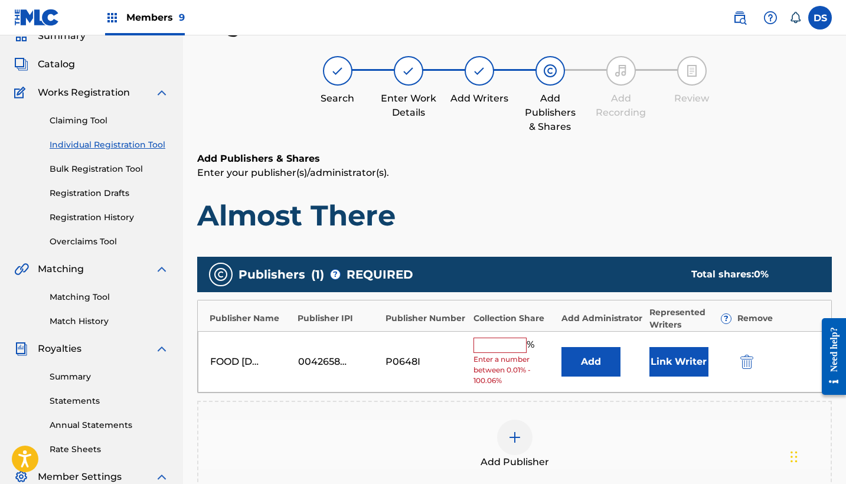
click at [490, 342] on input "text" at bounding box center [499, 345] width 53 height 15
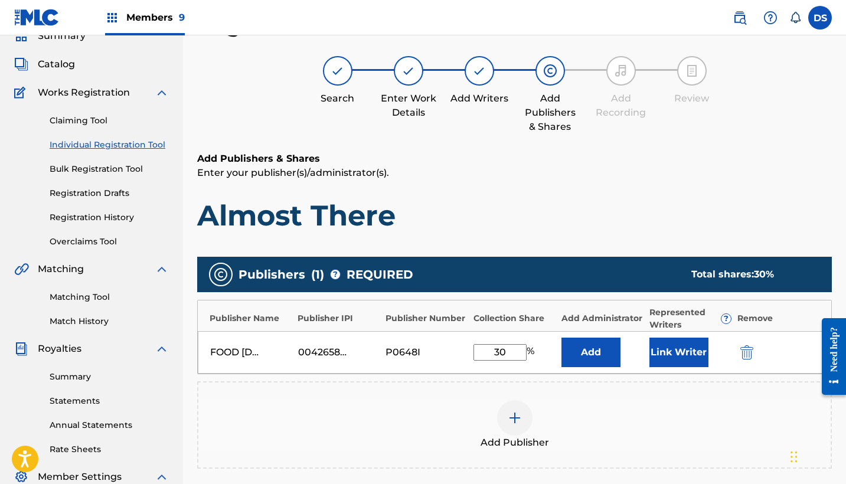
type input "30"
click at [594, 358] on button "Add" at bounding box center [590, 353] width 59 height 30
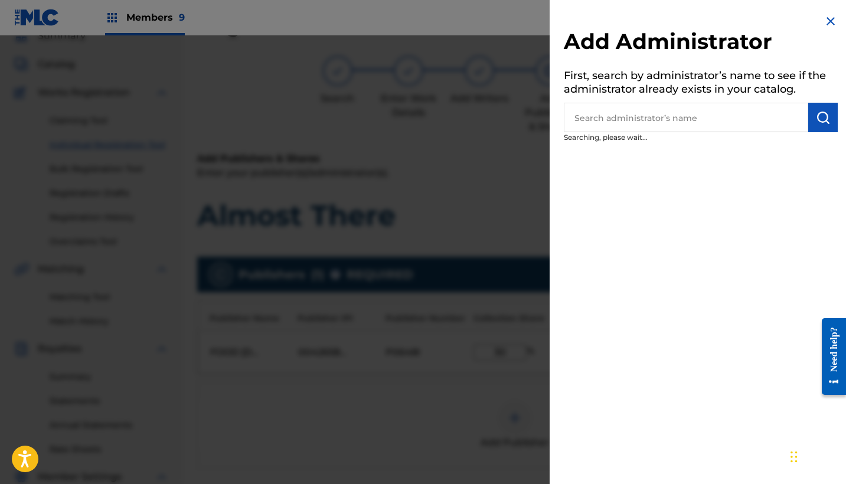
click at [594, 358] on div "Add Administrator First, search by administrator’s name to see if the administr…" at bounding box center [701, 242] width 302 height 484
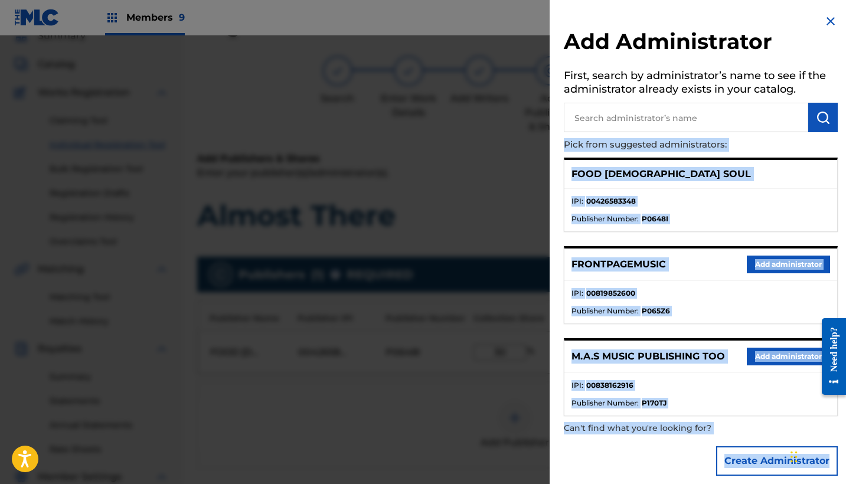
click at [780, 352] on button "Add administrator" at bounding box center [788, 357] width 83 height 18
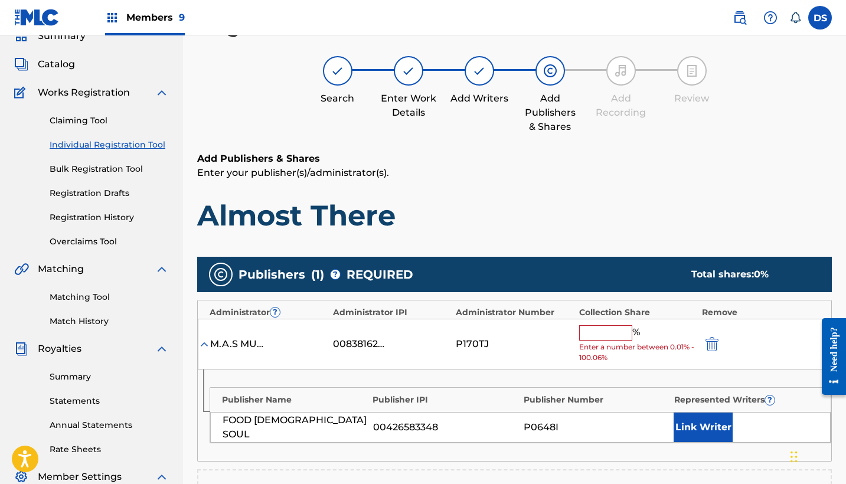
click at [604, 333] on input "text" at bounding box center [605, 332] width 53 height 15
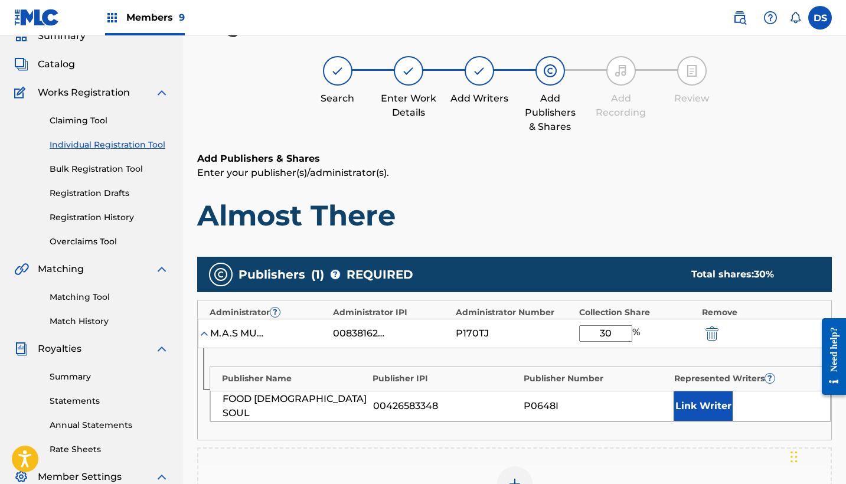
type input "30"
click at [701, 406] on button "Link Writer" at bounding box center [702, 406] width 59 height 30
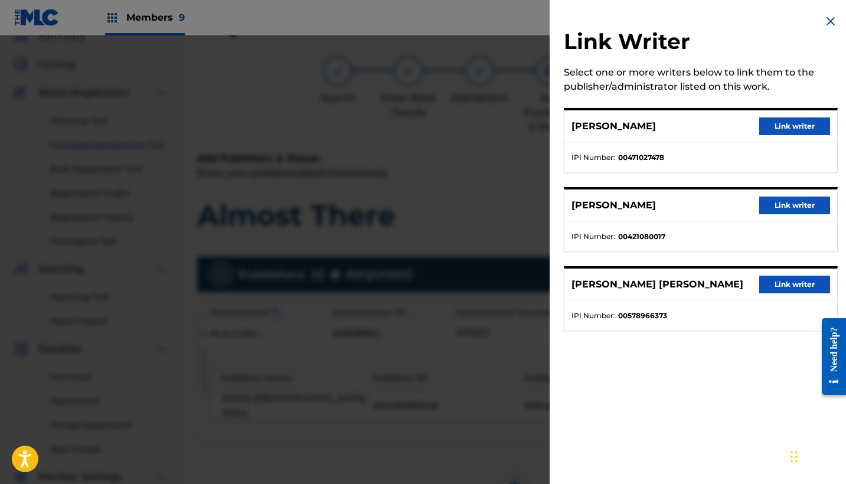
click at [787, 125] on button "Link writer" at bounding box center [794, 126] width 71 height 18
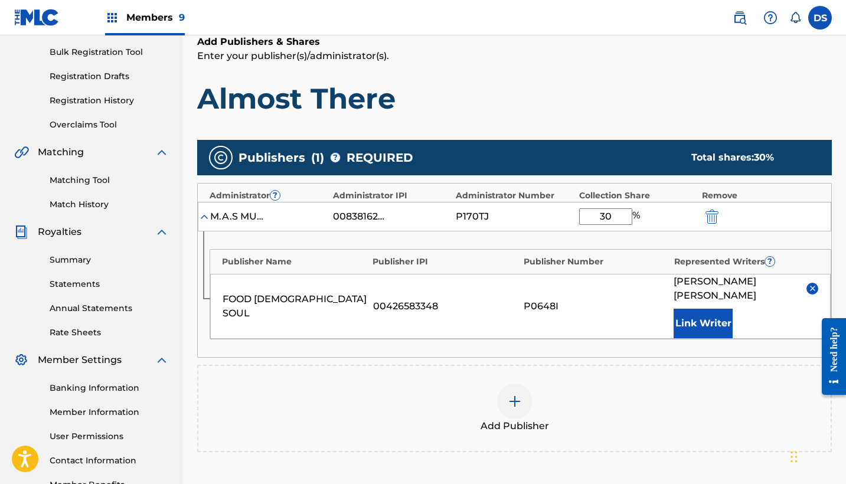
scroll to position [175, 0]
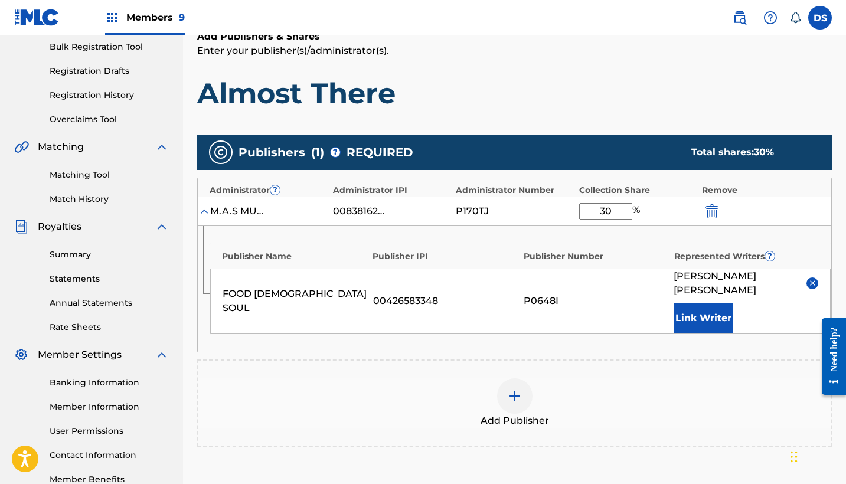
click at [511, 389] on img at bounding box center [515, 396] width 14 height 14
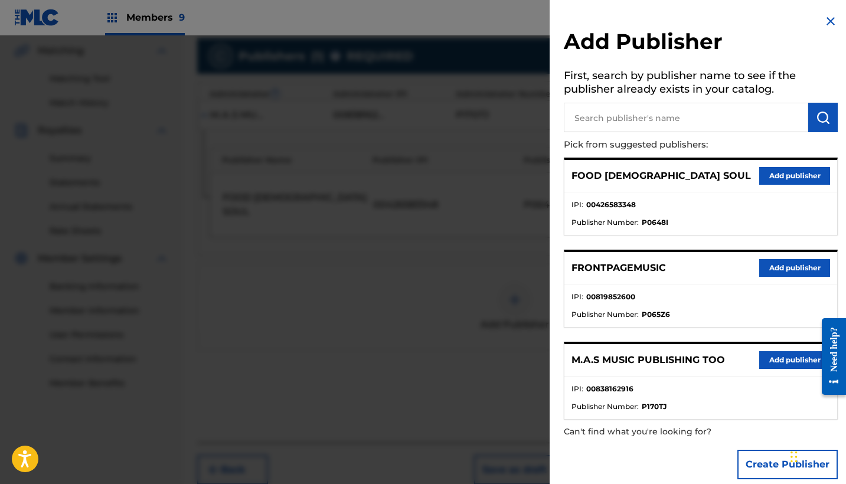
scroll to position [273, 0]
click at [312, 279] on div at bounding box center [423, 277] width 846 height 484
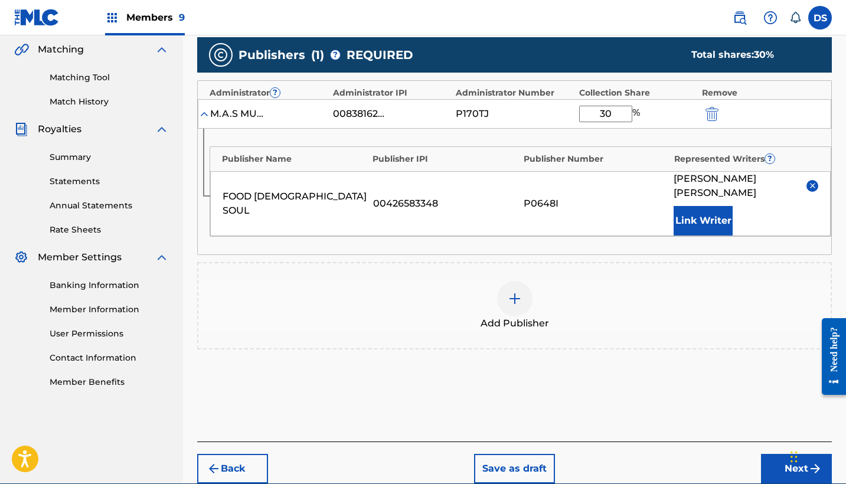
click at [518, 292] on img at bounding box center [515, 299] width 14 height 14
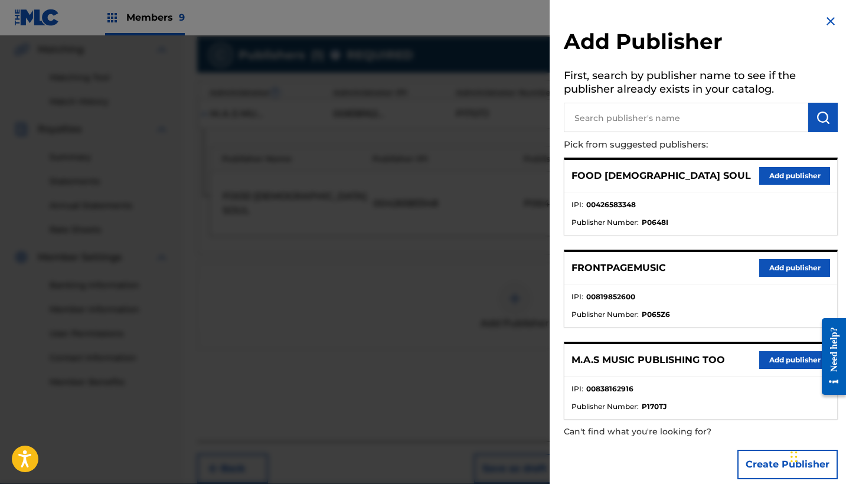
click at [690, 117] on input "text" at bounding box center [686, 118] width 244 height 30
click at [689, 118] on input "text" at bounding box center [686, 118] width 244 height 30
type input "publisher unknown"
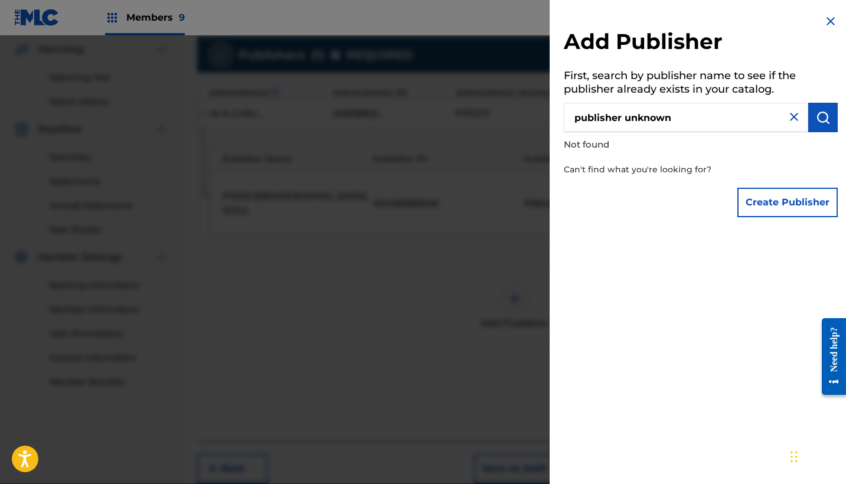
click at [787, 118] on img at bounding box center [794, 117] width 14 height 14
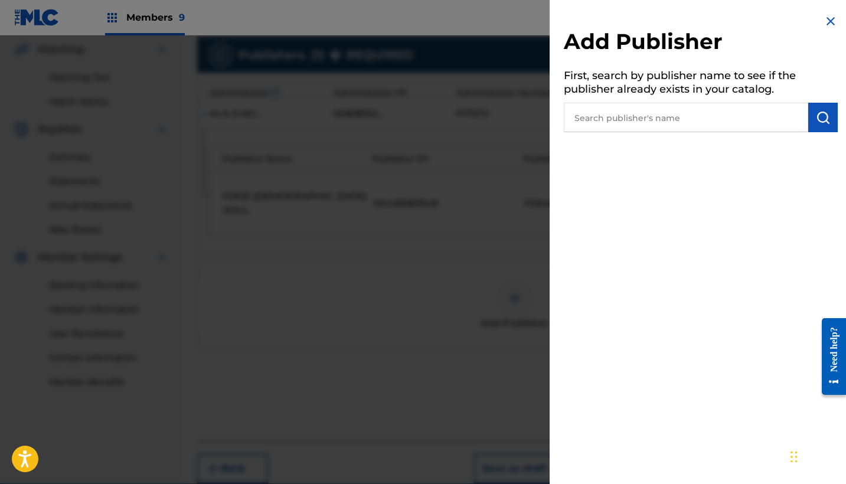
click at [633, 119] on input "text" at bounding box center [686, 118] width 244 height 30
type input "u"
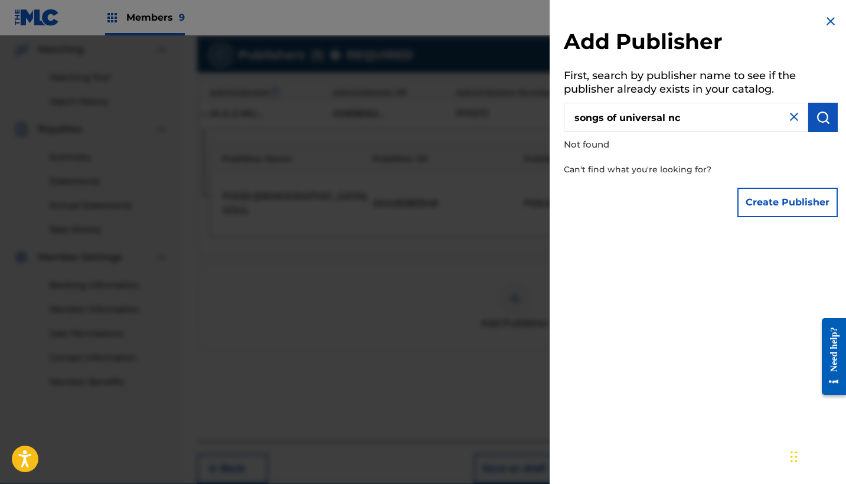
click at [668, 119] on input "songs of universal nc" at bounding box center [686, 118] width 244 height 30
click at [720, 120] on input "songs of universal inc" at bounding box center [686, 118] width 244 height 30
type input "songs of universal inc"
click at [816, 115] on img "submit" at bounding box center [823, 117] width 14 height 14
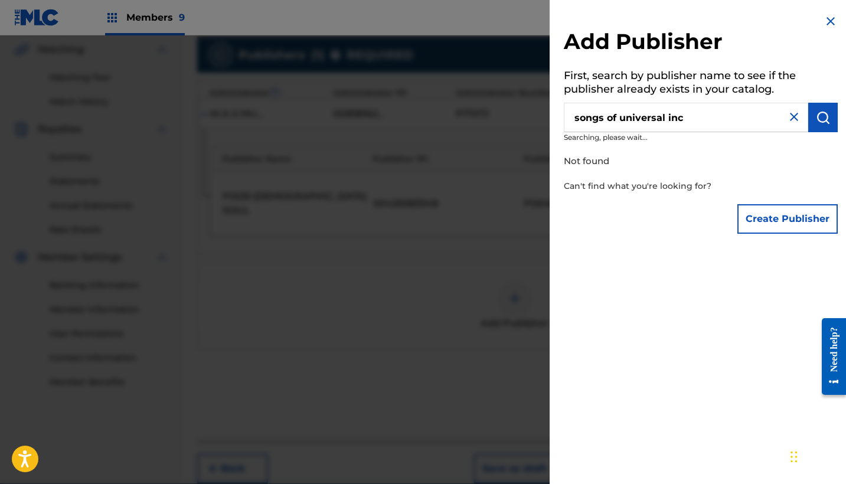
click at [816, 115] on img "submit" at bounding box center [823, 117] width 14 height 14
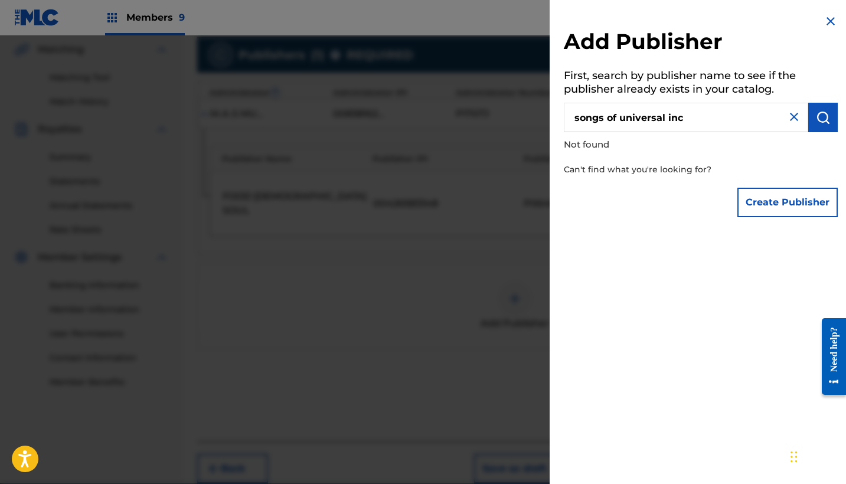
click at [816, 115] on img "submit" at bounding box center [823, 117] width 14 height 14
click at [767, 203] on button "Create Publisher" at bounding box center [787, 203] width 100 height 30
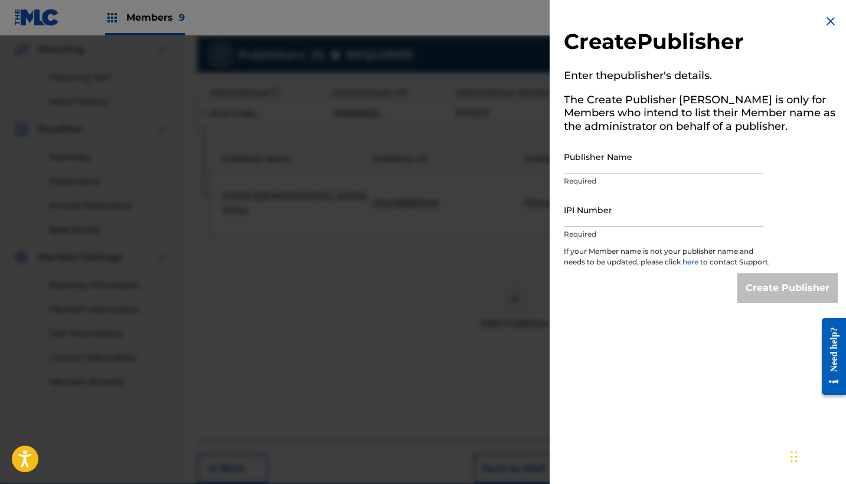
click at [576, 165] on input "Publisher Name" at bounding box center [664, 157] width 200 height 34
click at [576, 164] on input "Publisher Name" at bounding box center [664, 157] width 200 height 34
type input "Songs of universal inc"
click at [577, 217] on input "IPI Number" at bounding box center [664, 210] width 200 height 34
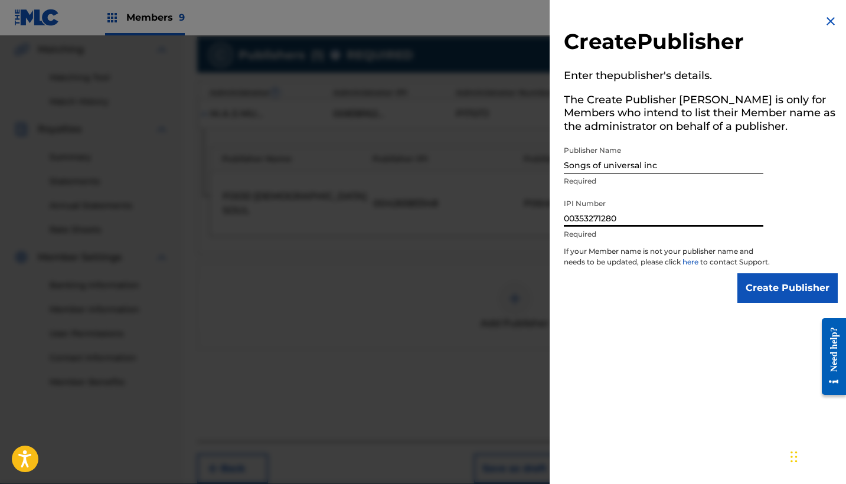
type input "00353271280"
click at [763, 300] on input "Create Publisher" at bounding box center [787, 288] width 100 height 30
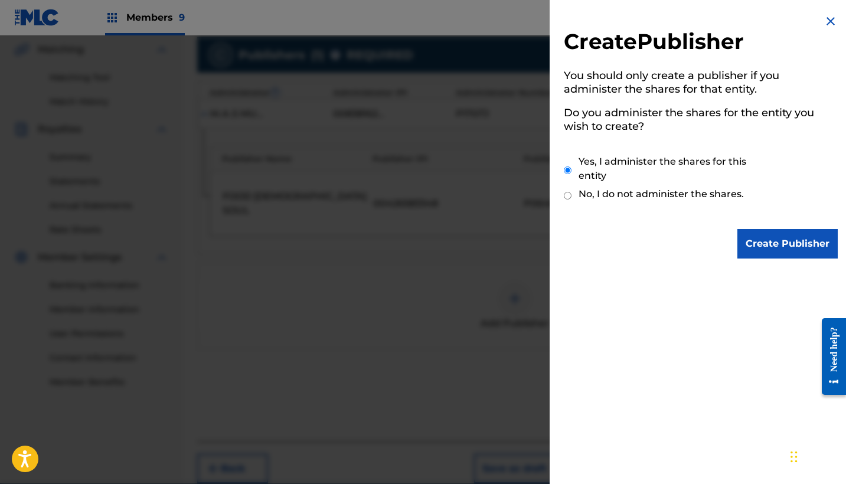
click at [763, 300] on div "Create Publisher You should only create a publisher if you administer the share…" at bounding box center [701, 242] width 302 height 484
click at [567, 195] on input "No, I do not administer the shares." at bounding box center [568, 195] width 8 height 11
radio input "true"
click at [567, 195] on input "No, I do not administer the shares." at bounding box center [568, 195] width 8 height 11
click at [763, 243] on input "Create Publisher" at bounding box center [787, 244] width 100 height 30
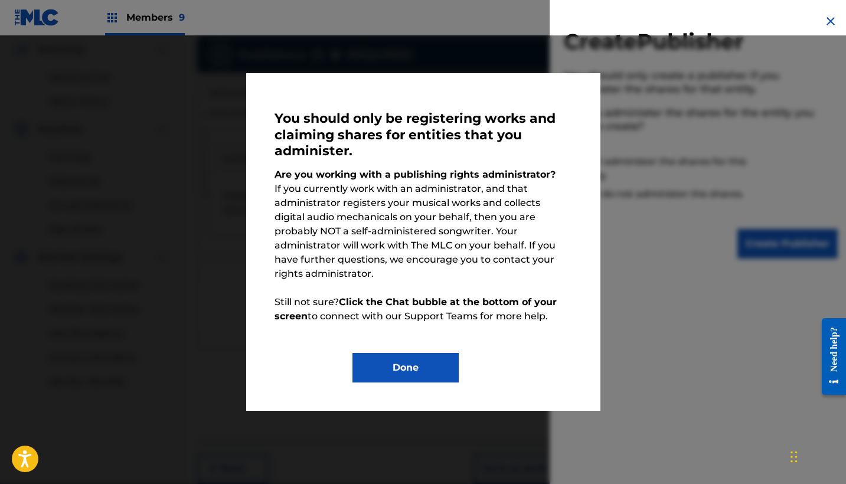
click at [425, 358] on button "Done" at bounding box center [405, 368] width 106 height 30
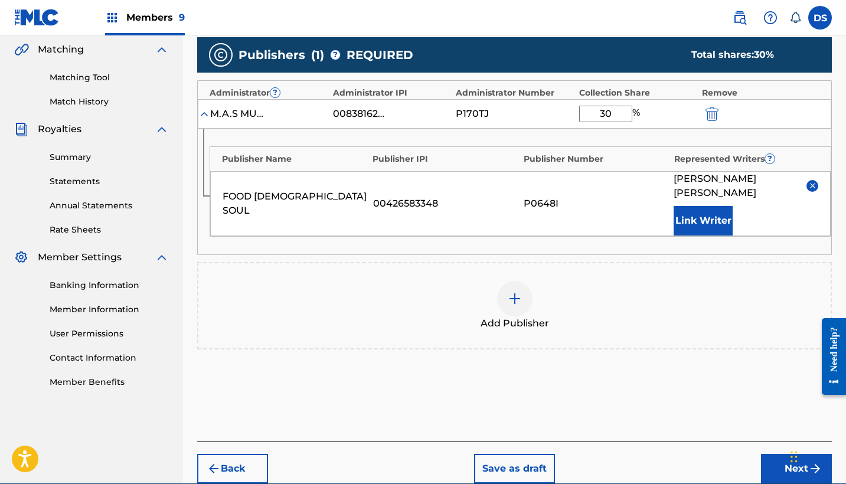
scroll to position [312, 0]
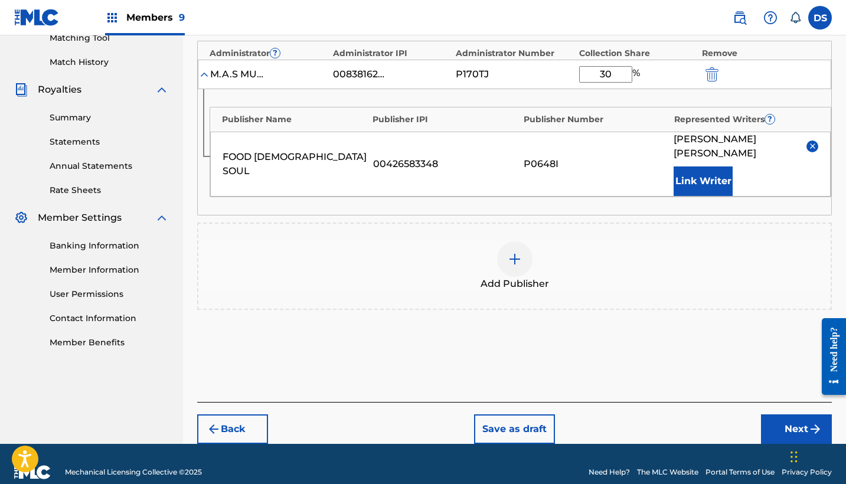
click at [792, 414] on button "Next" at bounding box center [796, 429] width 71 height 30
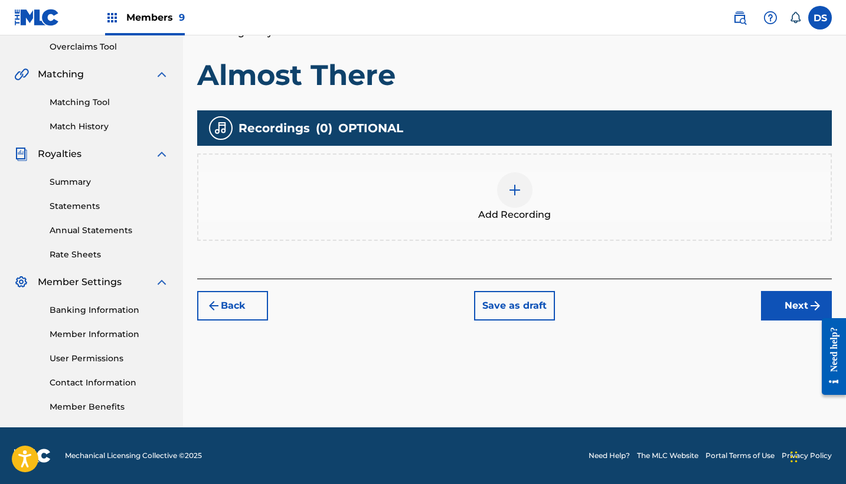
click at [516, 190] on img at bounding box center [515, 190] width 14 height 14
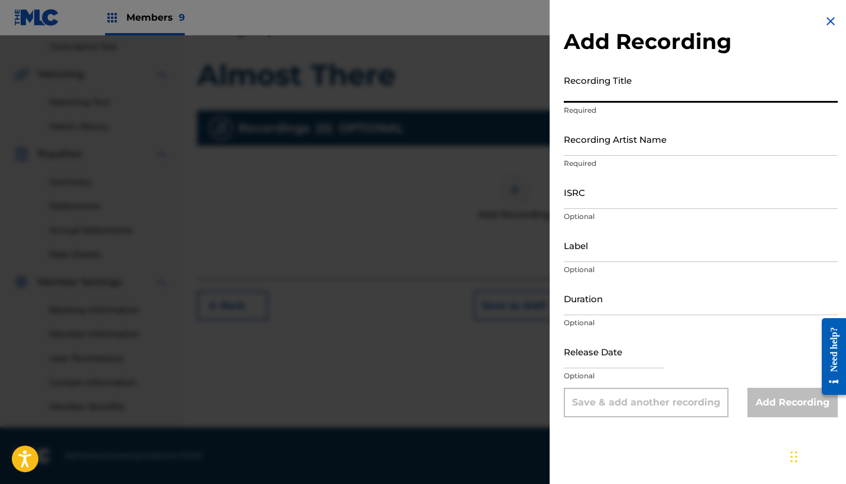
click at [590, 94] on input "Recording Title" at bounding box center [701, 86] width 274 height 34
type input "The Good The Bad The Sexy"
click at [577, 148] on input "Recording Artist Name" at bounding box center [701, 139] width 274 height 34
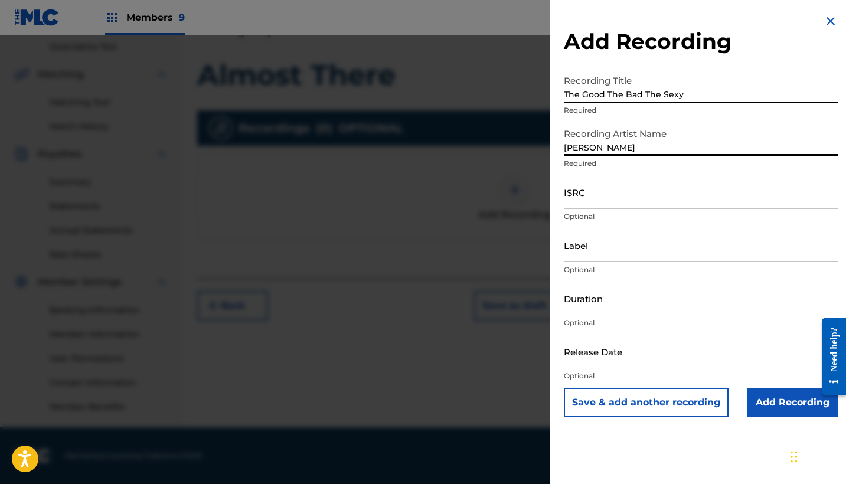
type input "[PERSON_NAME]"
click at [696, 194] on input "ISRC" at bounding box center [701, 192] width 274 height 34
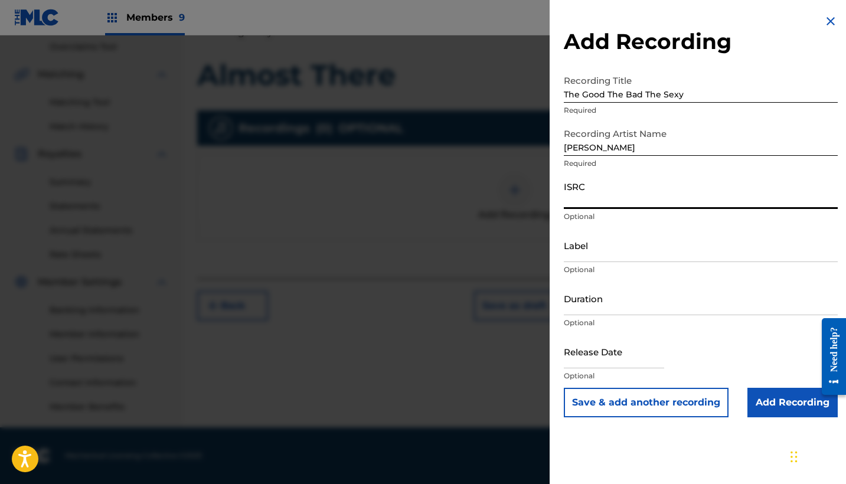
click at [685, 94] on input "The Good The Bad The Sexy" at bounding box center [701, 86] width 274 height 34
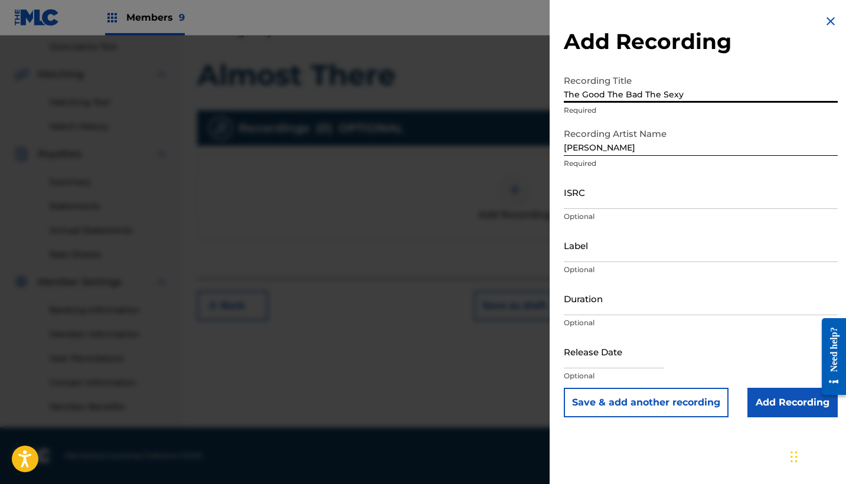
click at [685, 94] on input "The Good The Bad The Sexy" at bounding box center [701, 86] width 274 height 34
type input "Almost There"
click at [601, 200] on input "ISRC" at bounding box center [701, 192] width 274 height 34
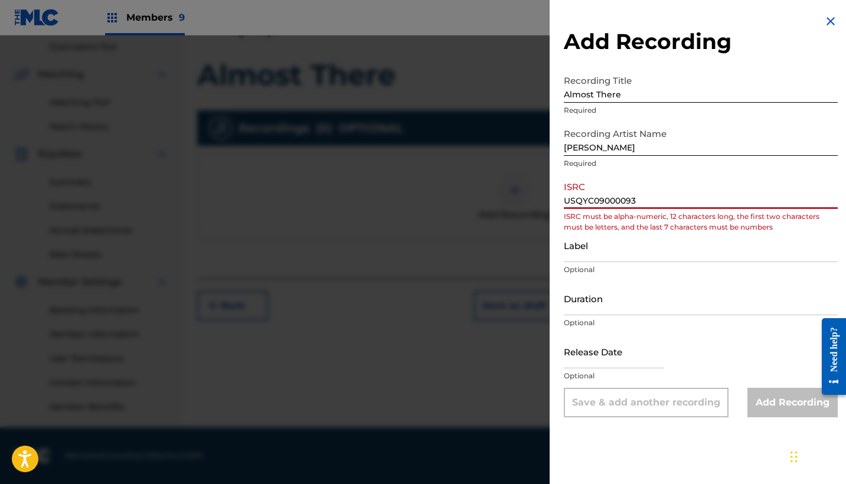
click at [643, 249] on input "Label" at bounding box center [701, 245] width 274 height 34
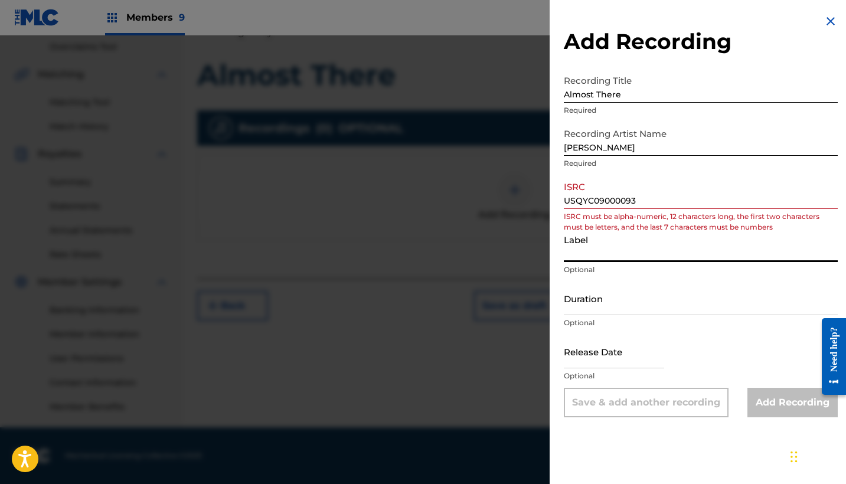
click at [597, 202] on input "USQYC09000093" at bounding box center [701, 192] width 274 height 34
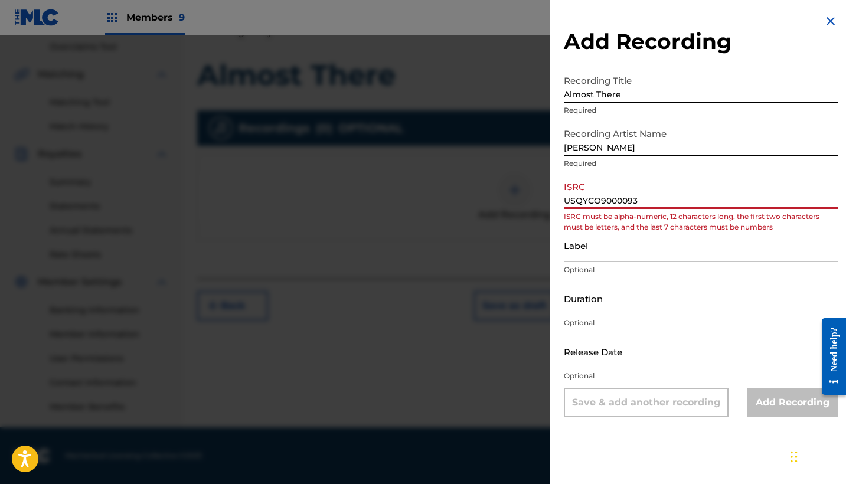
click at [595, 252] on input "Label" at bounding box center [701, 245] width 274 height 34
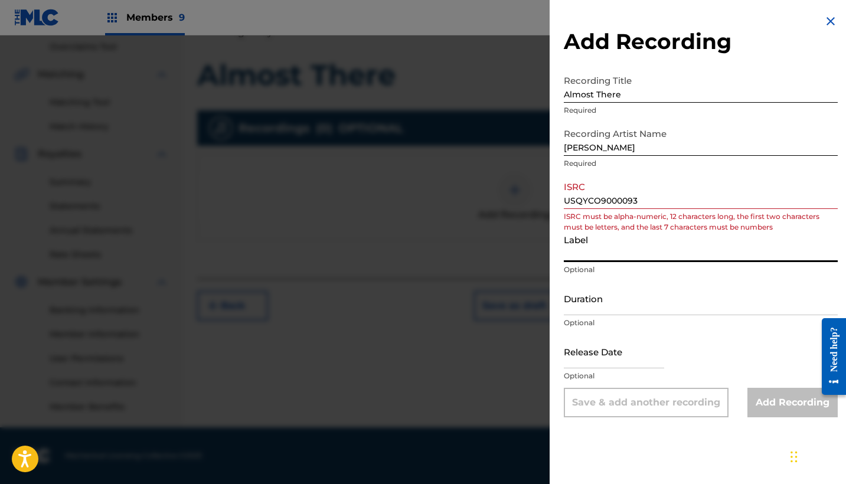
click at [599, 201] on input "USQYCO9000093" at bounding box center [701, 192] width 274 height 34
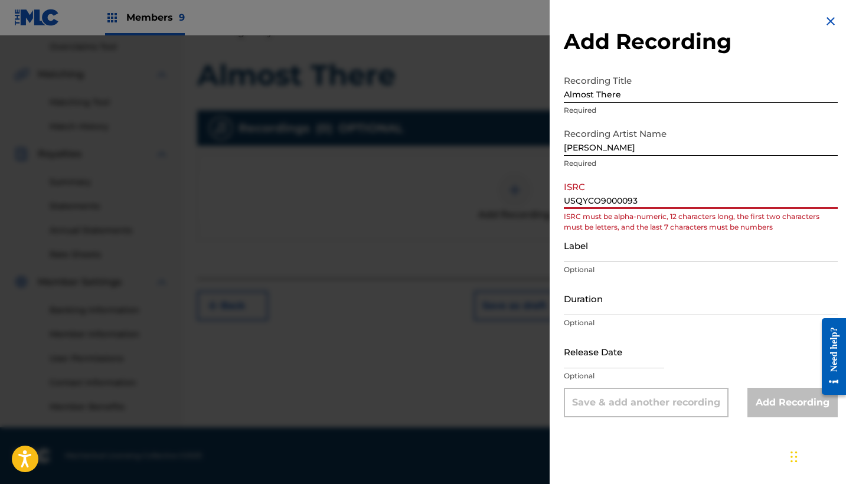
click at [599, 202] on input "USQYCO9000093" at bounding box center [701, 192] width 274 height 34
type input "USQYC09000093"
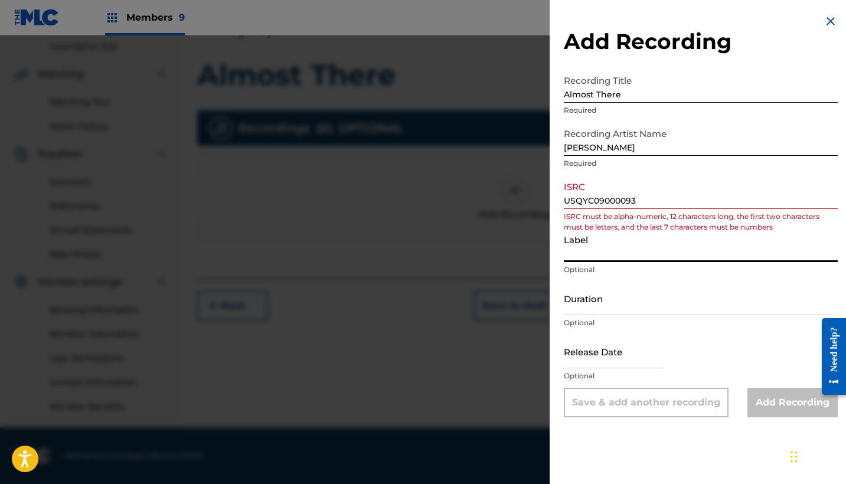
click at [604, 260] on input "Label" at bounding box center [701, 245] width 274 height 34
click at [642, 199] on input "USQYC09000093" at bounding box center [701, 192] width 274 height 34
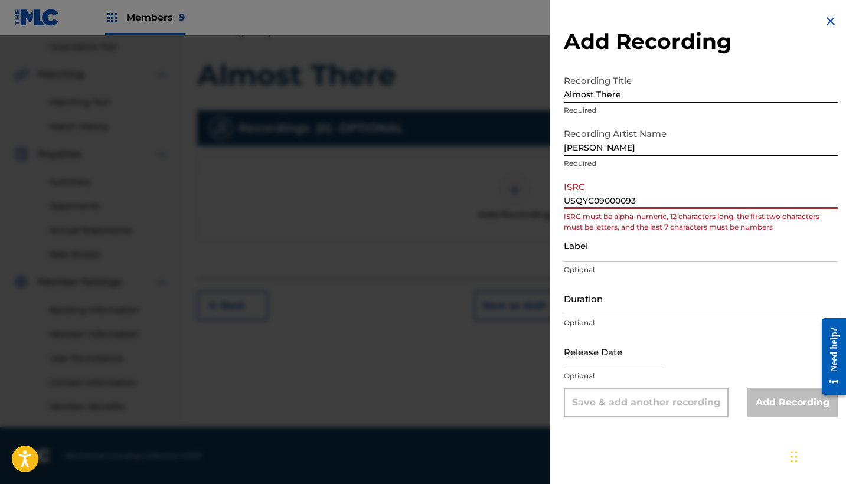
click at [642, 199] on input "USQYC09000093" at bounding box center [701, 192] width 274 height 34
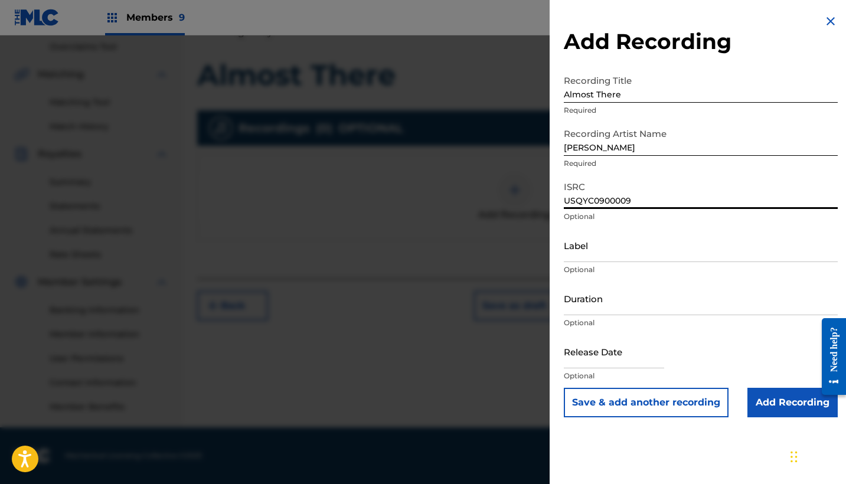
click at [625, 201] on input "USQYC0900009" at bounding box center [701, 192] width 274 height 34
click at [626, 204] on input "USQYC0900009" at bounding box center [701, 192] width 274 height 34
click at [625, 202] on input "USQYC0900009" at bounding box center [701, 192] width 274 height 34
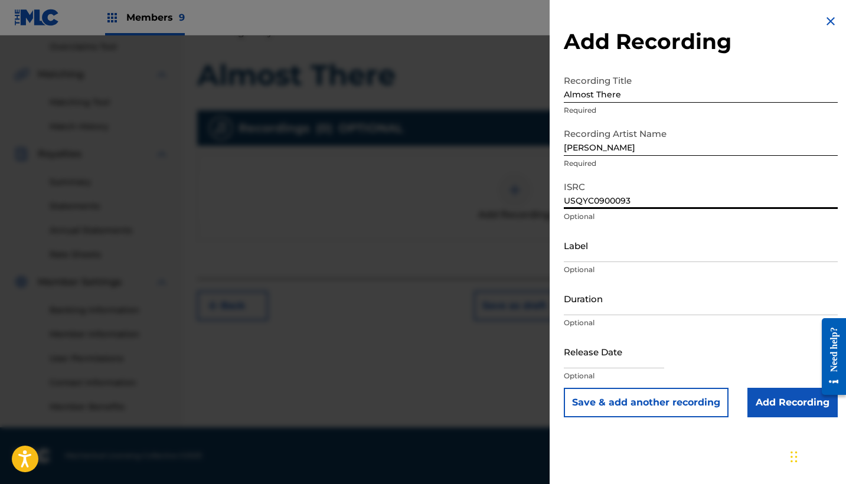
type input "USQYC0900093"
click at [581, 254] on input "Label" at bounding box center [701, 245] width 274 height 34
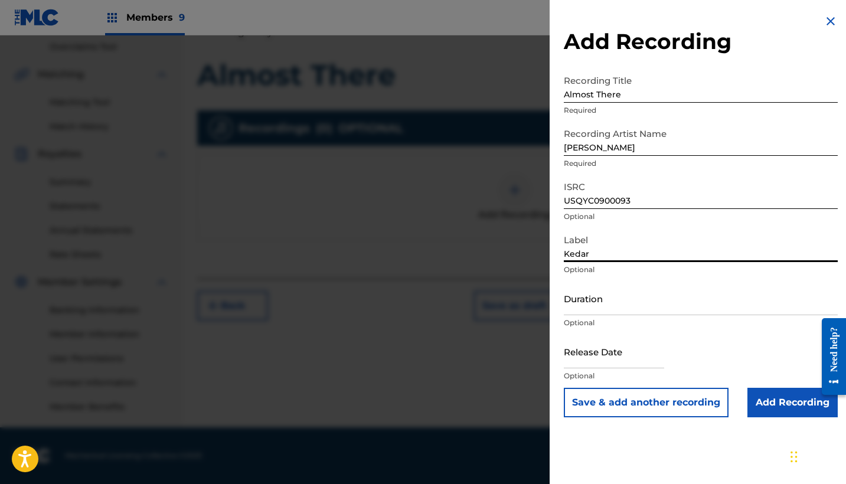
type input "Kedar"
click at [845, 233] on div "Add Recording Recording Title Almost There Required Recording Artist Name [PERS…" at bounding box center [701, 215] width 302 height 431
click at [777, 404] on input "Add Recording" at bounding box center [792, 403] width 90 height 30
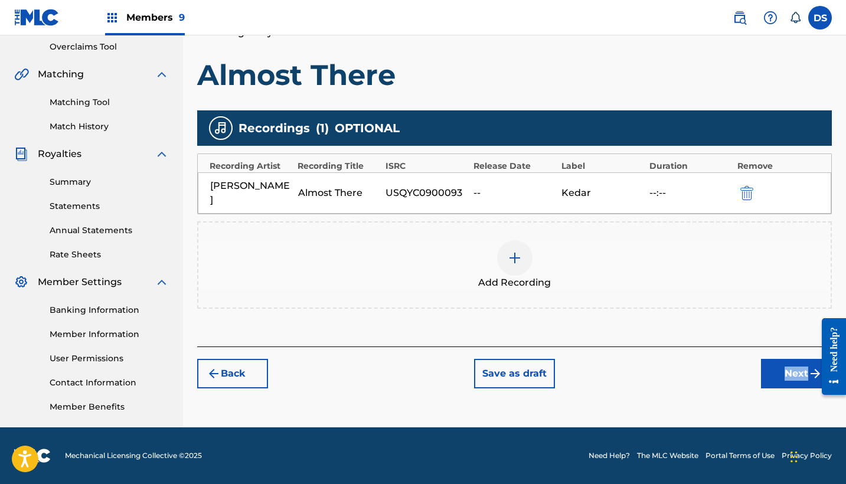
click at [777, 404] on div "Register Work Search Enter Work Details Add Writers Add Publishers & Shares Add…" at bounding box center [514, 122] width 663 height 610
click at [795, 364] on button "Next" at bounding box center [796, 374] width 71 height 30
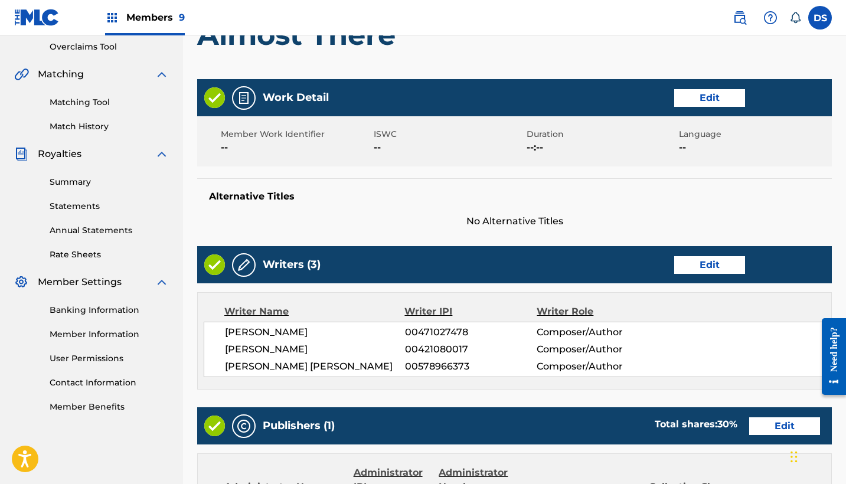
click at [795, 364] on div "Work Detail Edit Member Work Identifier -- ISWC -- Duration --:-- Language -- A…" at bounding box center [514, 439] width 635 height 720
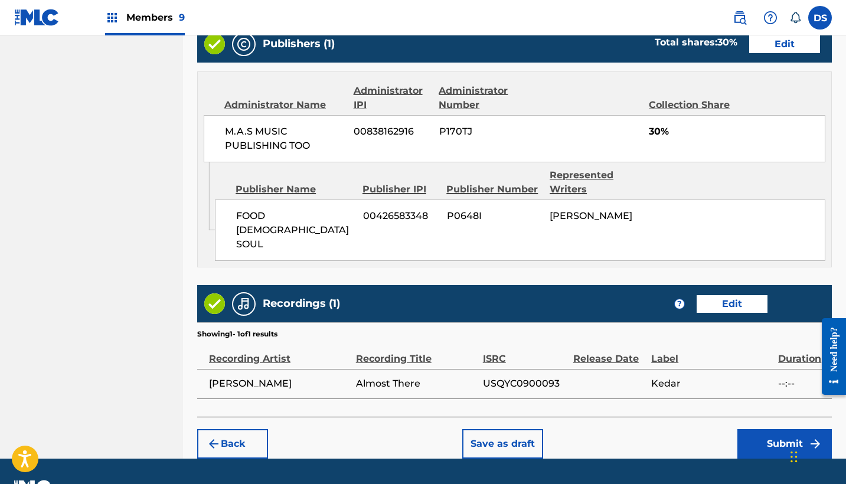
scroll to position [631, 0]
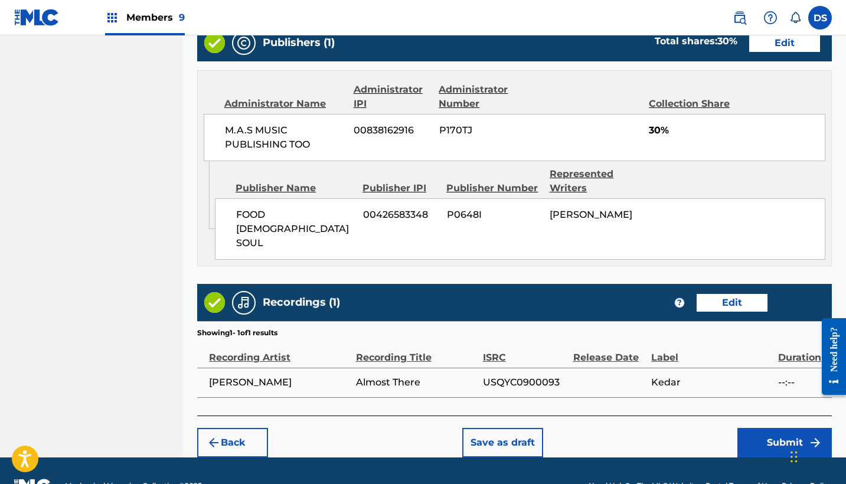
click at [773, 428] on button "Submit" at bounding box center [784, 443] width 94 height 30
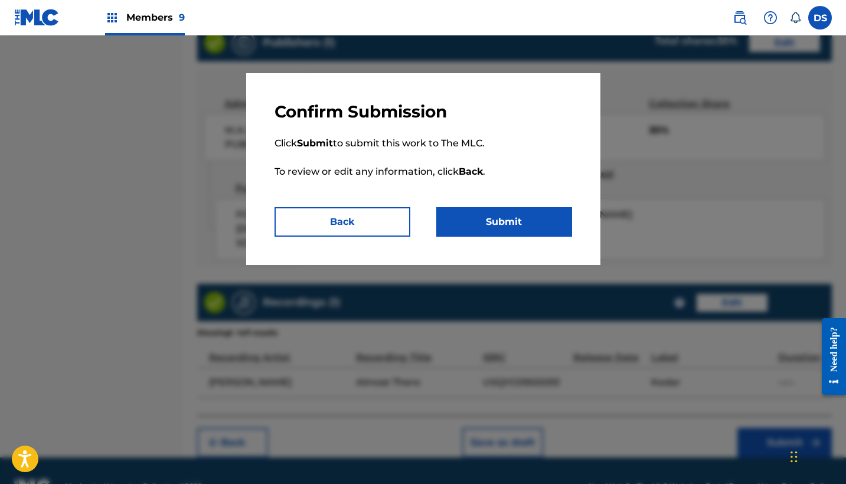
click at [773, 413] on div at bounding box center [423, 277] width 846 height 484
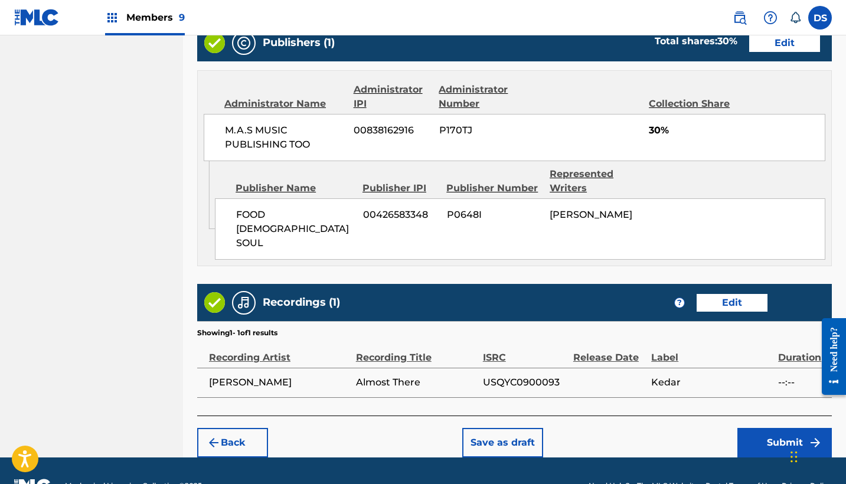
click at [773, 428] on button "Submit" at bounding box center [784, 443] width 94 height 30
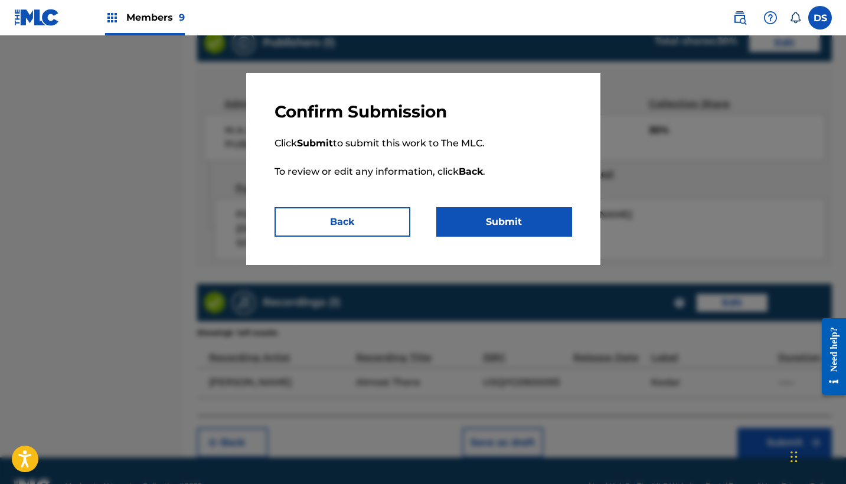
click at [496, 217] on button "Submit" at bounding box center [504, 222] width 136 height 30
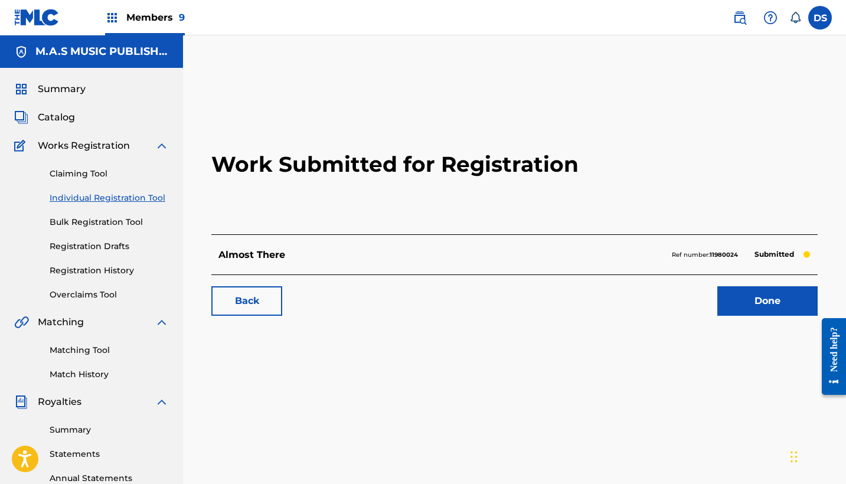
click at [771, 306] on link "Done" at bounding box center [767, 301] width 100 height 30
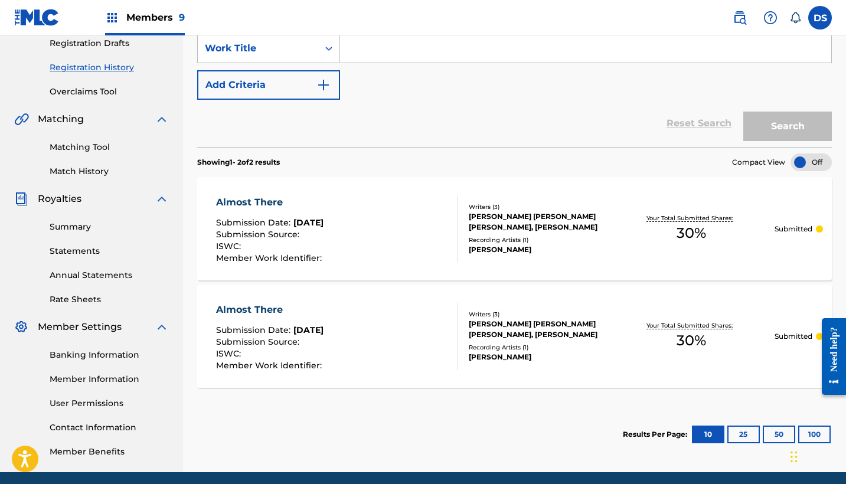
scroll to position [104, 0]
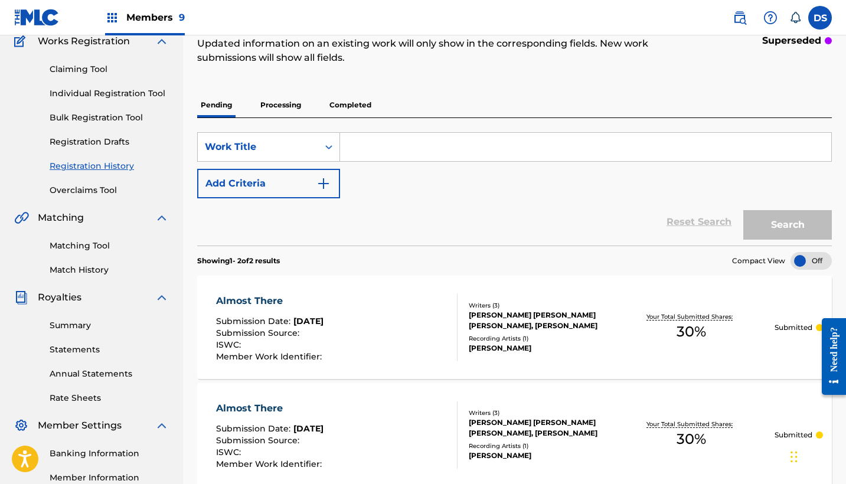
click at [280, 102] on p "Processing" at bounding box center [281, 105] width 48 height 25
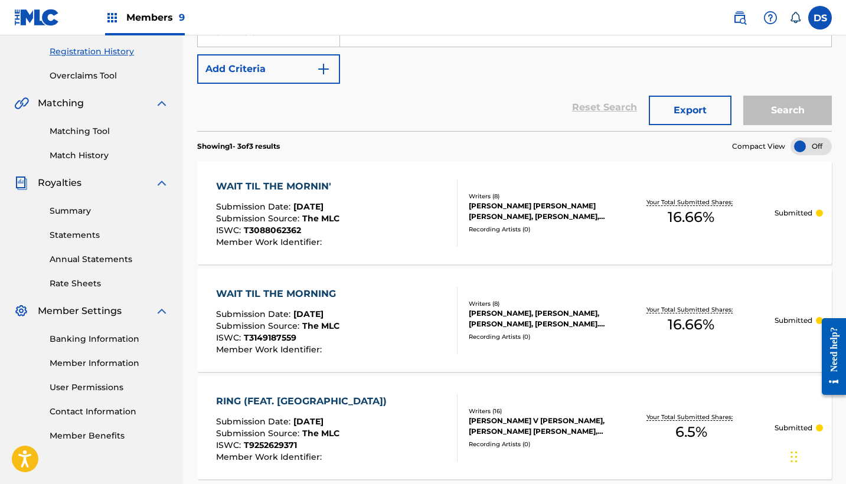
scroll to position [231, 0]
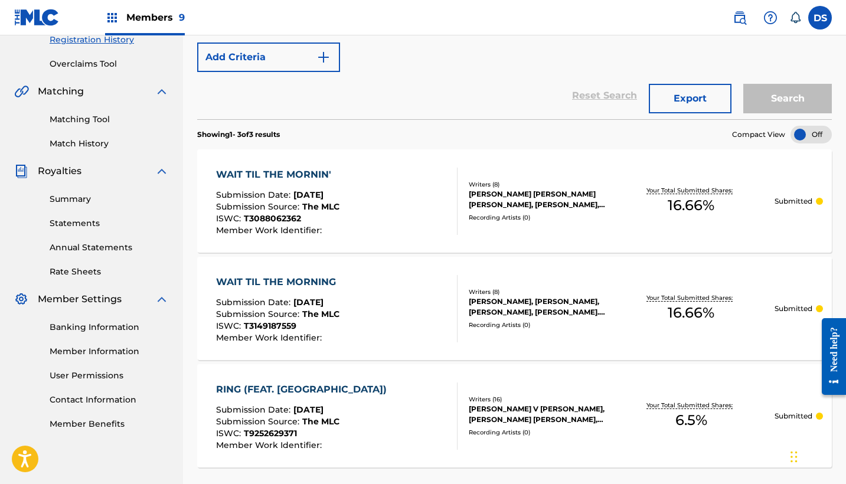
click at [845, 100] on div "Registration History Registration History is a record of new work submissions o…" at bounding box center [514, 188] width 663 height 708
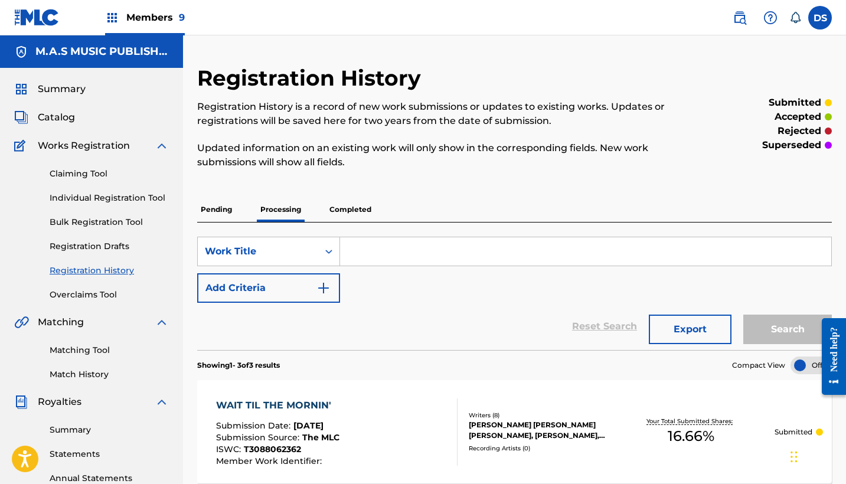
click at [63, 88] on span "Summary" at bounding box center [62, 89] width 48 height 14
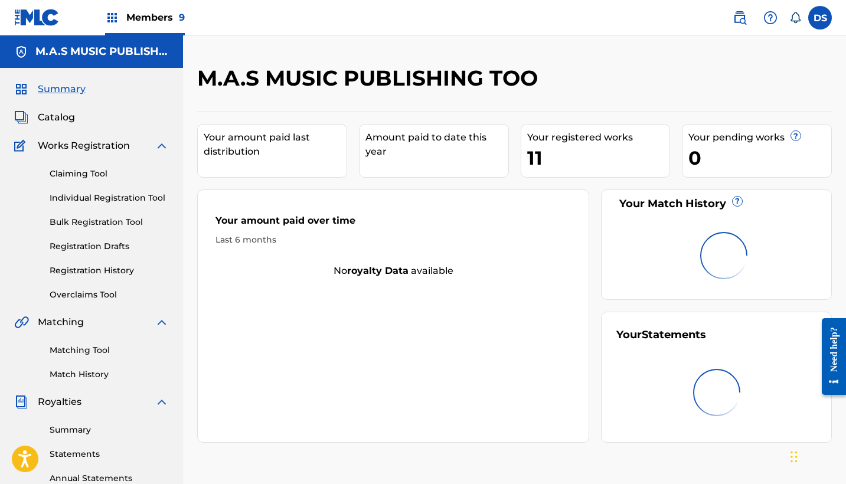
click at [63, 88] on span "Summary" at bounding box center [62, 89] width 48 height 14
